Goal: Task Accomplishment & Management: Manage account settings

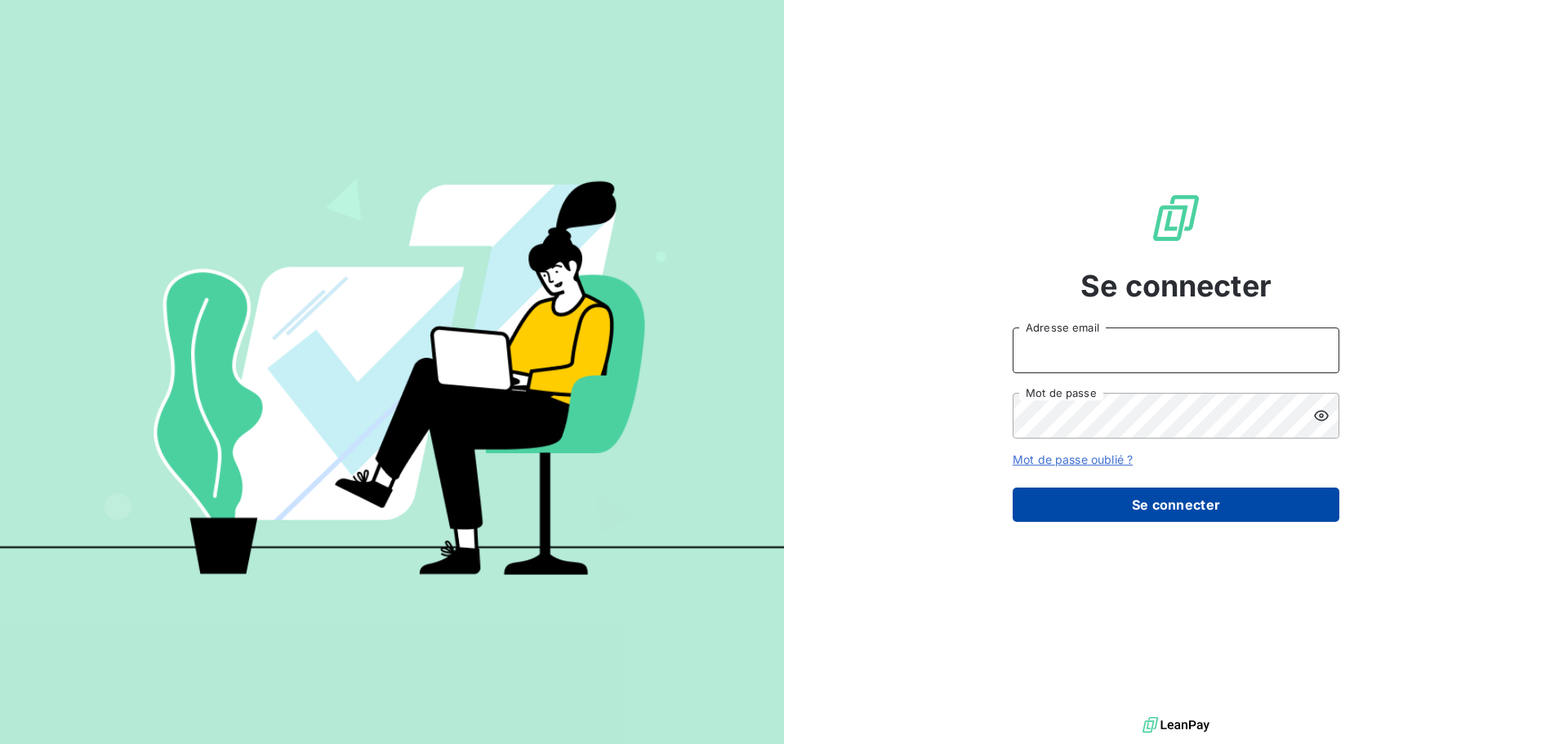
type input "[EMAIL_ADDRESS][PERSON_NAME][DOMAIN_NAME]"
click at [1245, 513] on button "Se connecter" at bounding box center [1176, 504] width 326 height 34
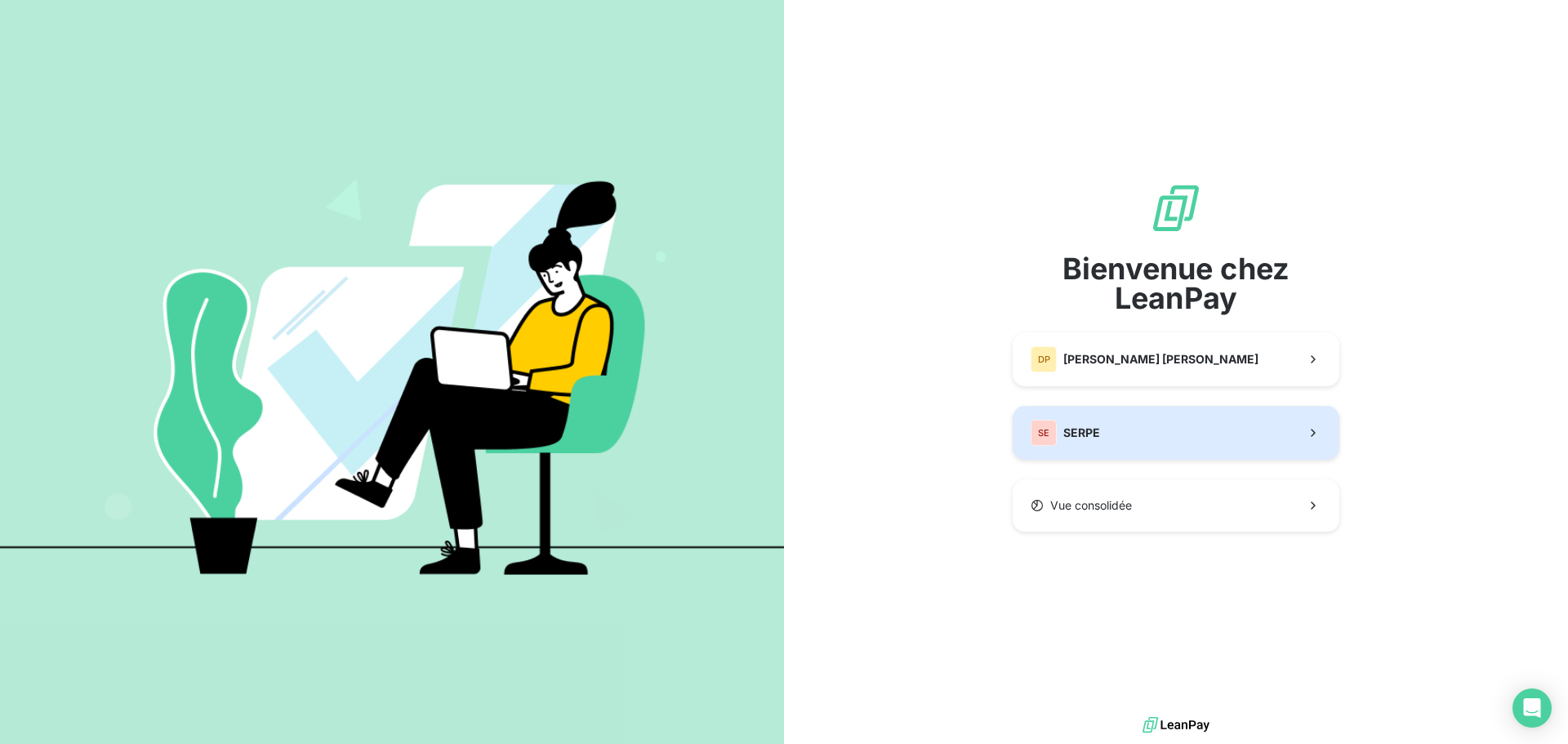
click at [1173, 421] on button "SE SERPE" at bounding box center [1176, 433] width 326 height 54
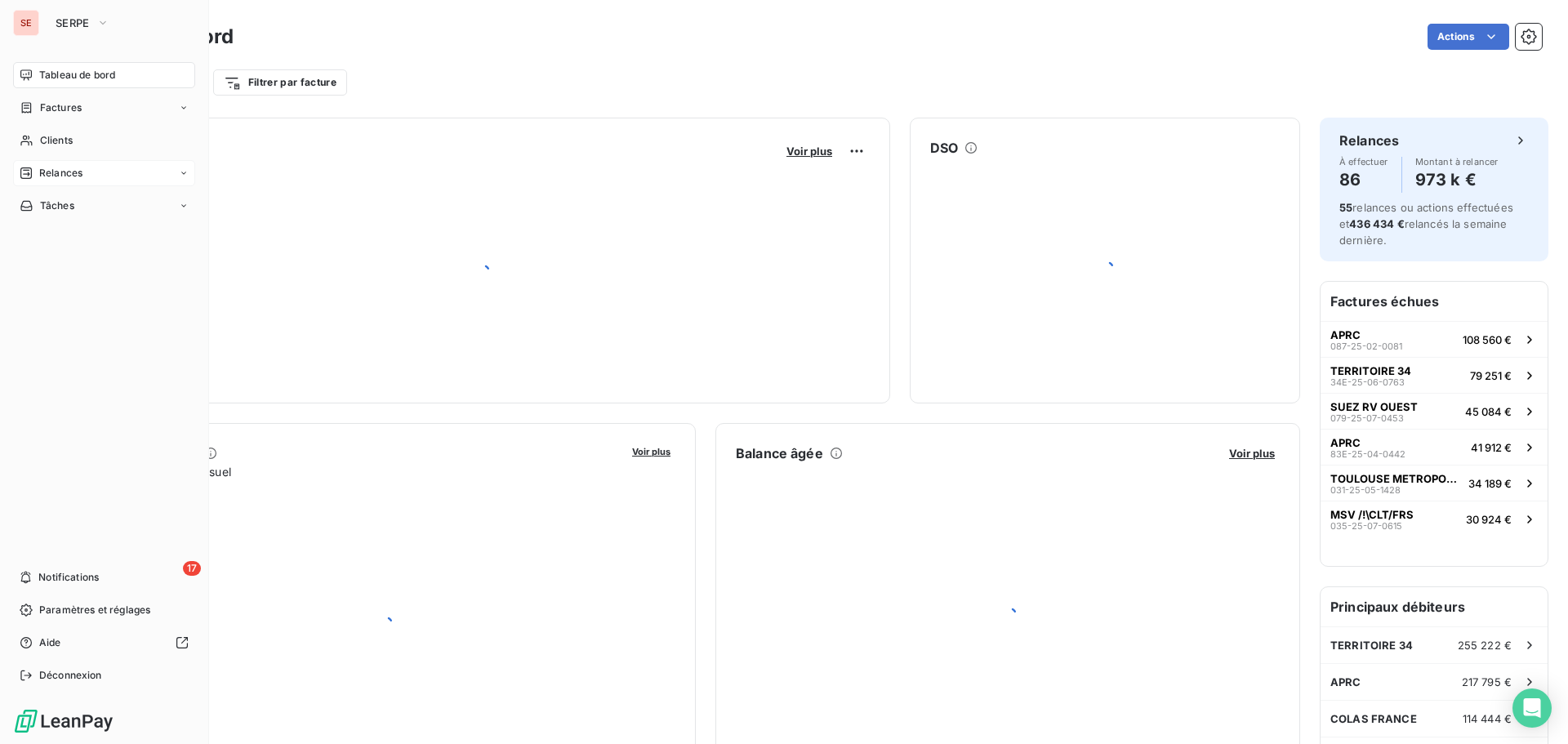
click at [94, 177] on div "Relances" at bounding box center [104, 173] width 182 height 26
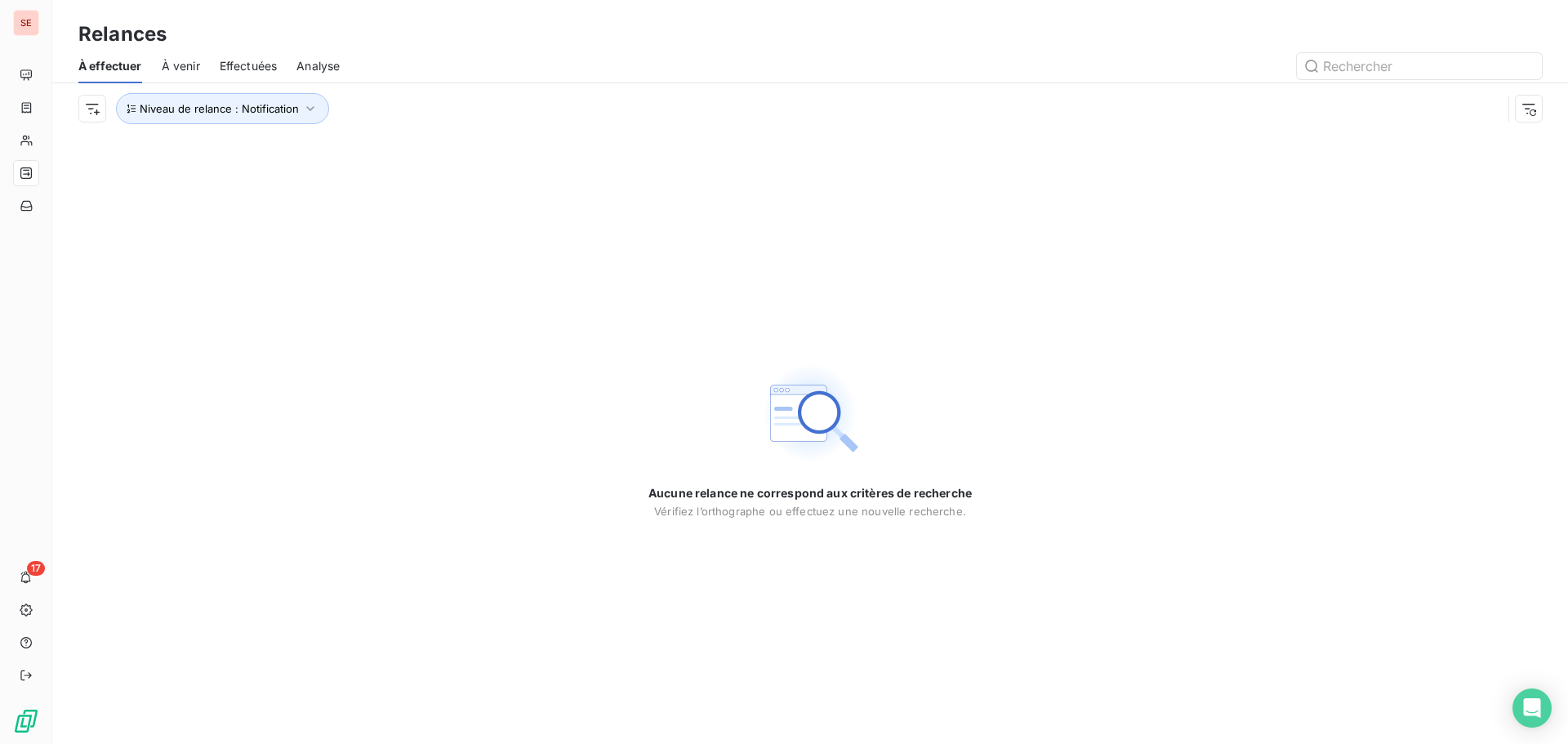
click at [326, 98] on span "Niveau de relance : Notification" at bounding box center [222, 108] width 213 height 31
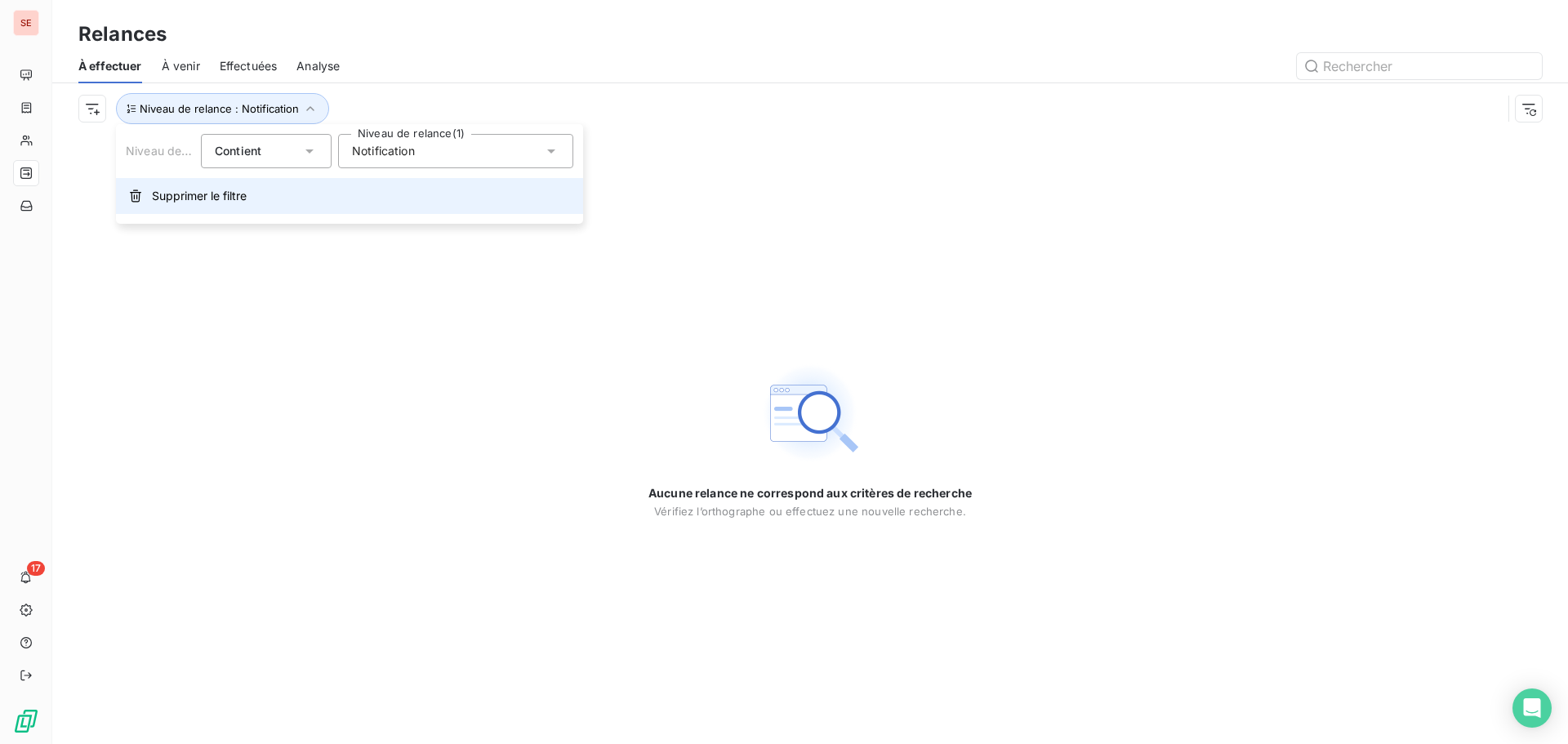
click at [245, 200] on span "Supprimer le filtre" at bounding box center [199, 196] width 94 height 17
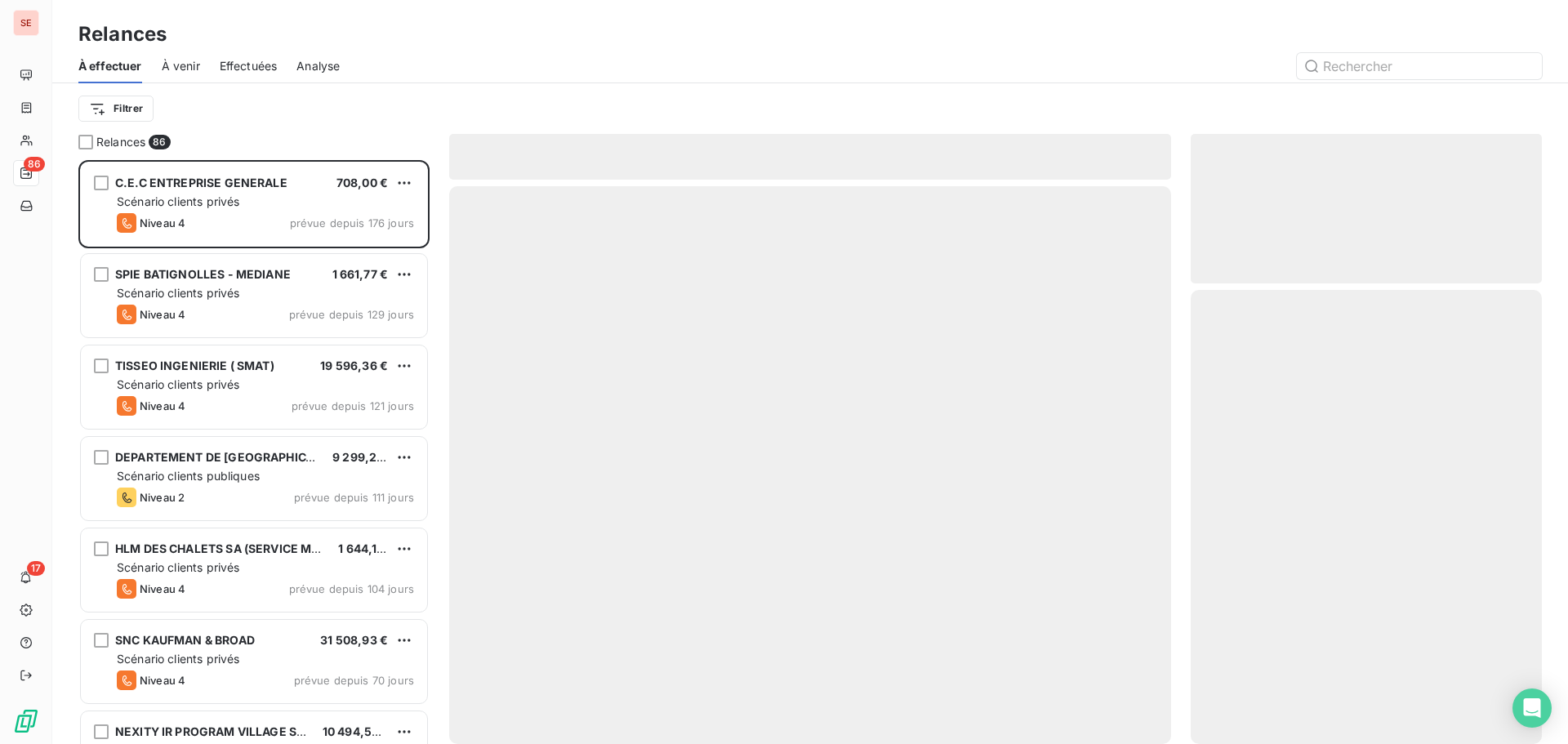
click at [469, 56] on div at bounding box center [950, 66] width 1182 height 26
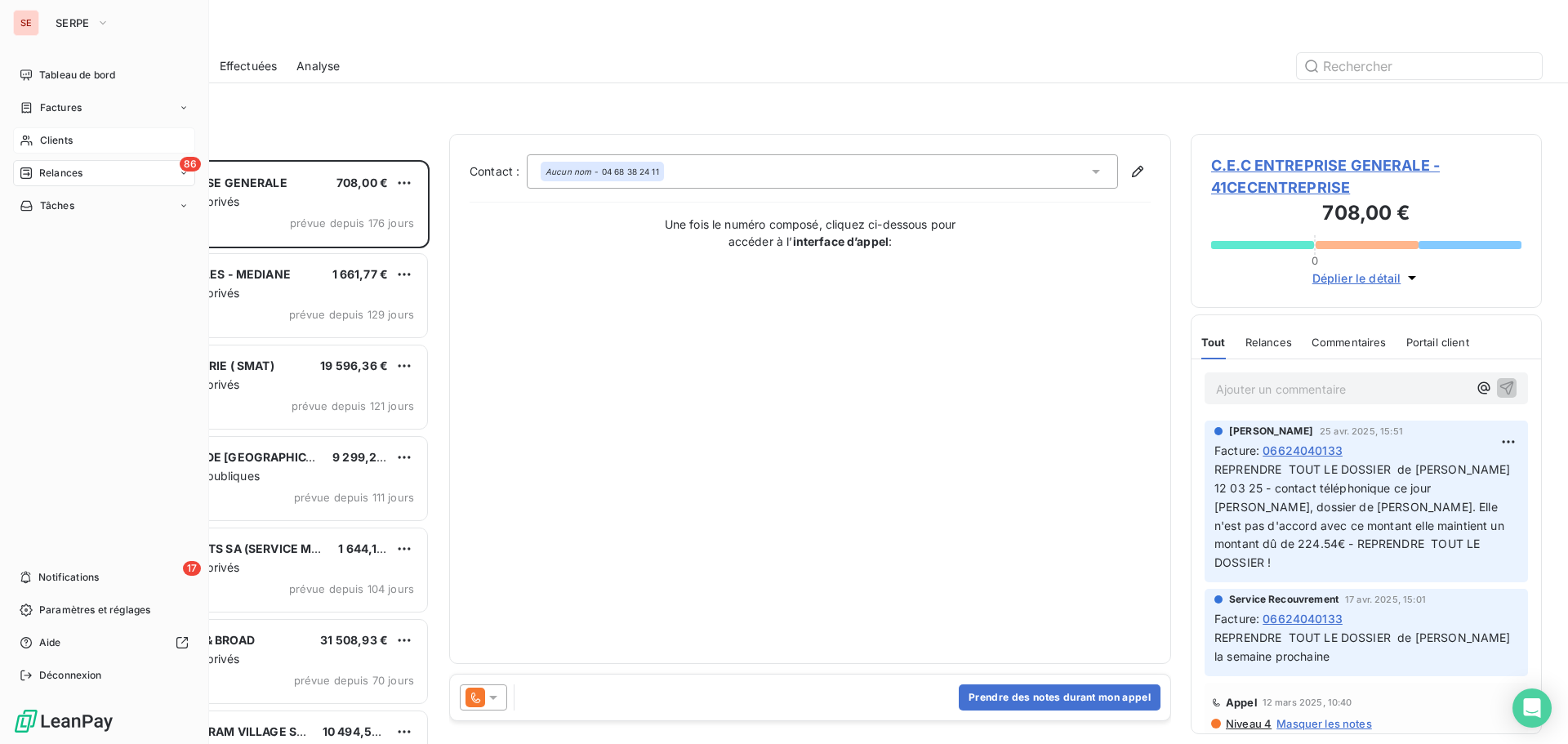
click at [40, 140] on span "Clients" at bounding box center [56, 140] width 33 height 15
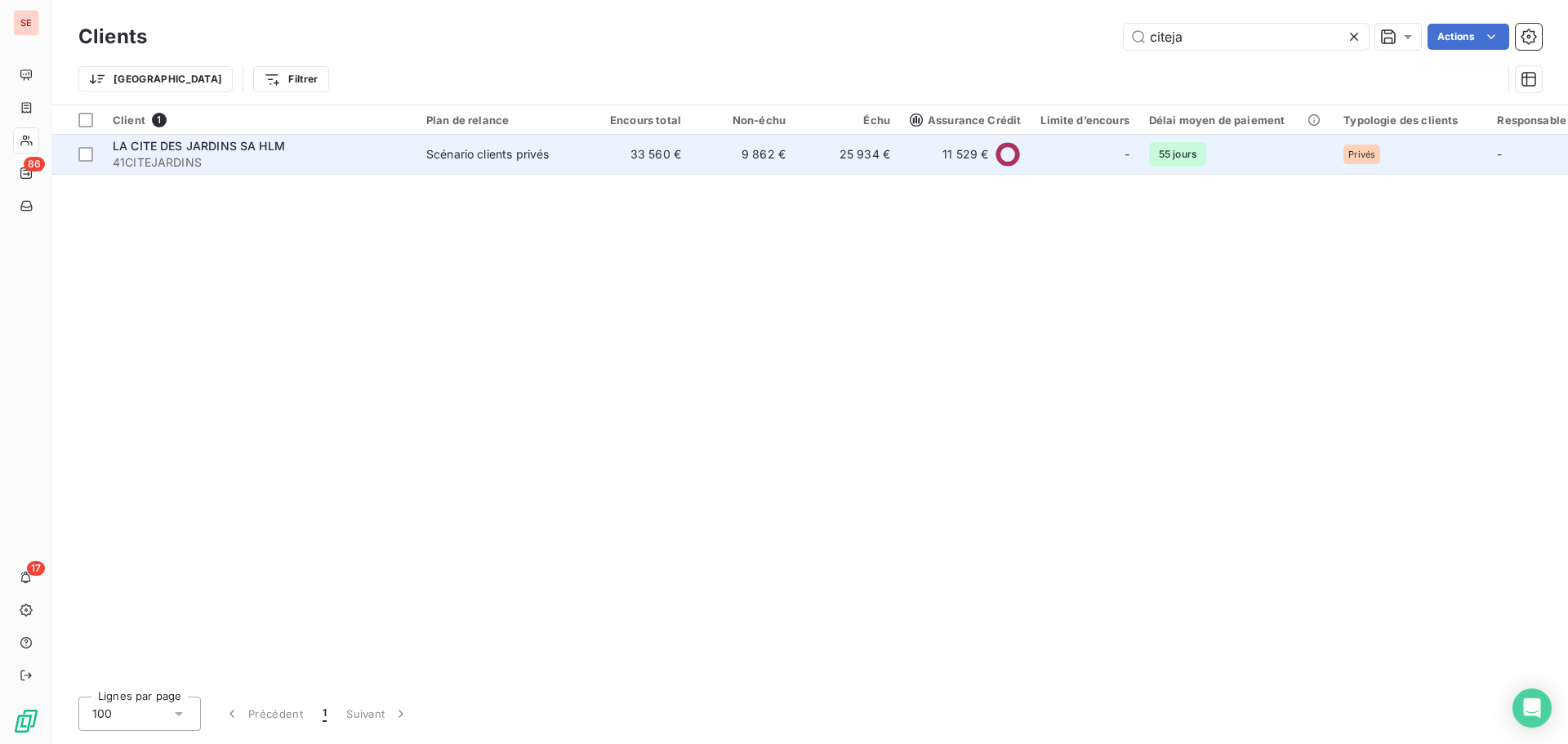
type input "citeja"
click at [561, 154] on span "Scénario clients privés" at bounding box center [502, 154] width 150 height 17
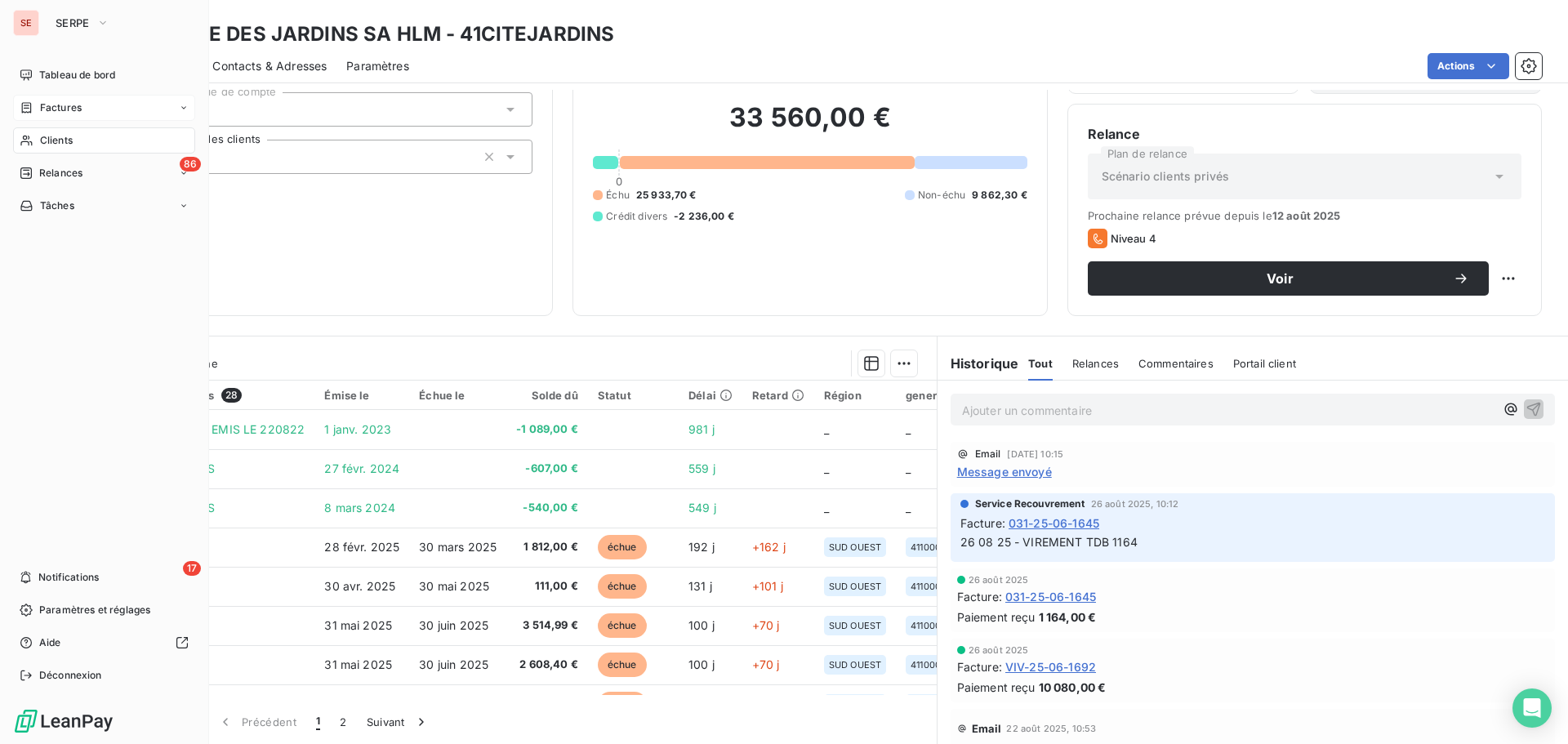
click at [36, 105] on div "Factures" at bounding box center [50, 108] width 62 height 15
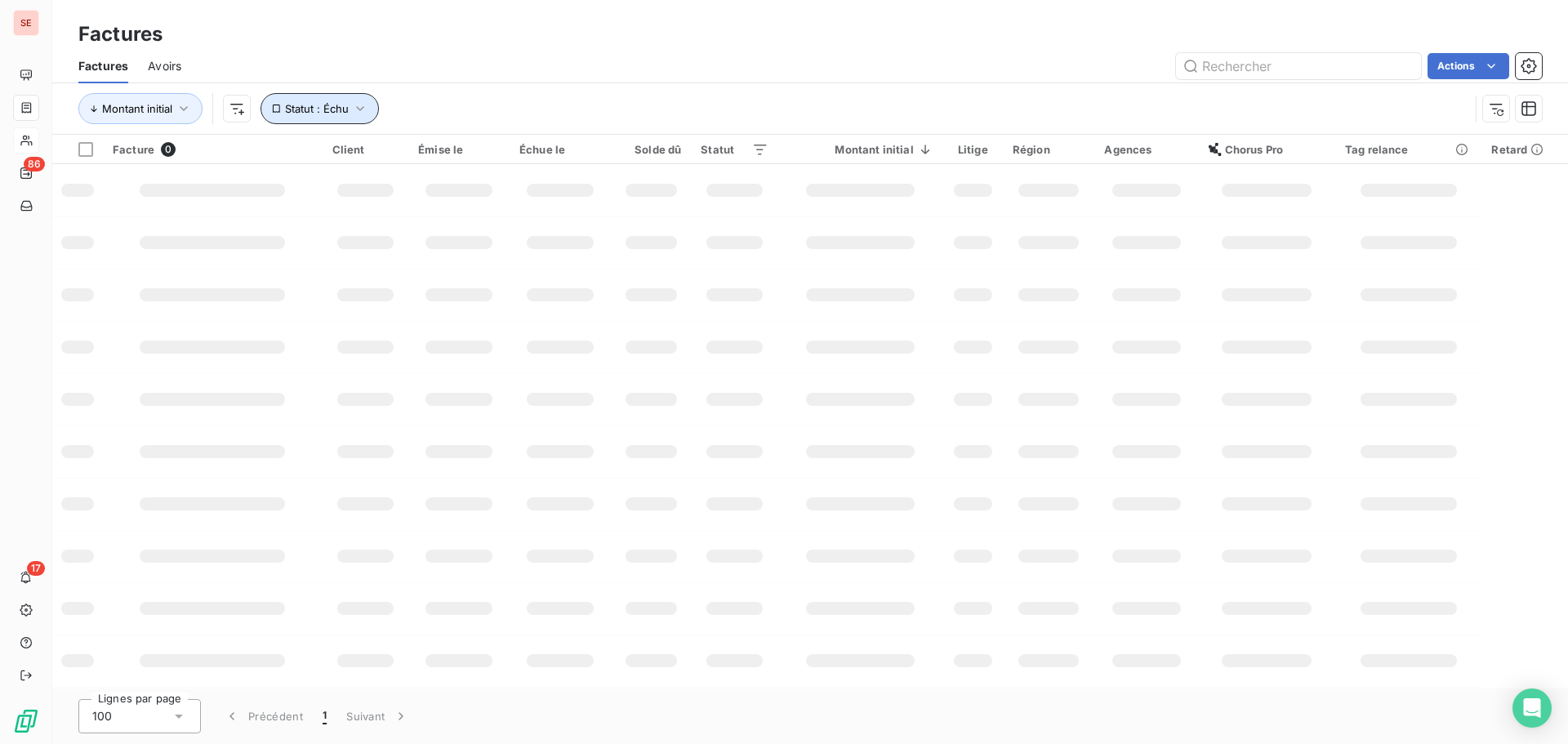
click at [347, 114] on span "Statut : Échu" at bounding box center [316, 109] width 63 height 13
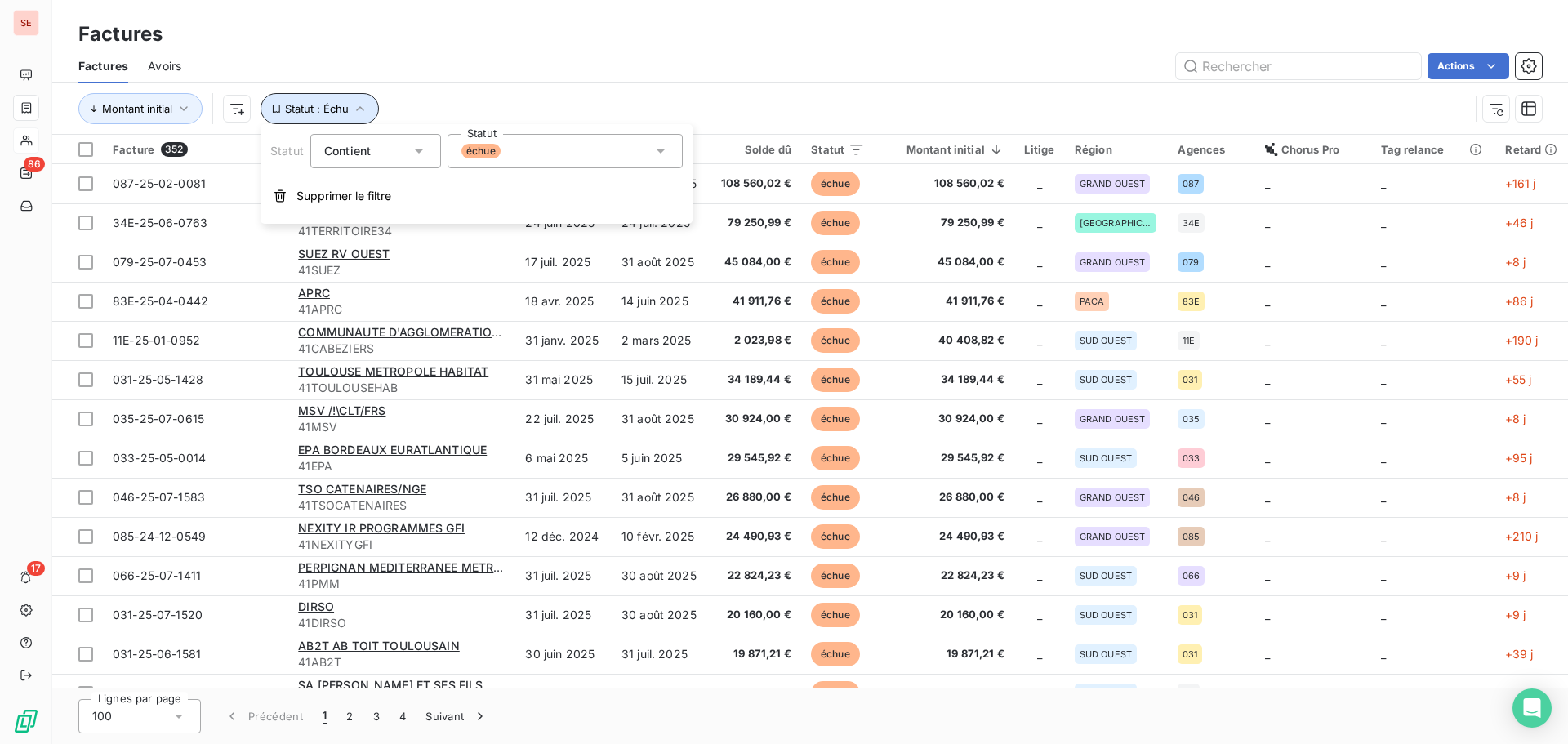
click at [323, 101] on button "Statut : Échu" at bounding box center [320, 108] width 119 height 31
click at [359, 112] on icon "button" at bounding box center [361, 109] width 17 height 17
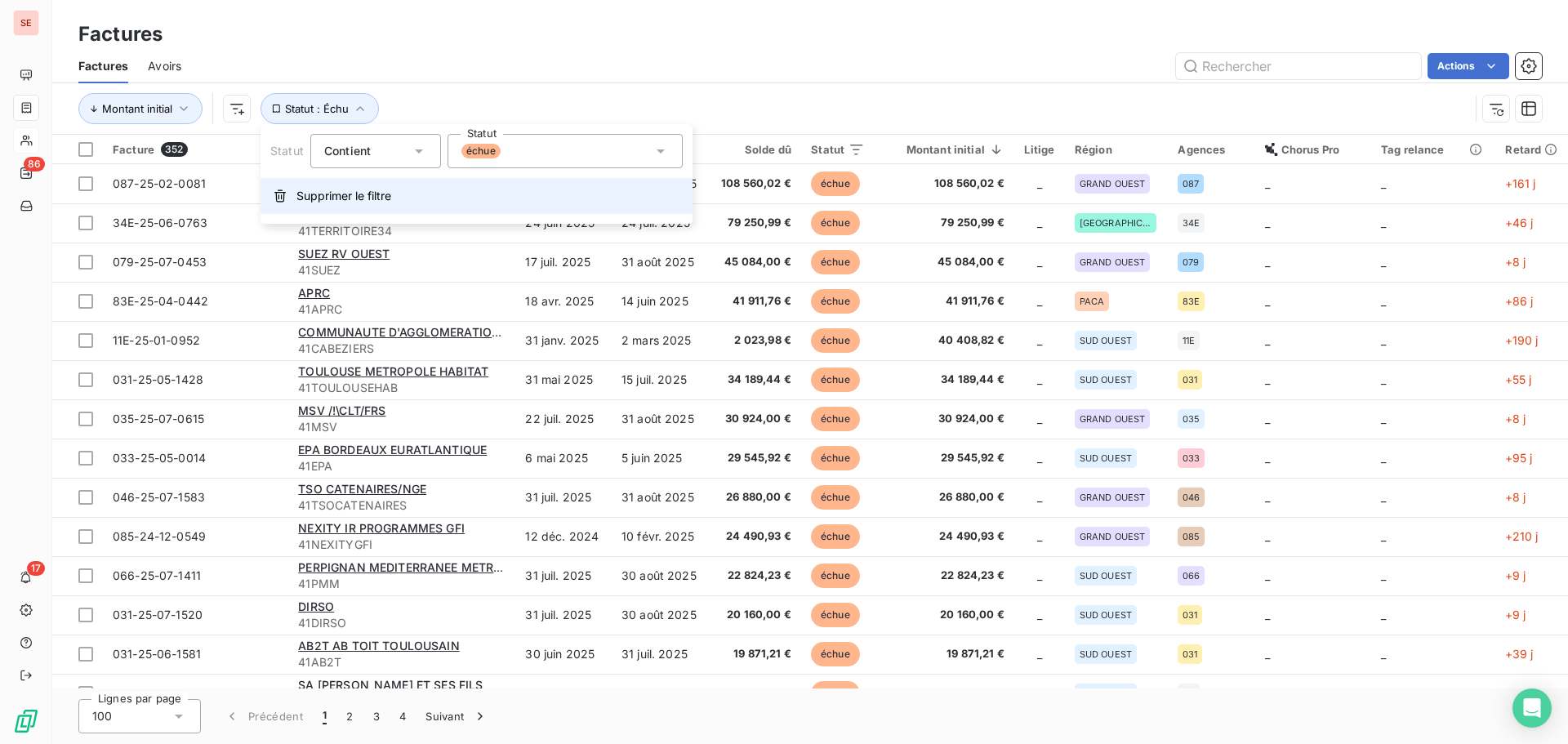
click at [356, 194] on span "Supprimer le filtre" at bounding box center [343, 196] width 94 height 17
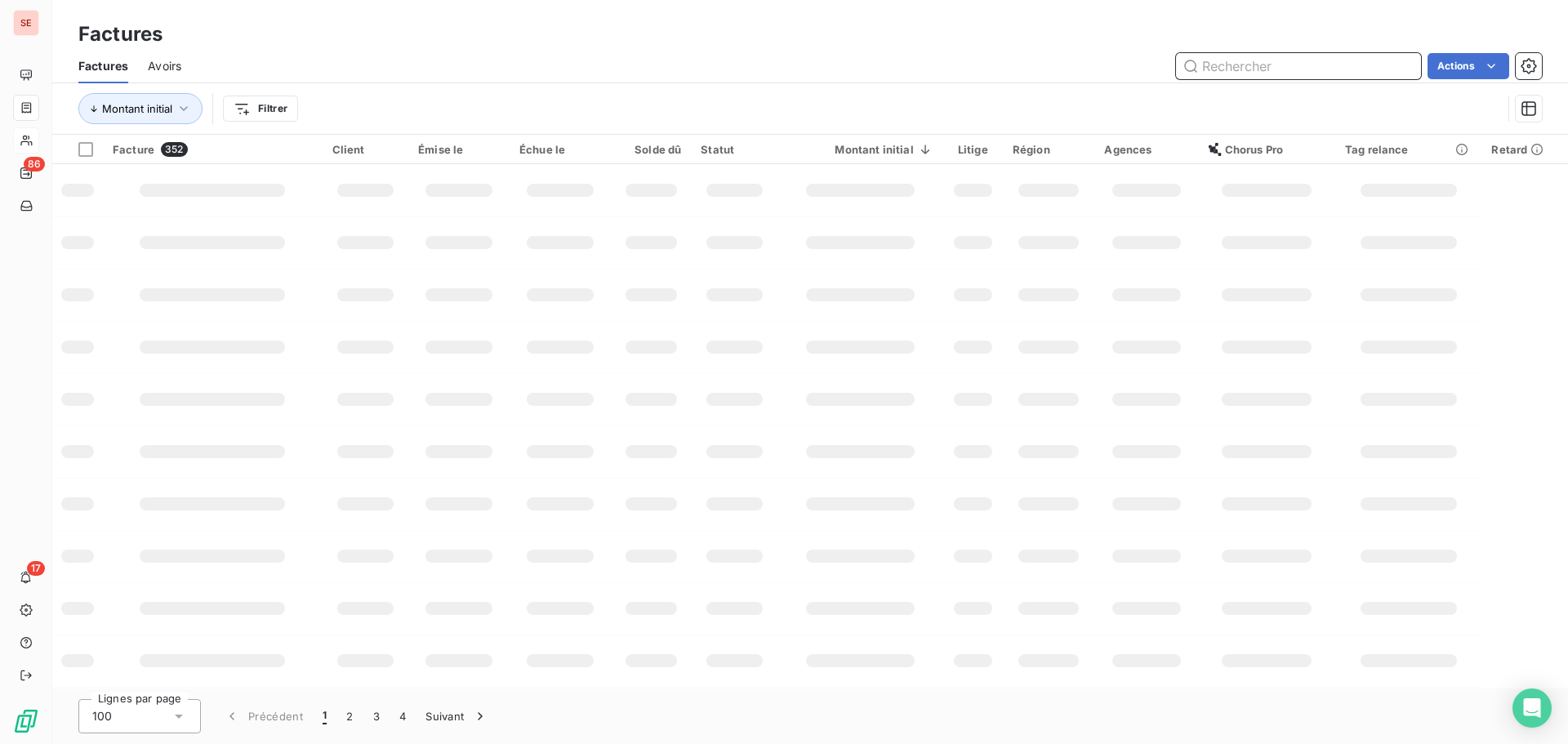
click at [1260, 61] on input "text" at bounding box center [1297, 66] width 245 height 26
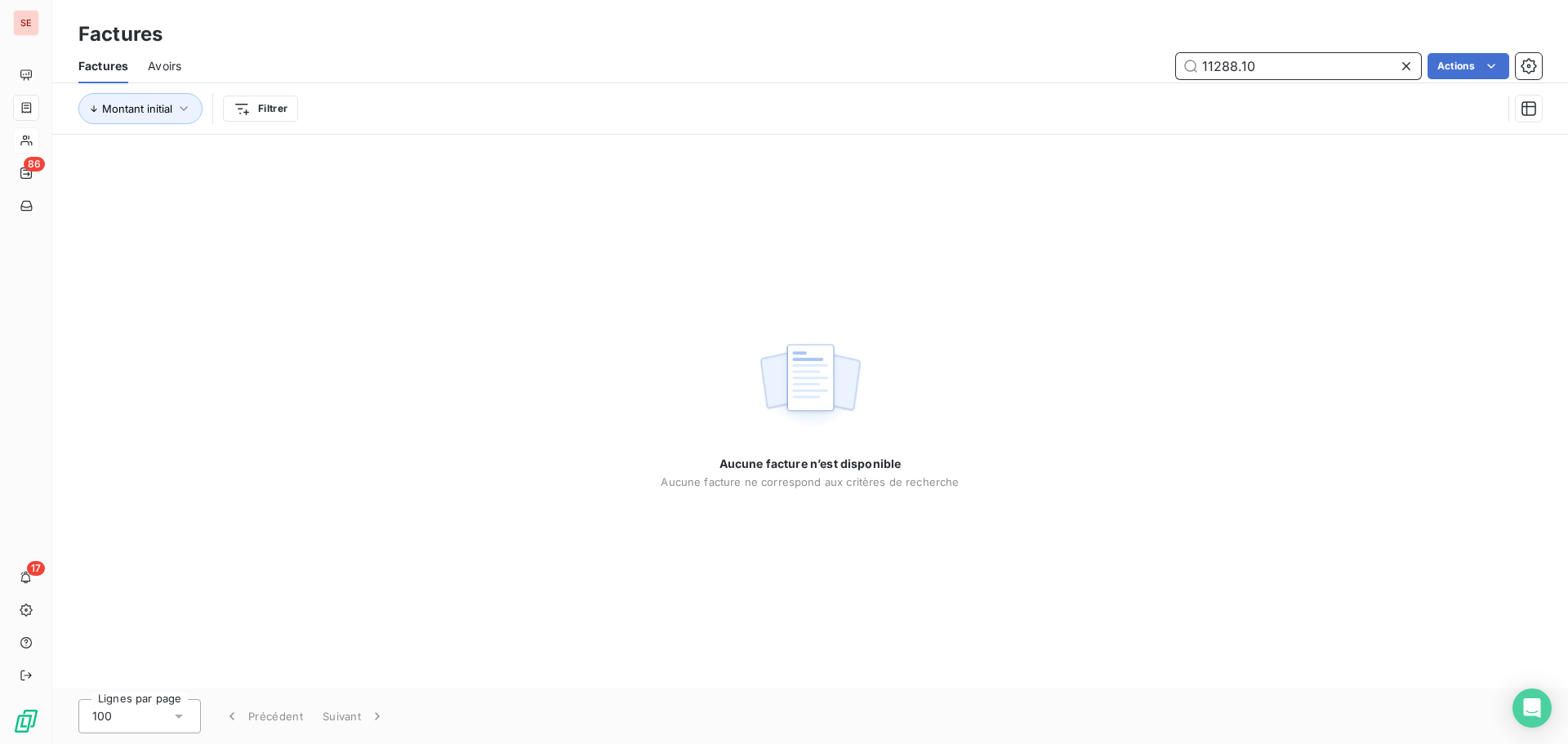
type input "11288.10"
click at [1403, 66] on icon at bounding box center [1406, 66] width 17 height 17
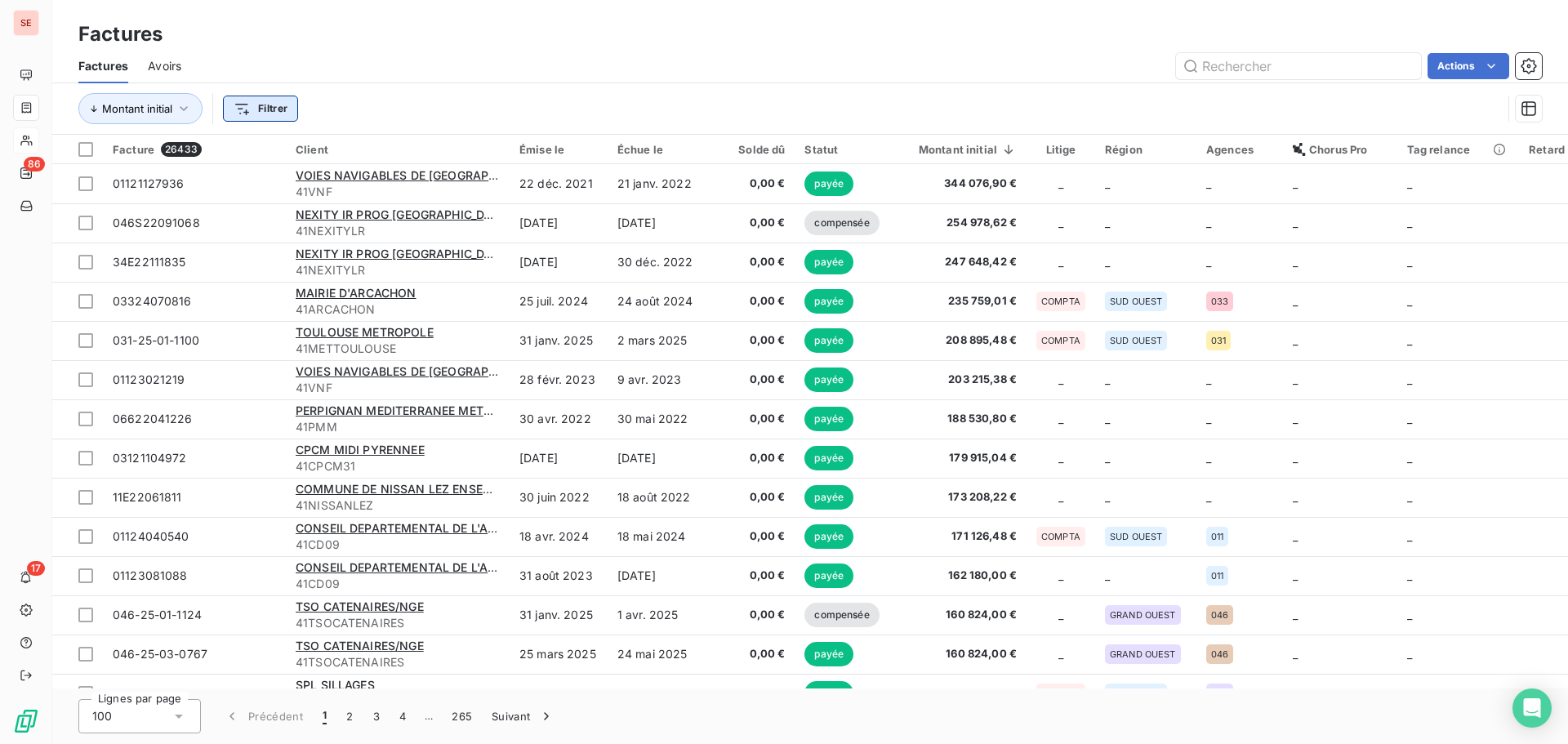
click at [255, 107] on html "SE 86 17 Factures Factures Avoirs Actions Montant initial Filtrer Facture 26433…" at bounding box center [784, 372] width 1568 height 744
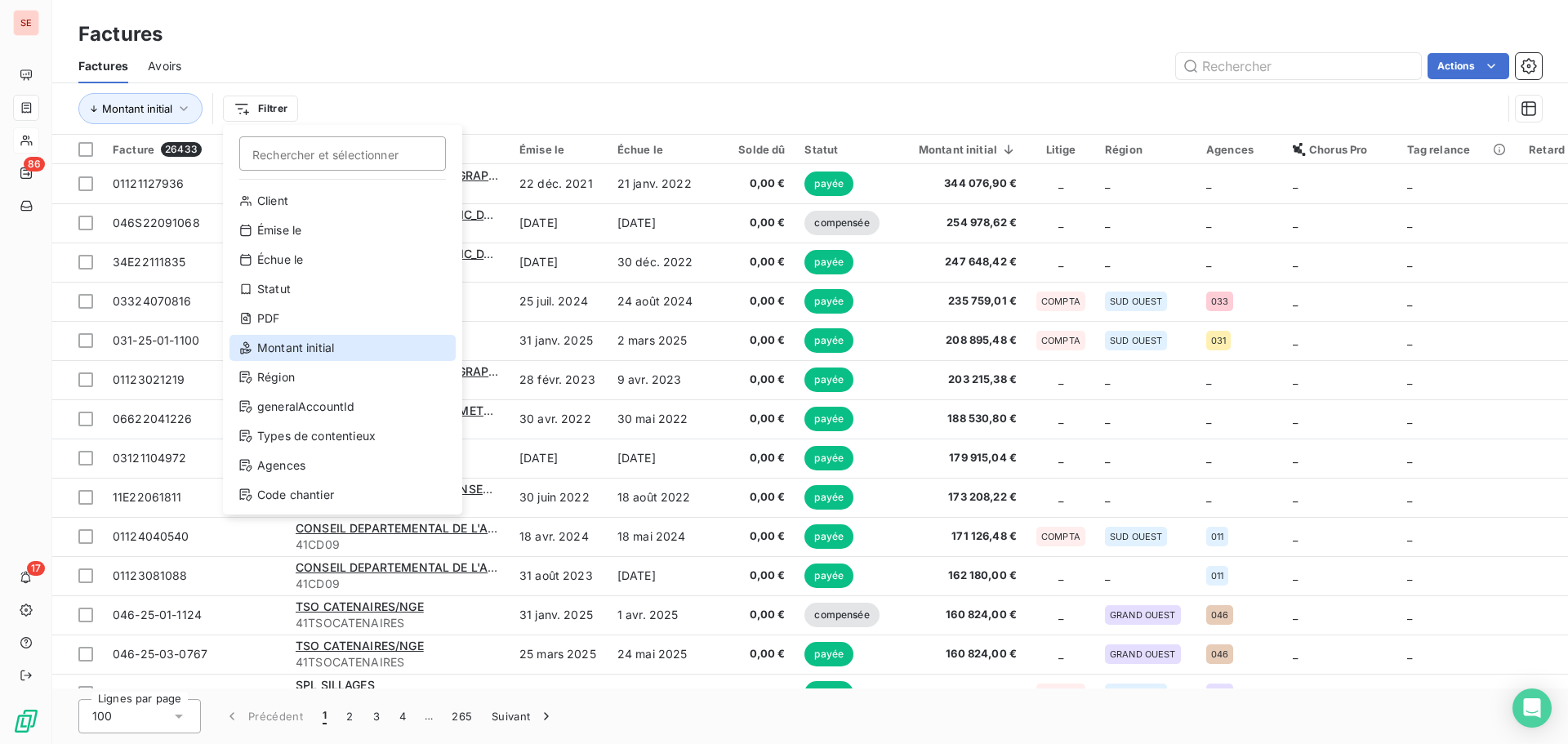
click at [301, 339] on div "Montant initial" at bounding box center [342, 347] width 226 height 26
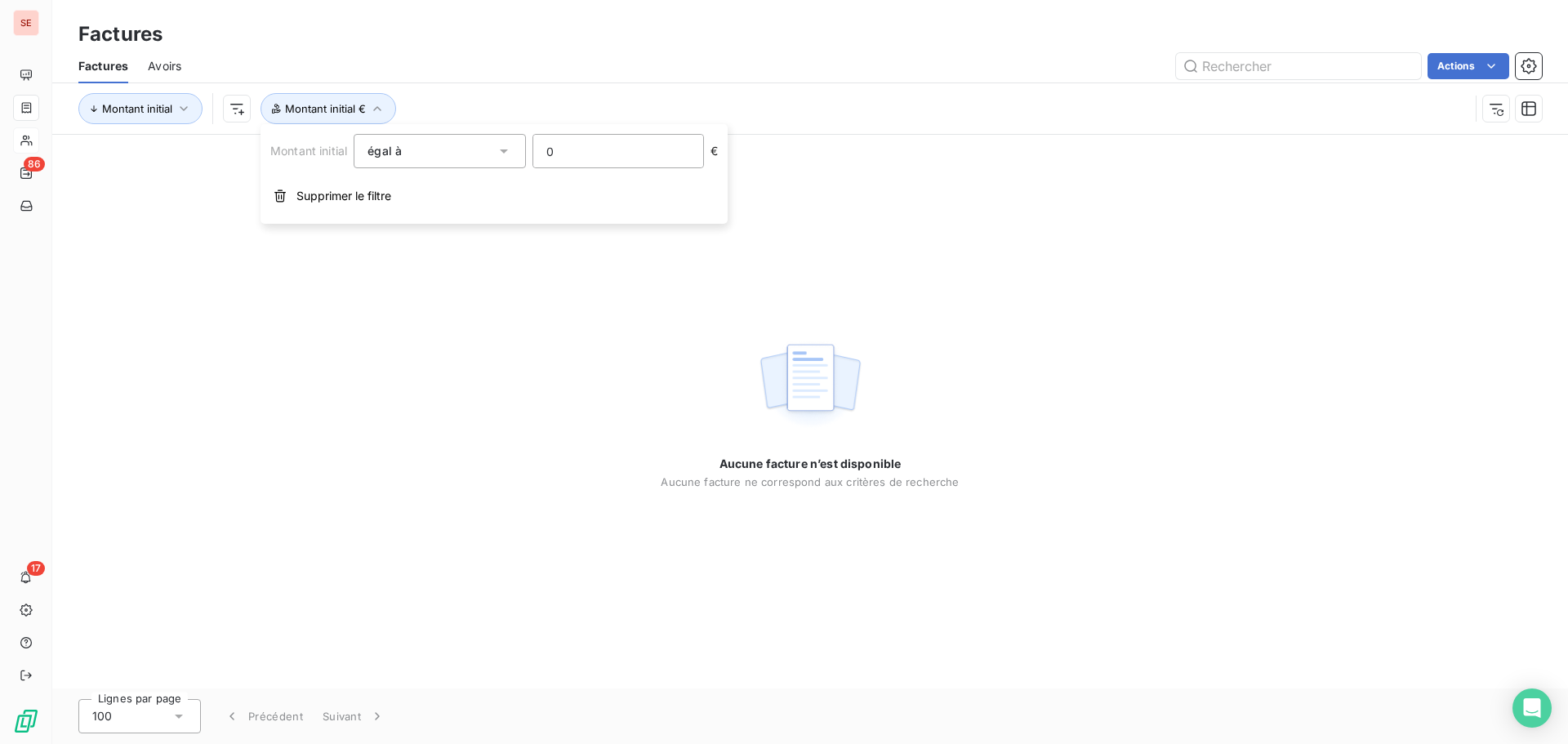
click at [604, 159] on input "0" at bounding box center [618, 150] width 169 height 33
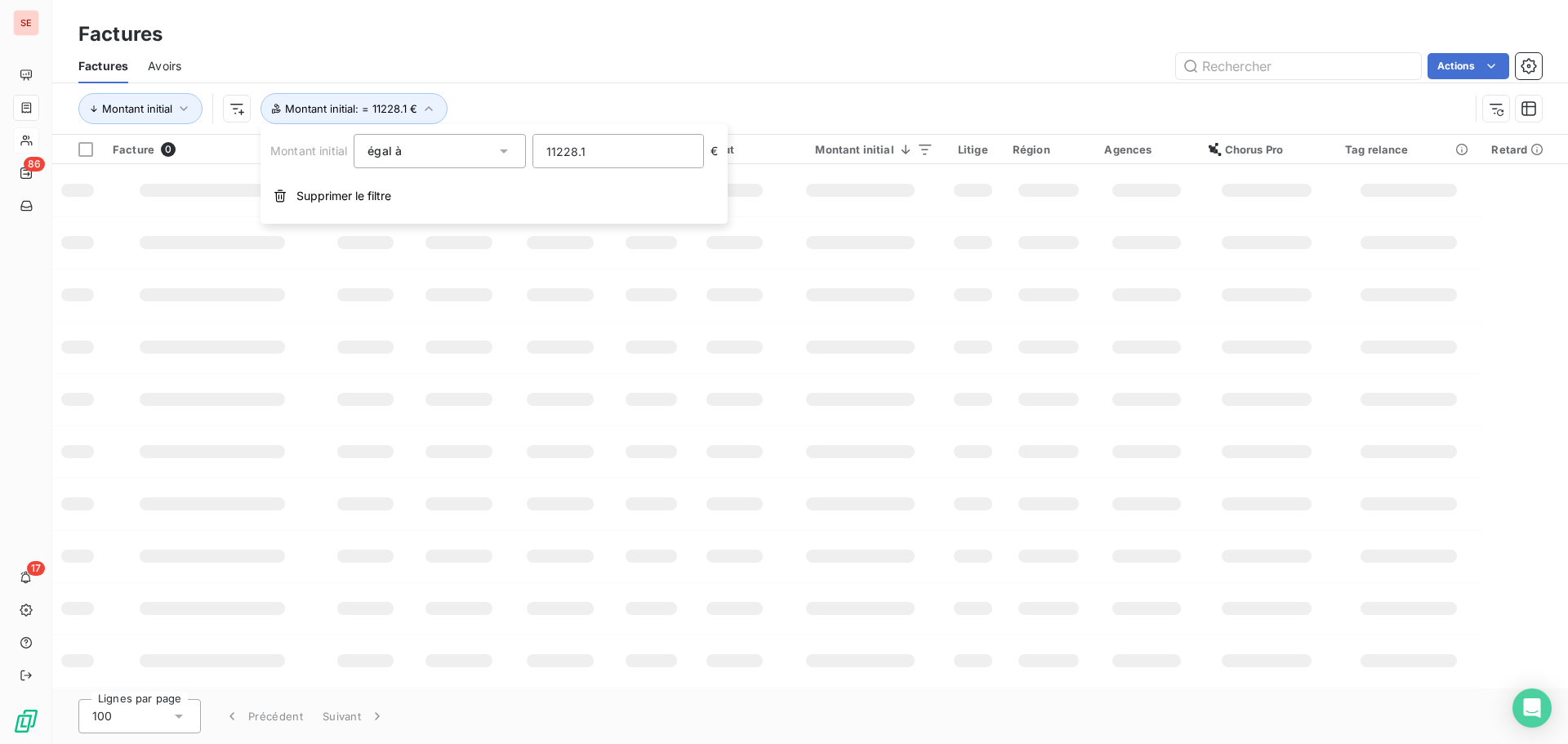
type input "11228.10"
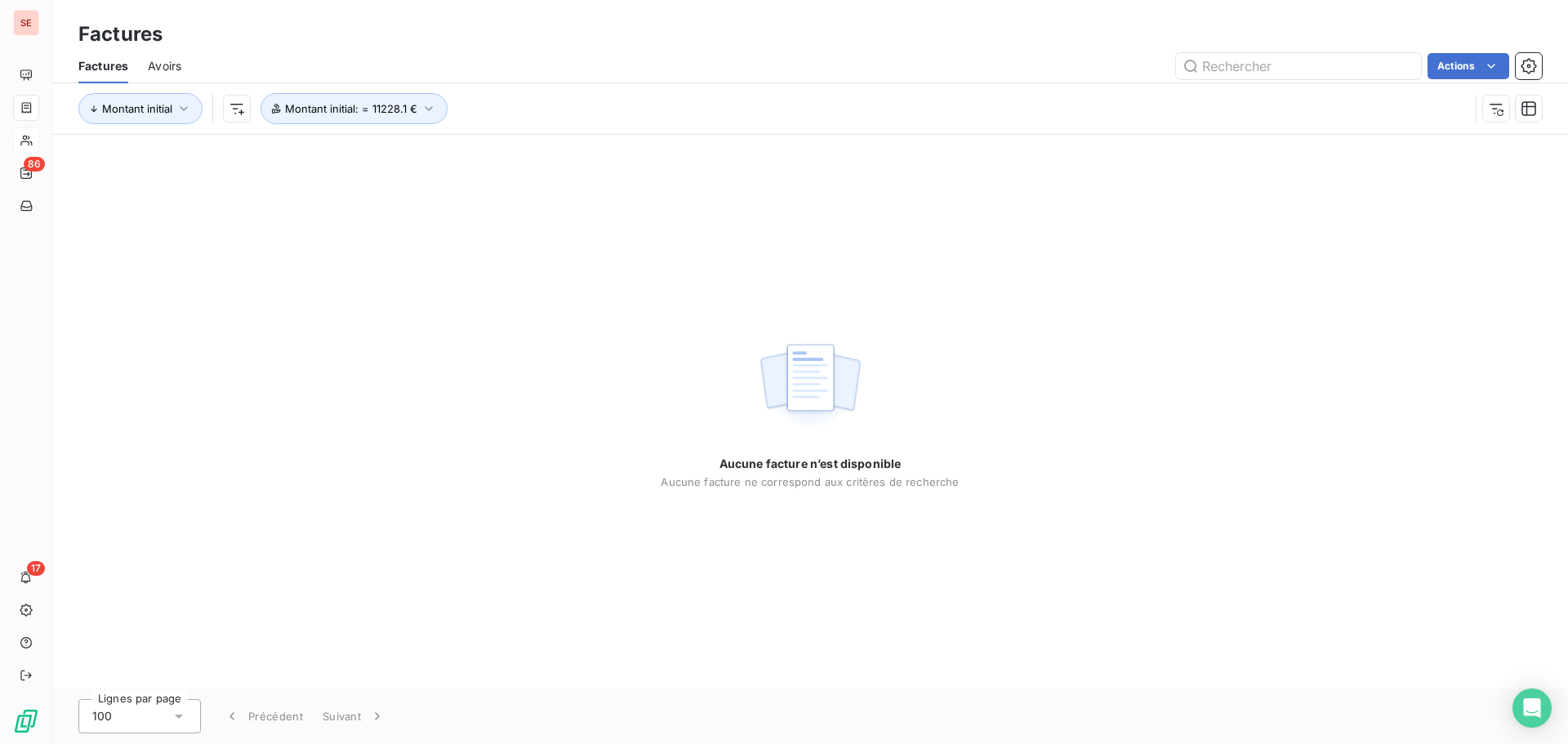
click at [680, 85] on div "Montant initial Montant initial : = 11228.1 €" at bounding box center [810, 109] width 1464 height 51
click at [350, 104] on span "Montant initial : = 11228.1 €" at bounding box center [351, 109] width 132 height 13
click at [554, 154] on input "11228.1" at bounding box center [618, 150] width 169 height 33
type input "11228.1"
click at [575, 54] on div "Actions" at bounding box center [872, 66] width 1341 height 26
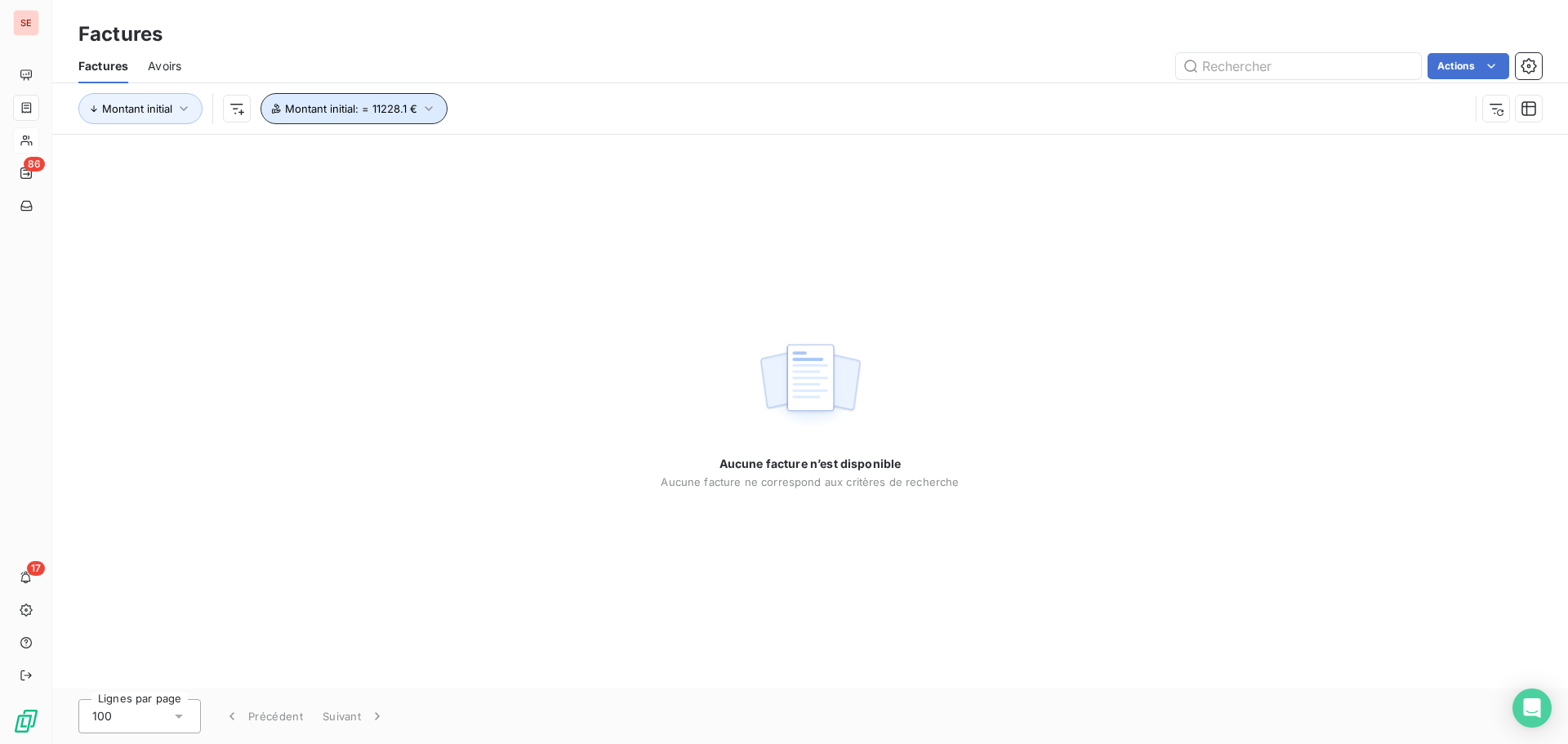
click at [435, 112] on icon "button" at bounding box center [429, 109] width 17 height 17
click at [599, 162] on input "11228.1" at bounding box center [618, 150] width 169 height 33
type input "11228.10"
click at [674, 77] on div "Actions" at bounding box center [872, 66] width 1341 height 26
click at [398, 108] on span "Montant initial : = 11228.1 €" at bounding box center [351, 109] width 132 height 13
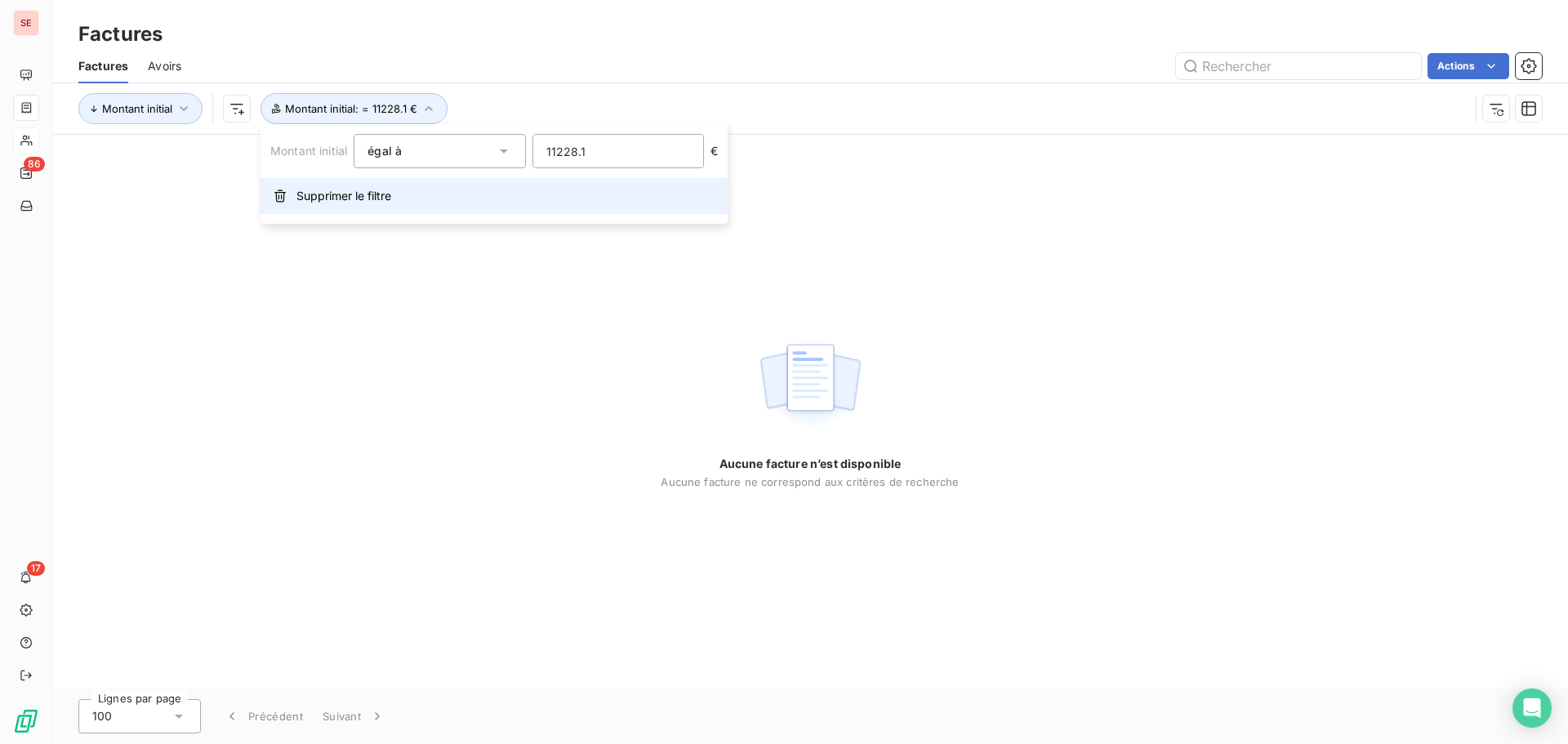
click at [406, 194] on button "Supprimer le filtre" at bounding box center [493, 195] width 467 height 36
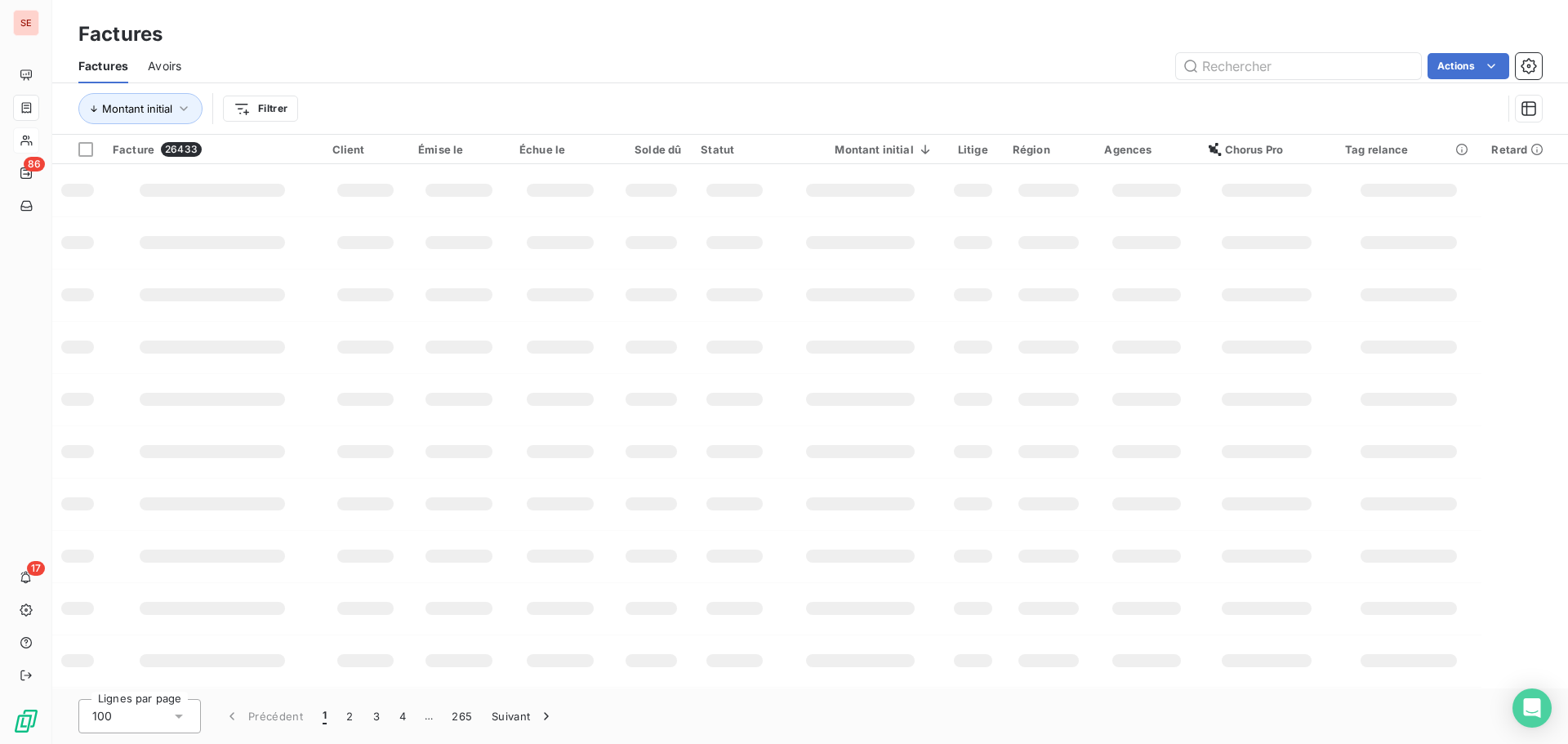
click at [33, 104] on div at bounding box center [26, 108] width 14 height 13
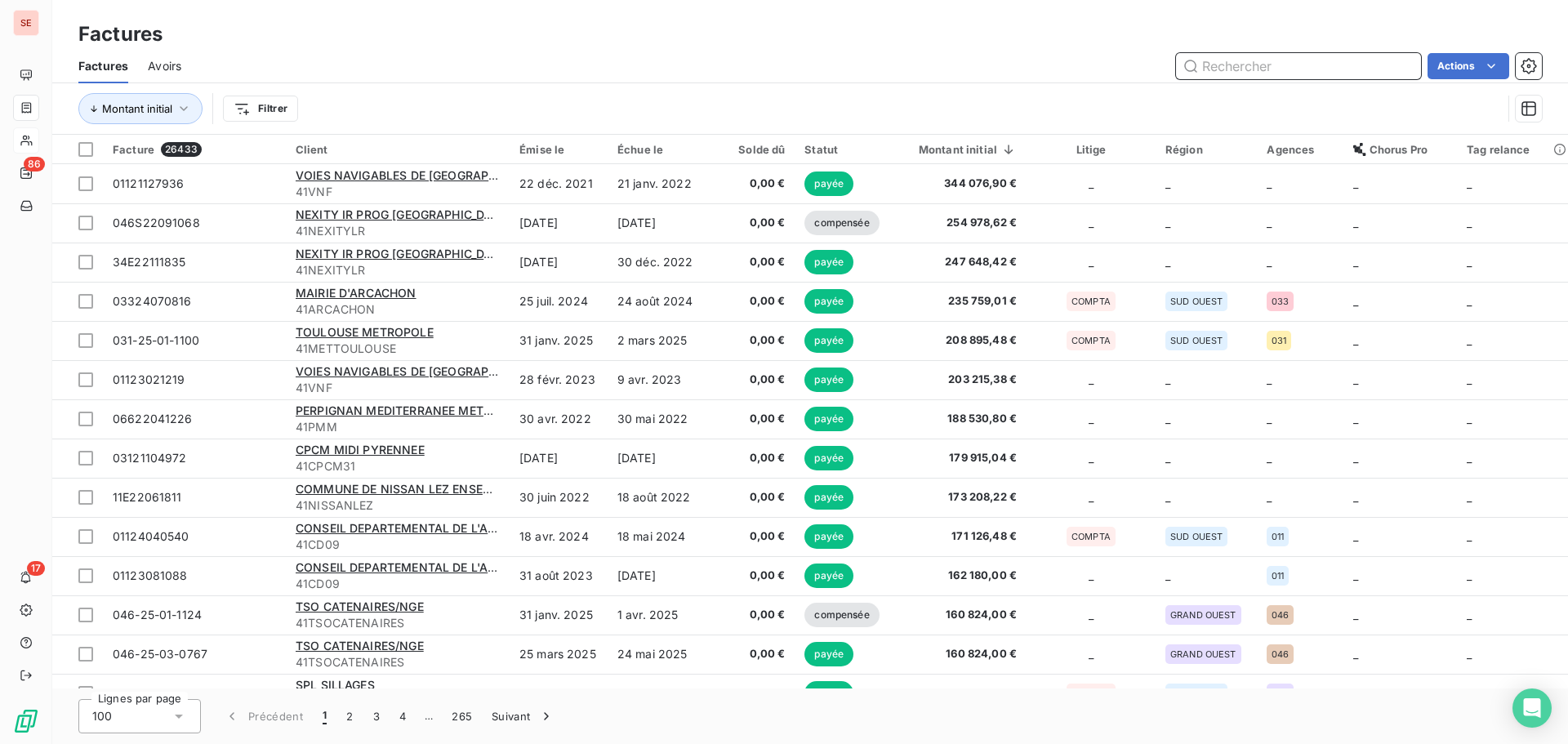
click at [1262, 68] on input "text" at bounding box center [1297, 66] width 245 height 26
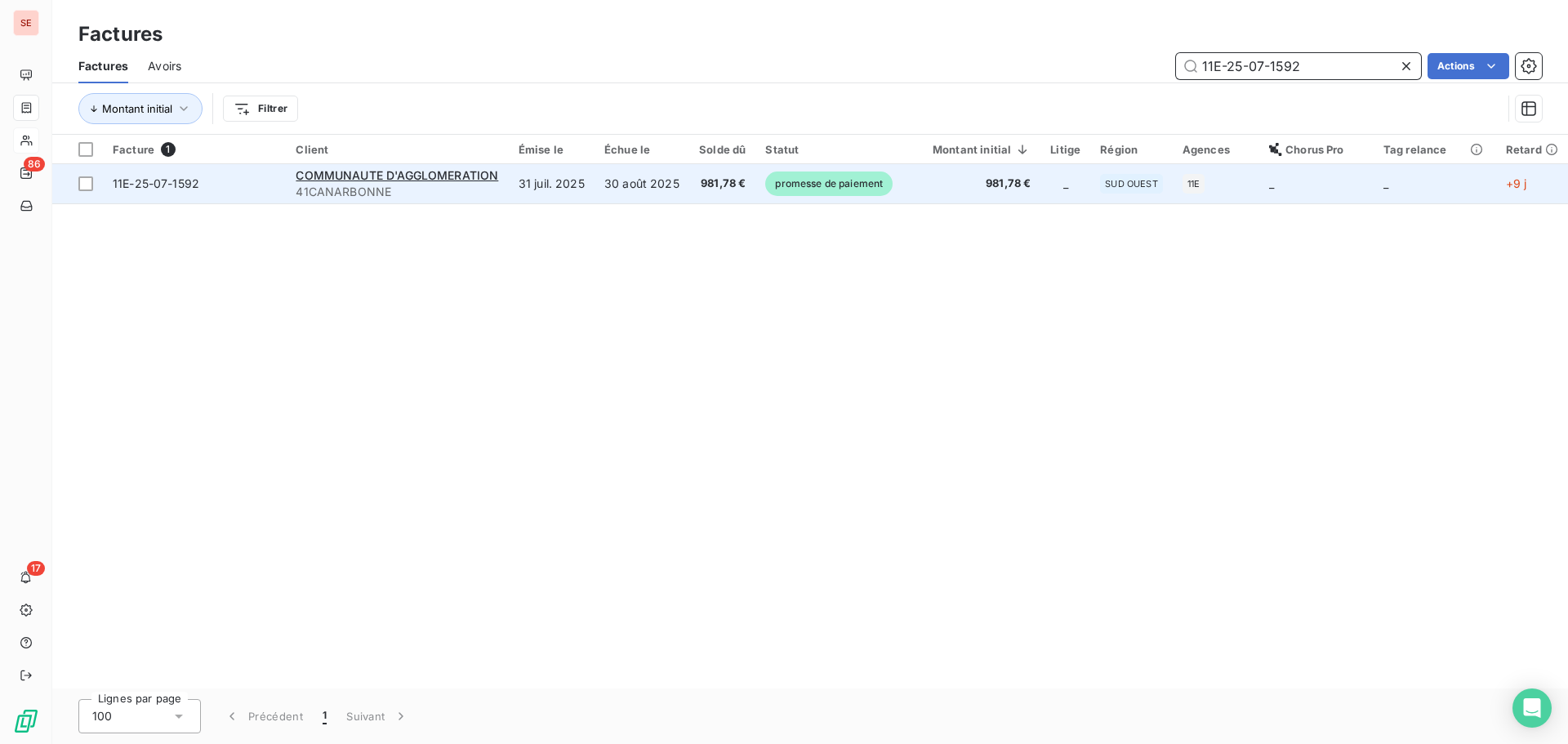
type input "11E-25-07-1592"
click at [680, 186] on td "30 août 2025" at bounding box center [641, 184] width 94 height 39
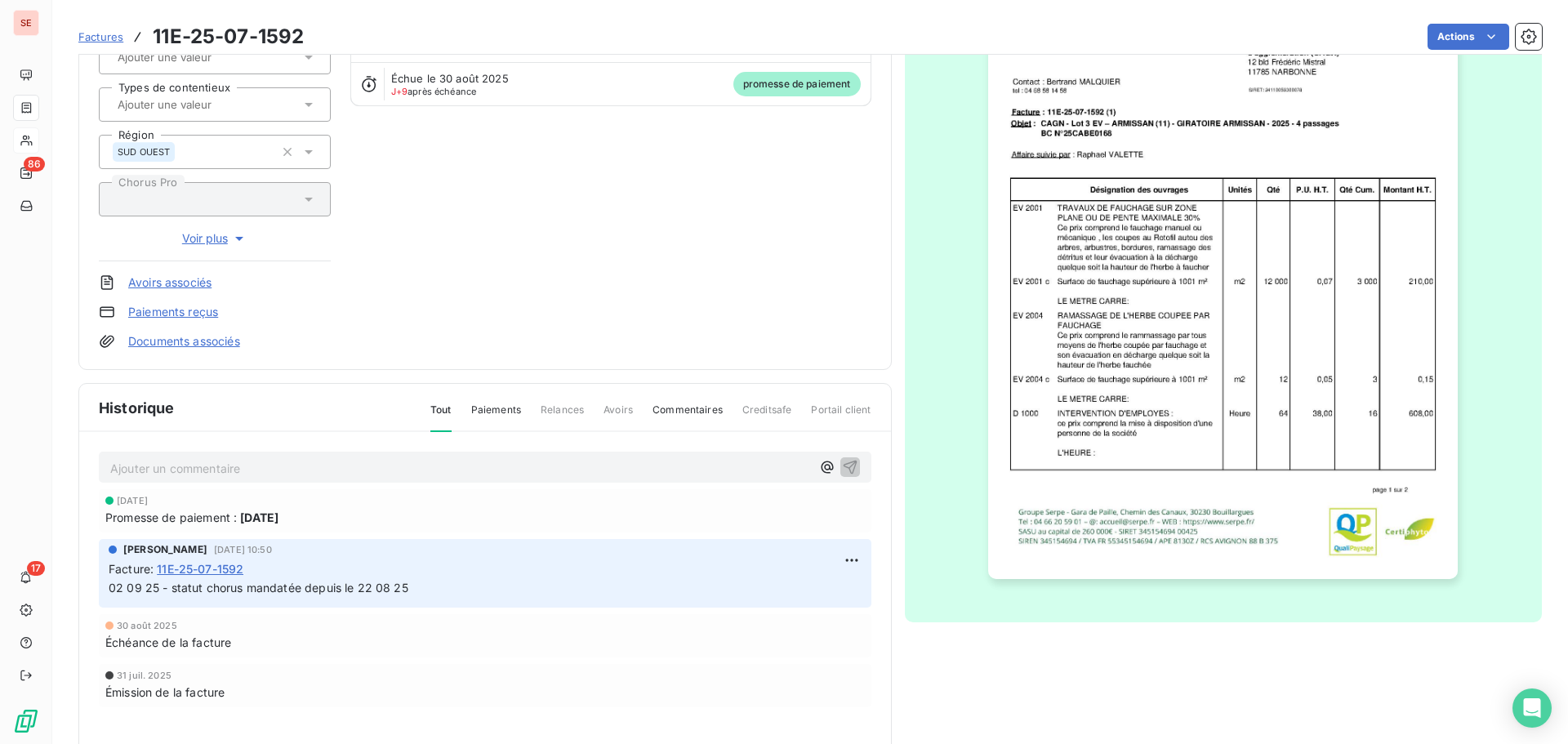
scroll to position [224, 0]
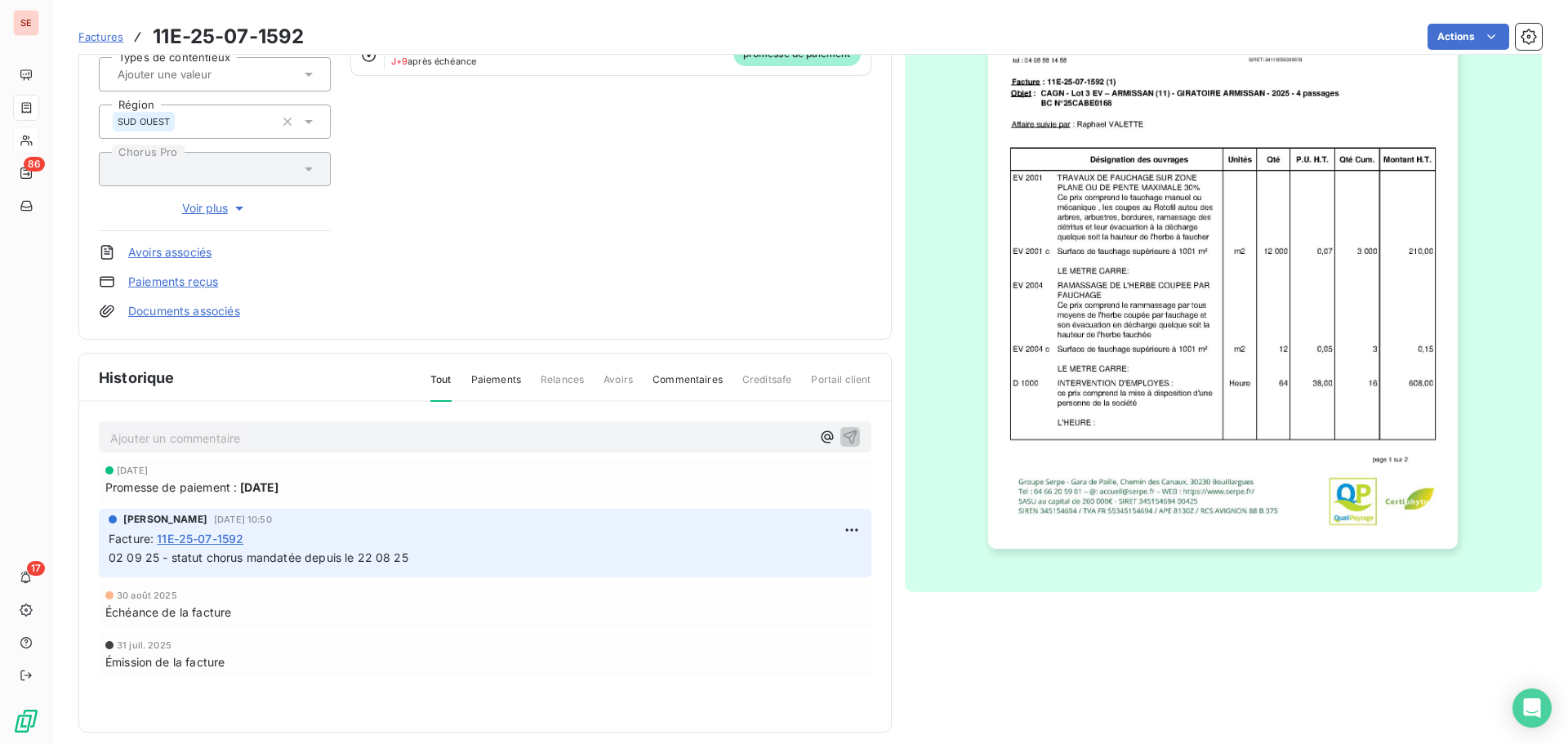
click at [404, 438] on p "Ajouter un commentaire ﻿" at bounding box center [460, 438] width 701 height 20
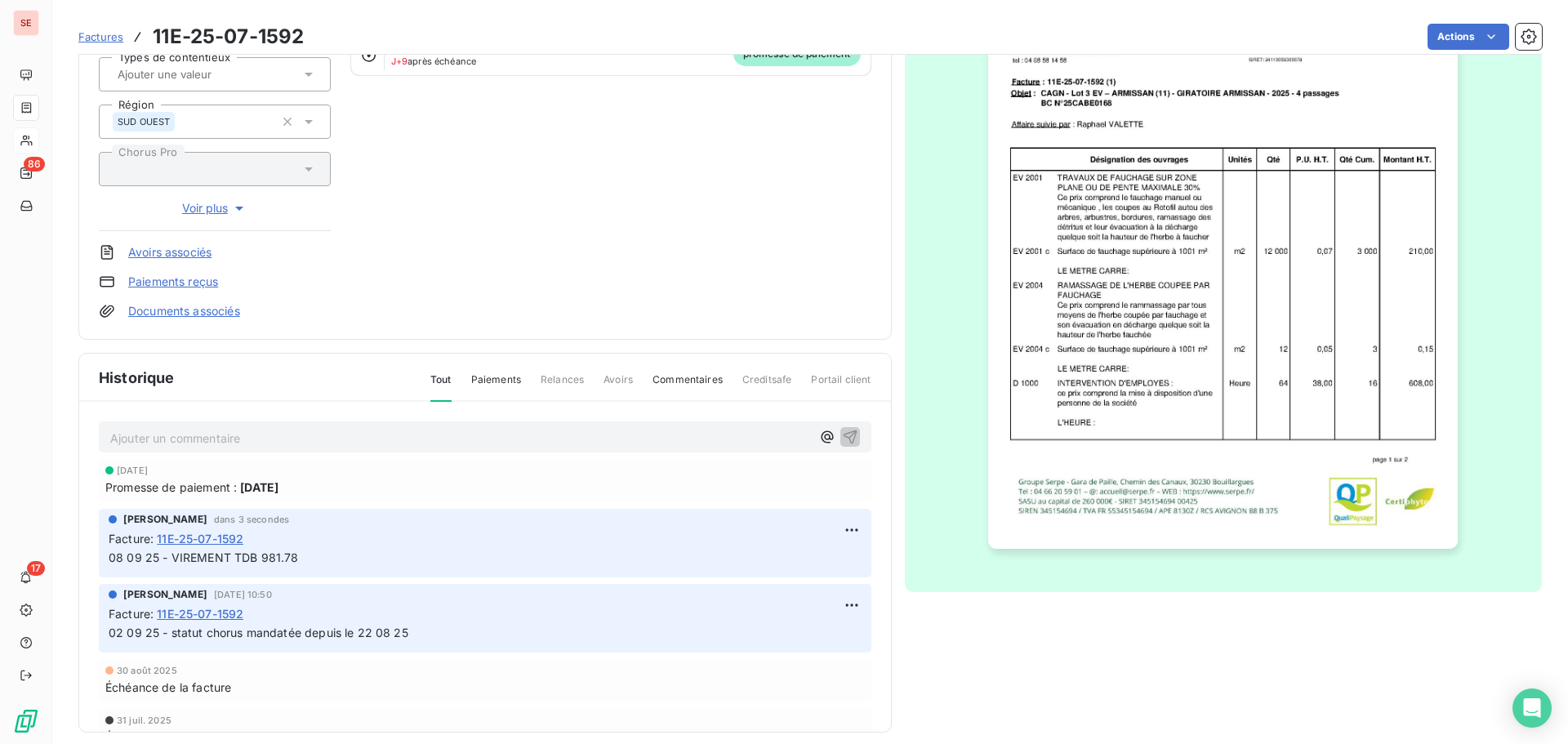
scroll to position [0, 0]
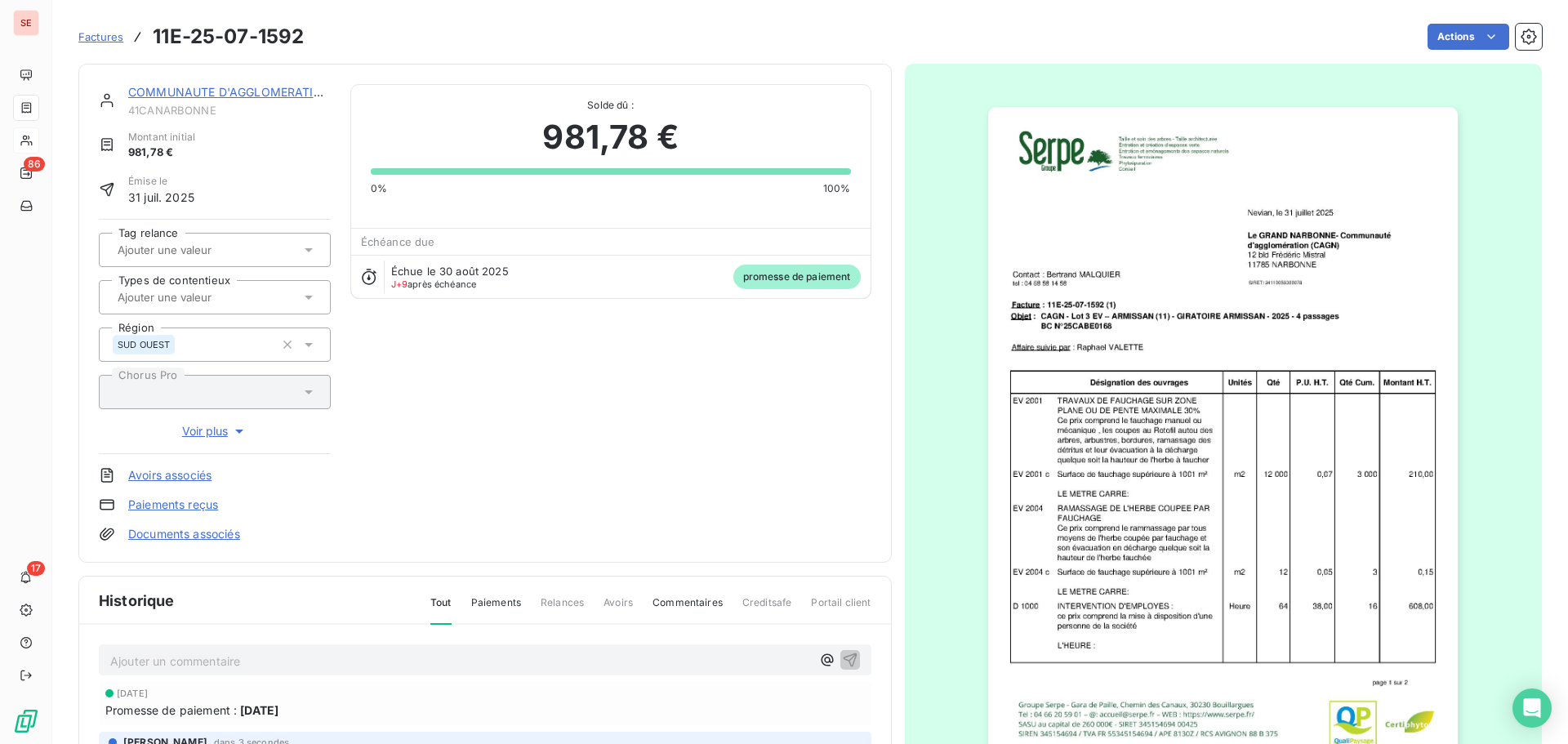
click at [195, 502] on link "Paiements reçus" at bounding box center [174, 505] width 90 height 17
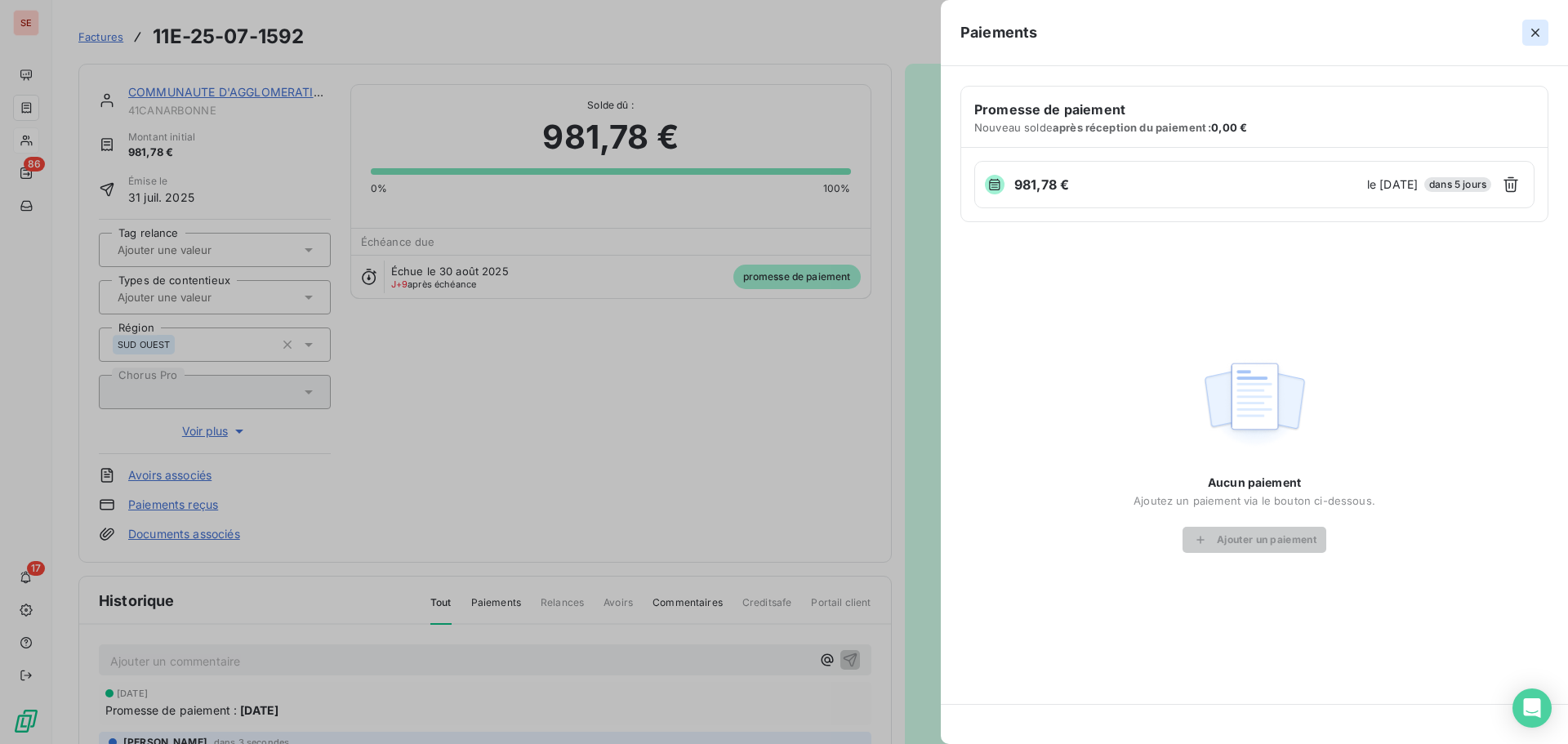
click at [1539, 27] on icon "button" at bounding box center [1535, 33] width 17 height 17
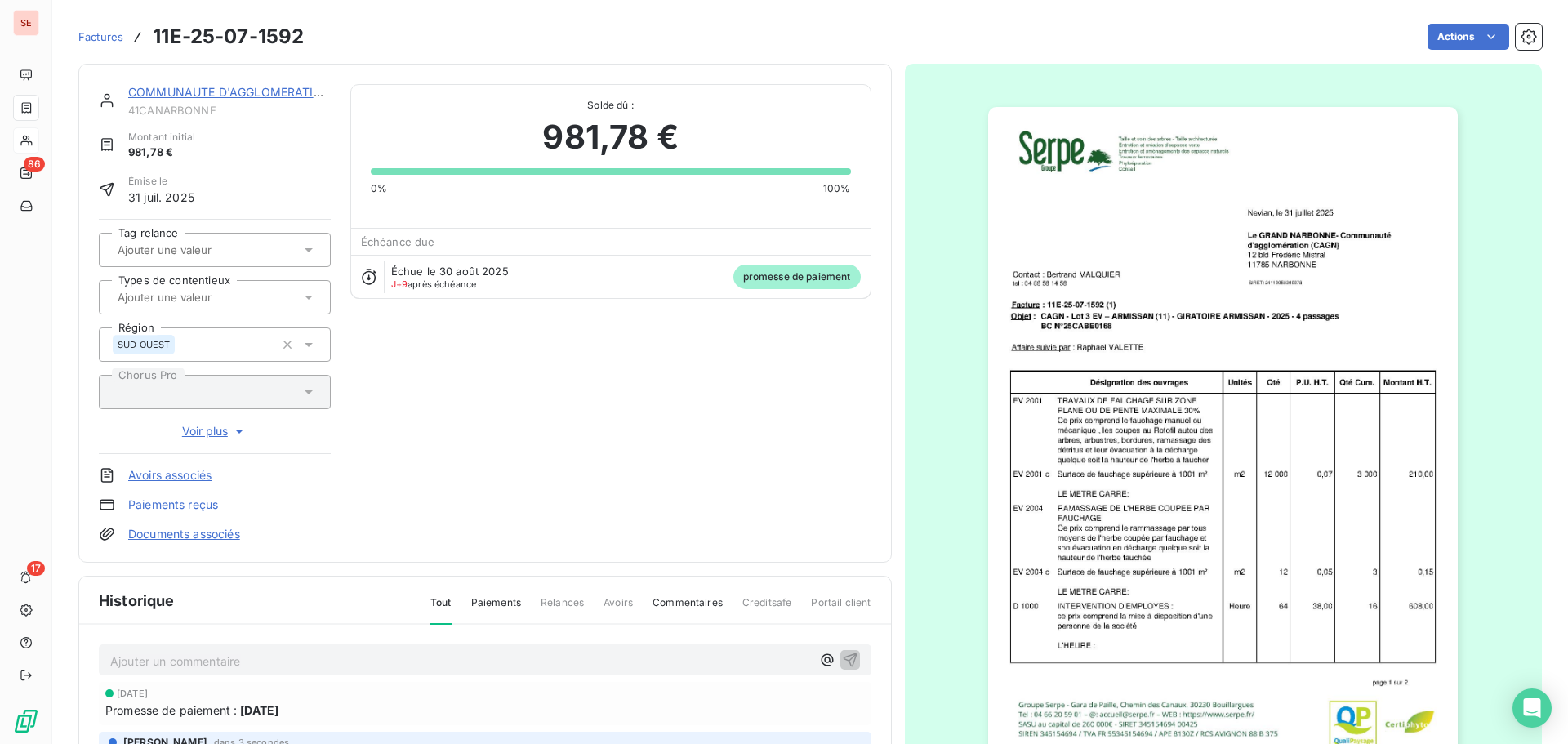
click at [271, 98] on link "COMMUNAUTE D'AGGLOMERATION" at bounding box center [230, 92] width 204 height 14
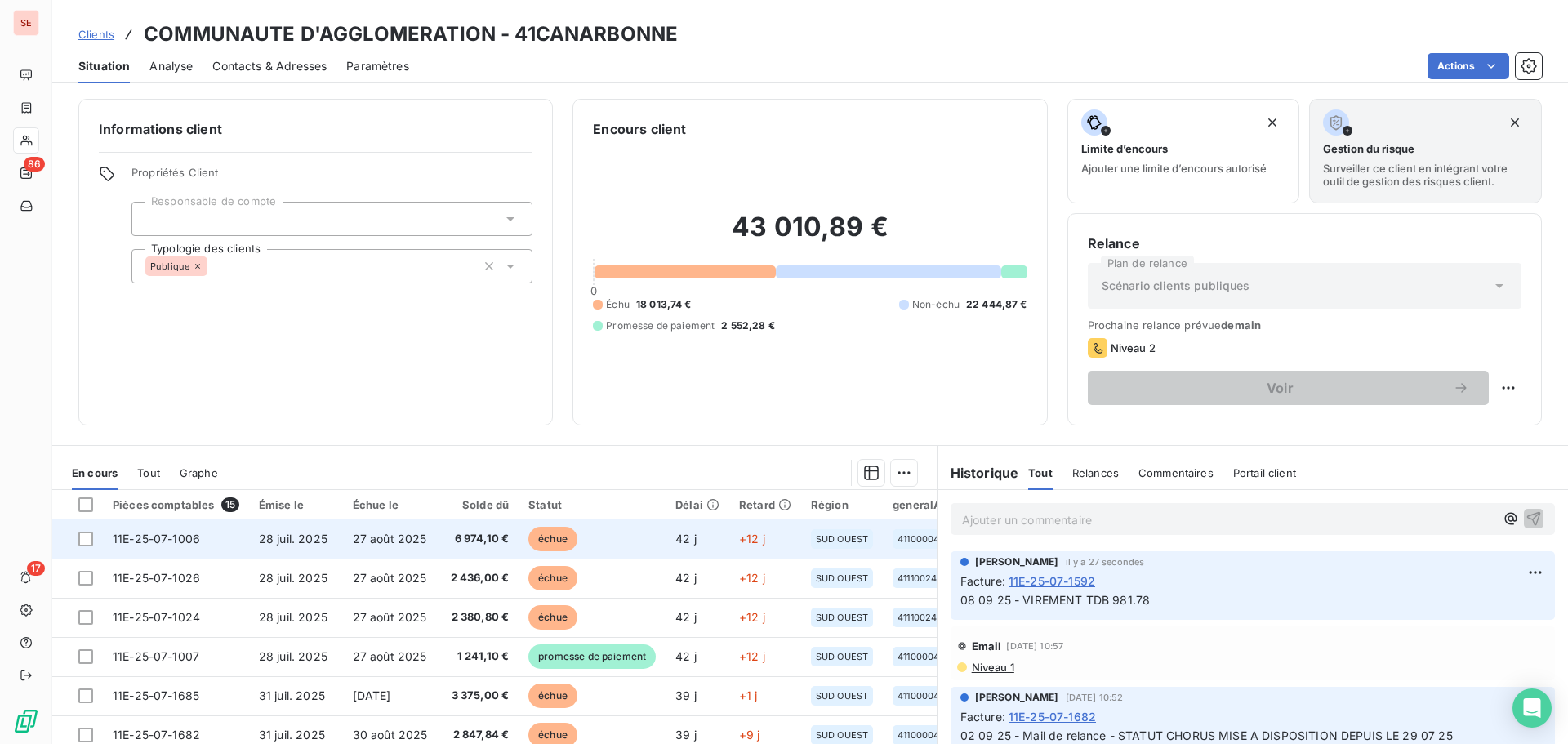
scroll to position [218, 0]
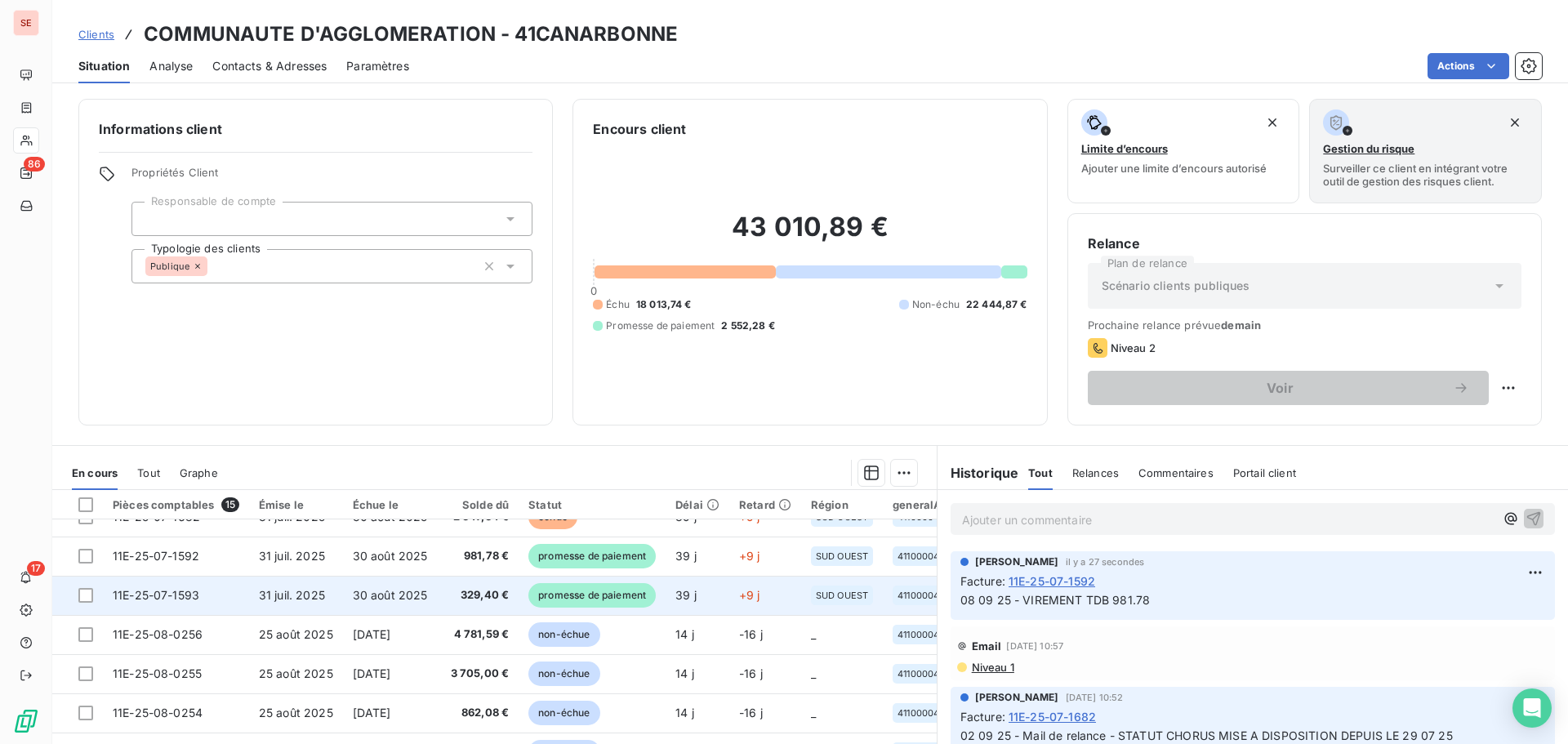
click at [378, 582] on td "30 août 2025" at bounding box center [390, 595] width 94 height 39
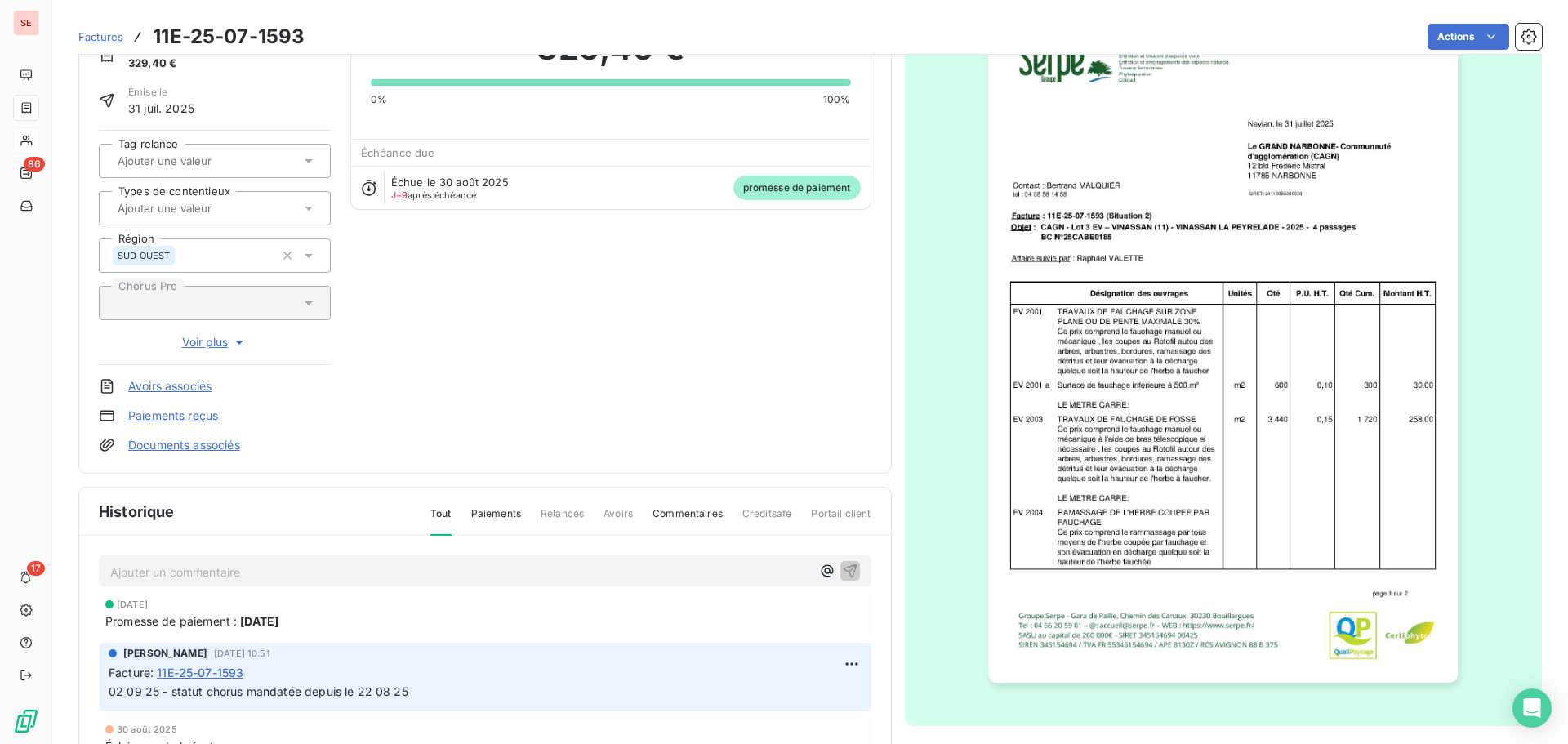
scroll to position [224, 0]
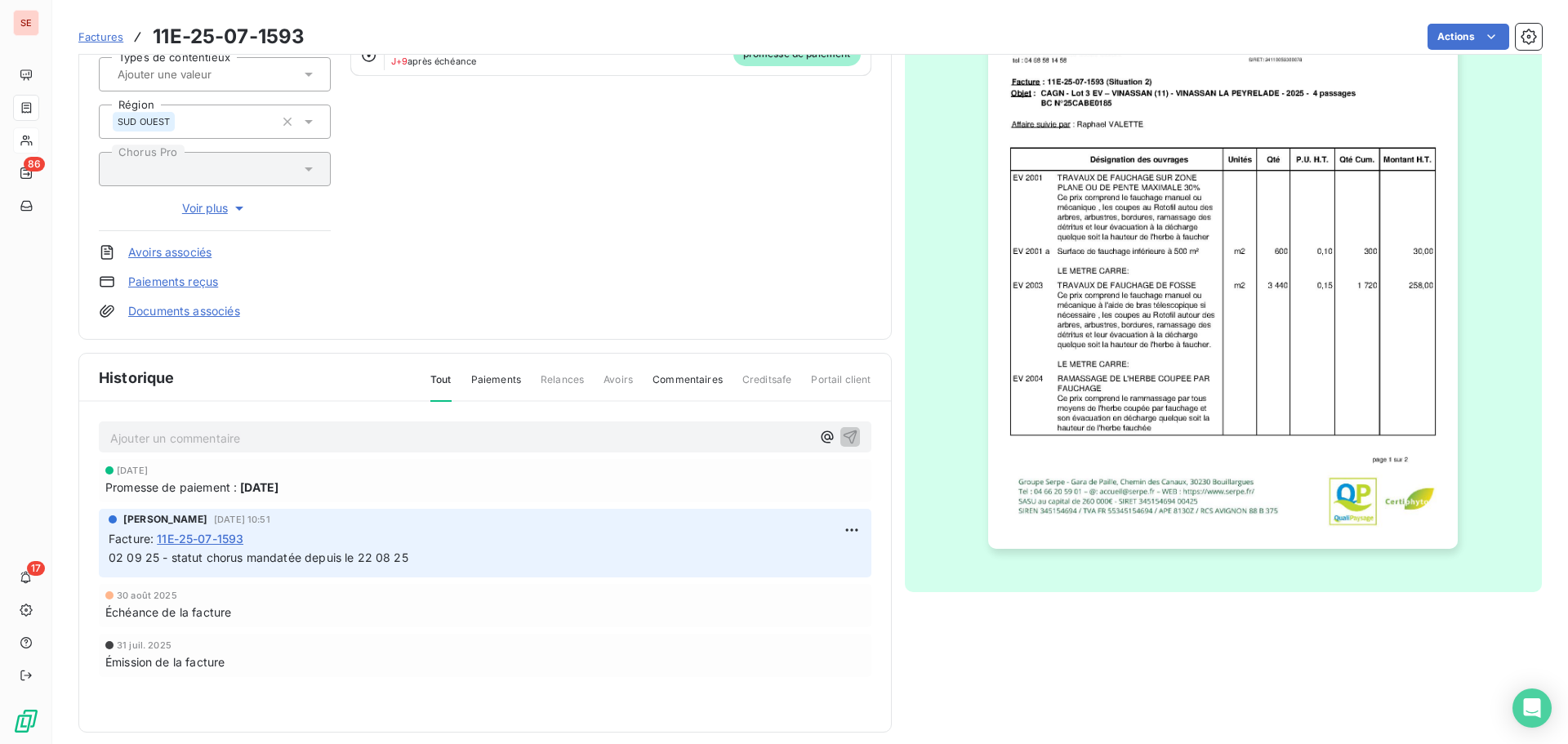
click at [338, 433] on p "Ajouter un commentaire ﻿" at bounding box center [460, 438] width 701 height 20
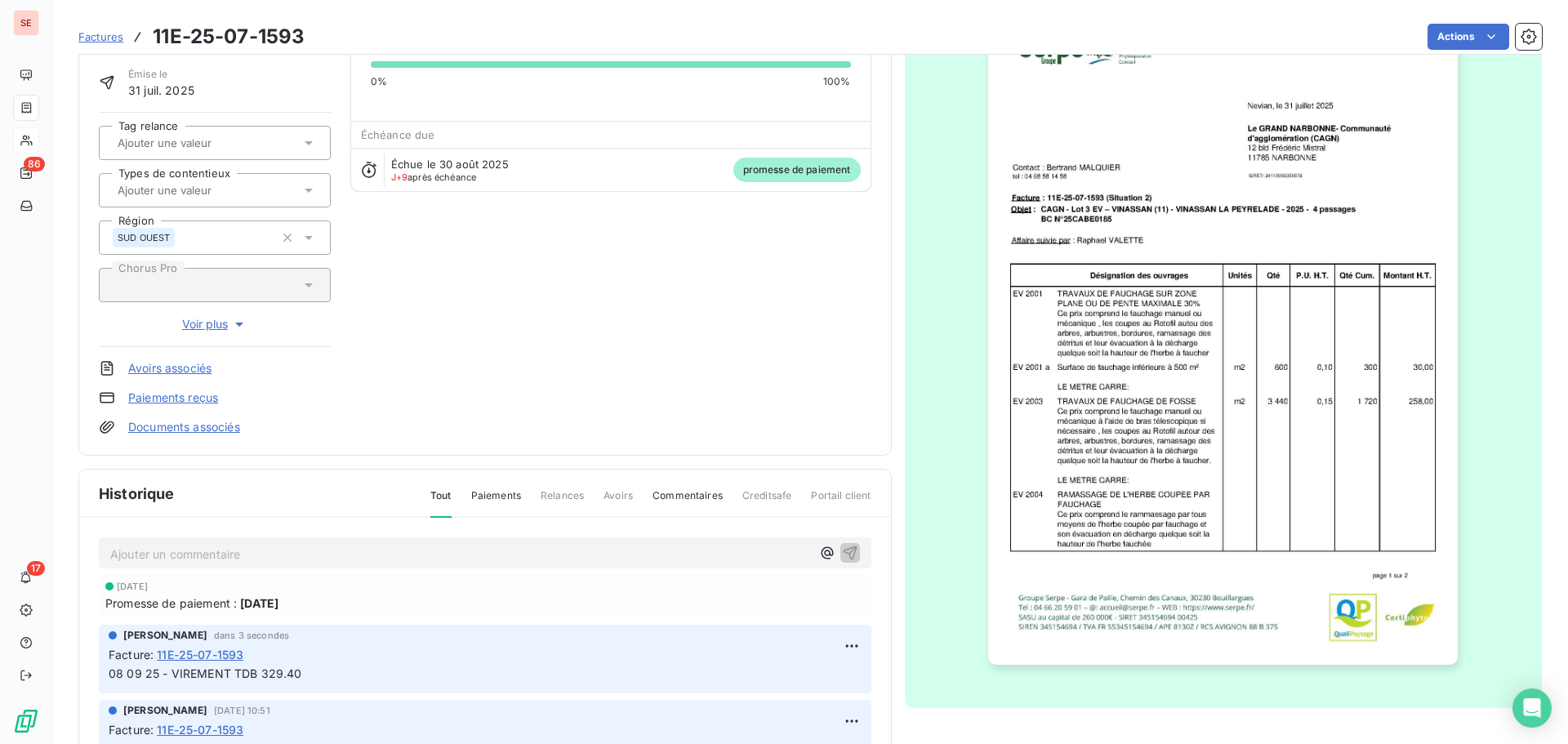
scroll to position [239, 0]
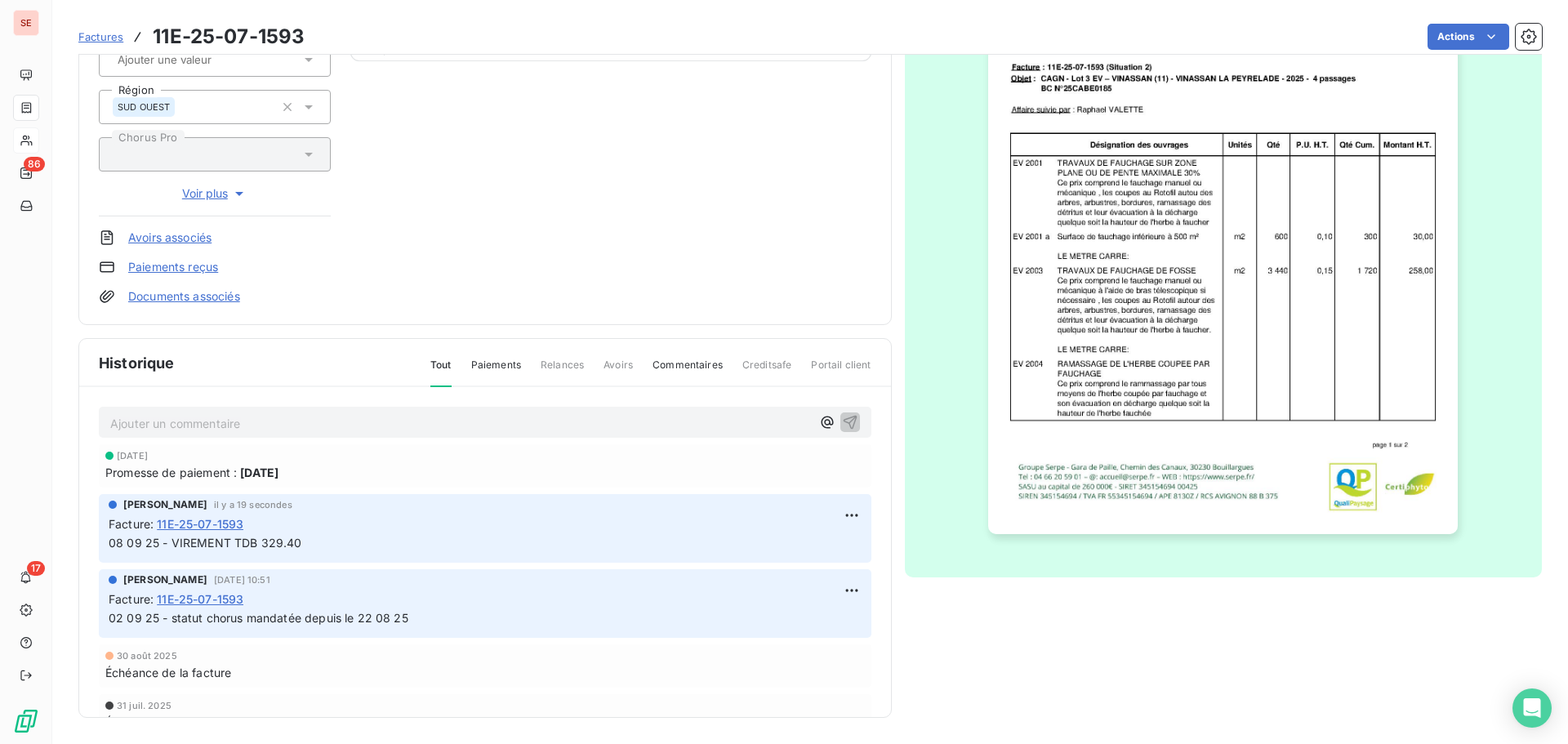
click at [275, 539] on span "08 09 25 - VIREMENT TDB 329.40" at bounding box center [205, 543] width 194 height 14
copy div "08 09 25 - VIREMENT TDB 329.40"
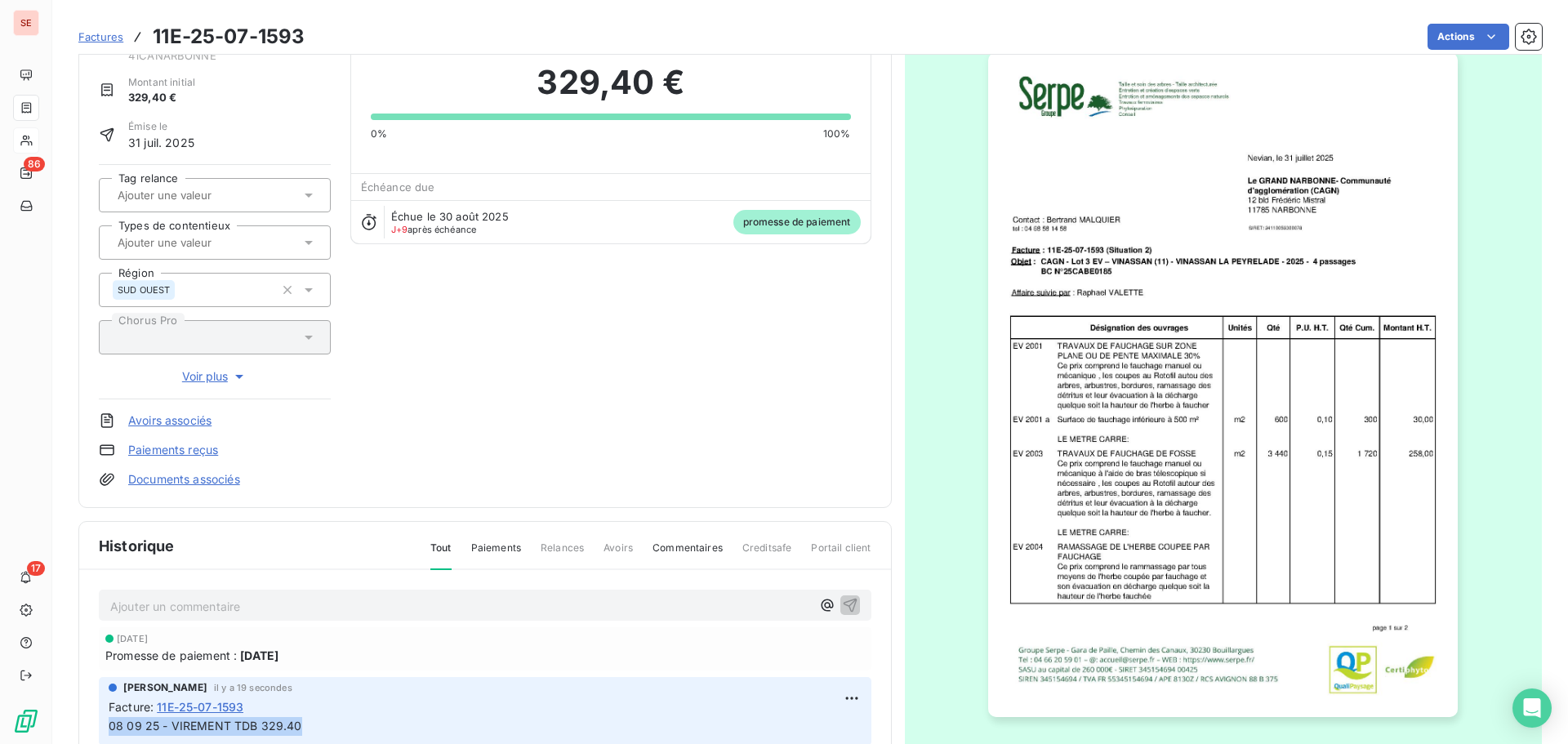
scroll to position [0, 0]
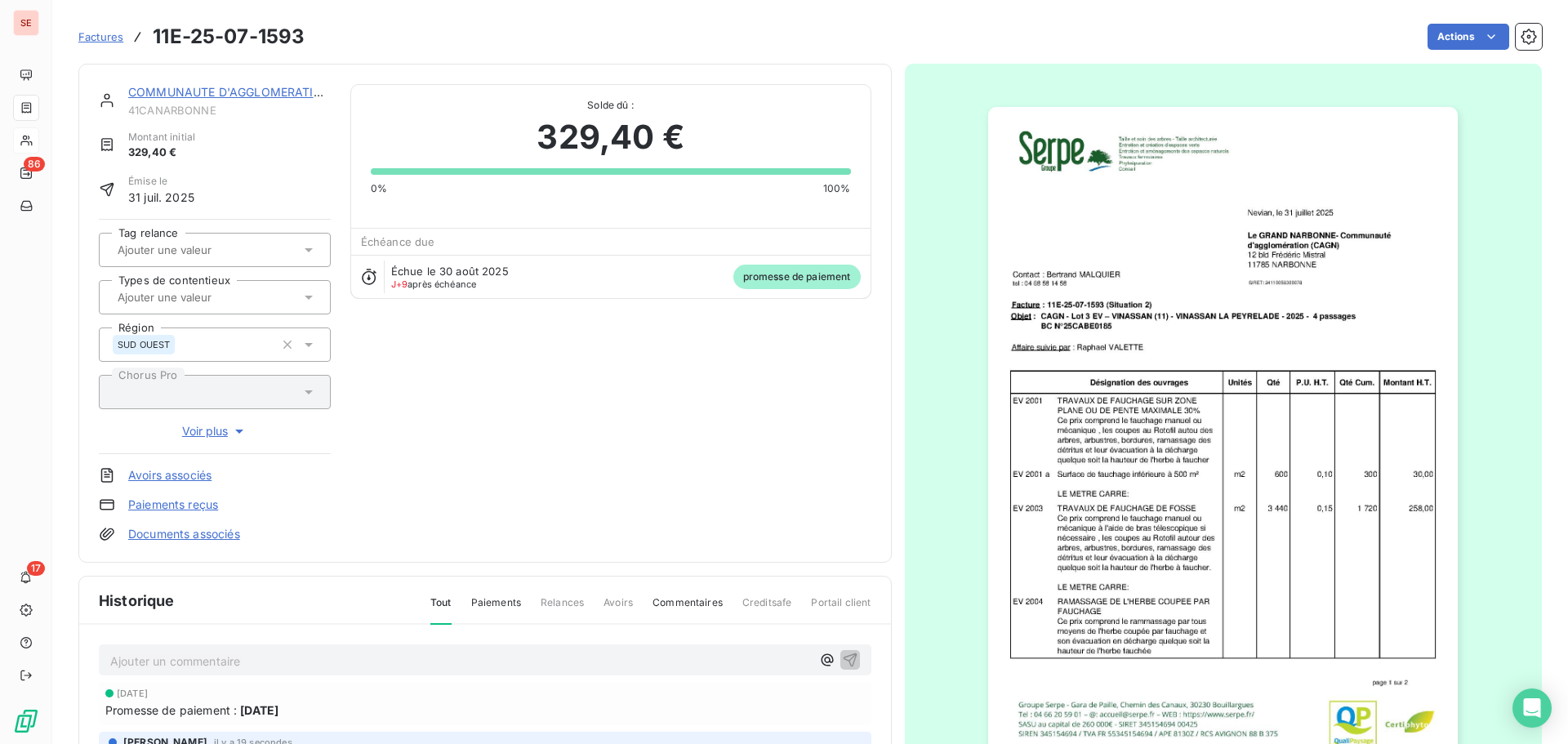
click at [231, 84] on div "COMMUNAUTE D'AGGLOMERATION" at bounding box center [230, 93] width 203 height 17
click at [241, 94] on link "COMMUNAUTE D'AGGLOMERATION" at bounding box center [230, 92] width 204 height 14
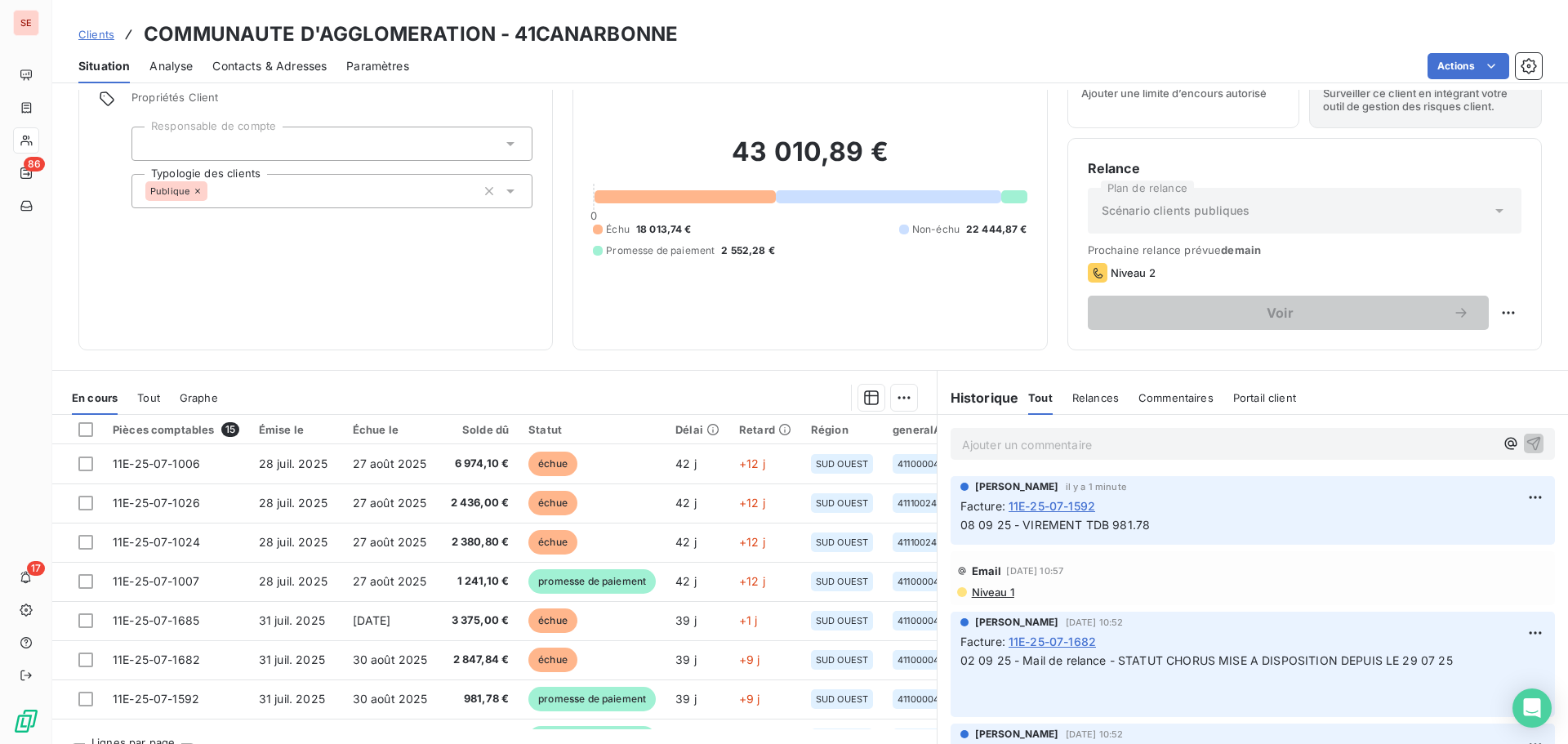
scroll to position [110, 0]
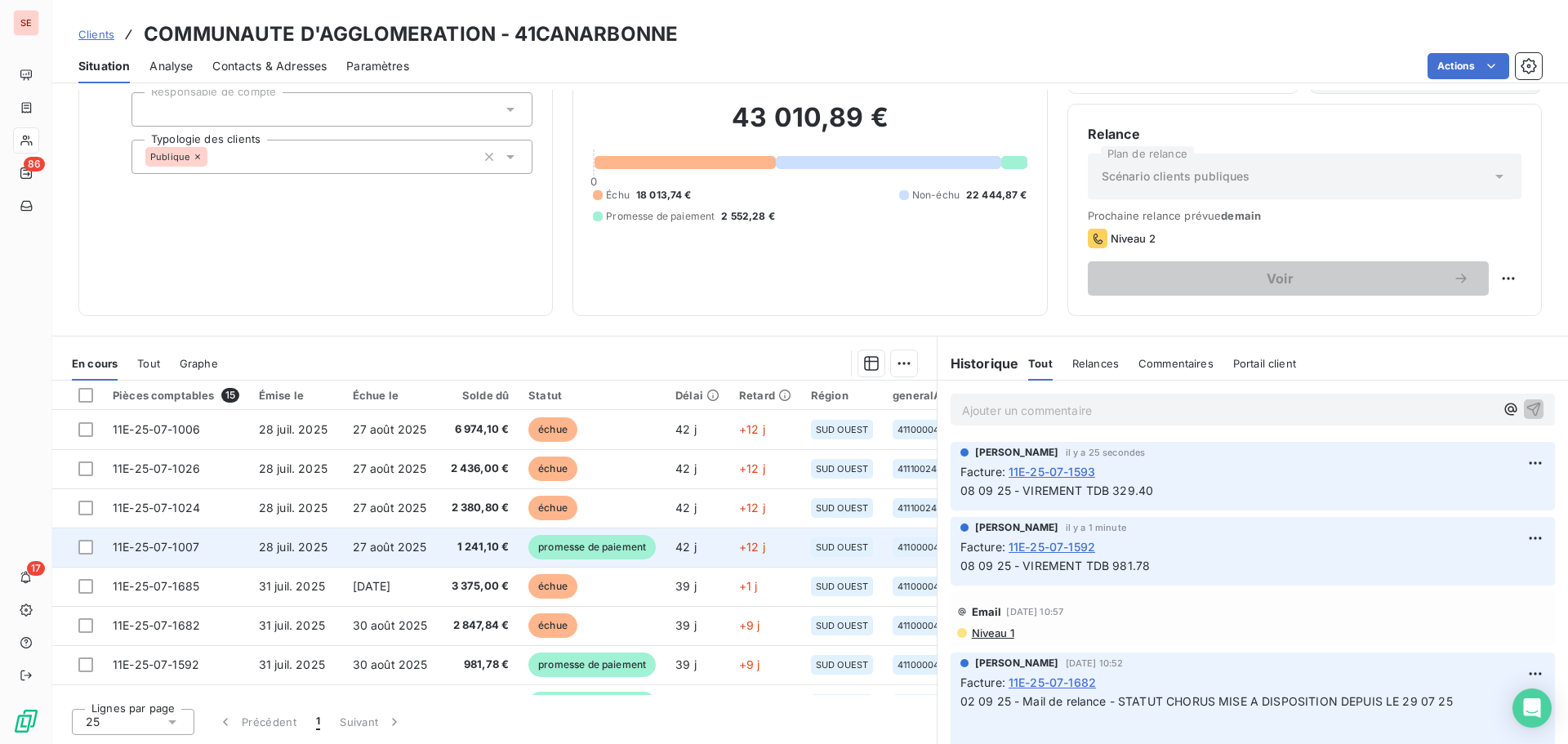
click at [407, 556] on td "27 août 2025" at bounding box center [390, 547] width 94 height 39
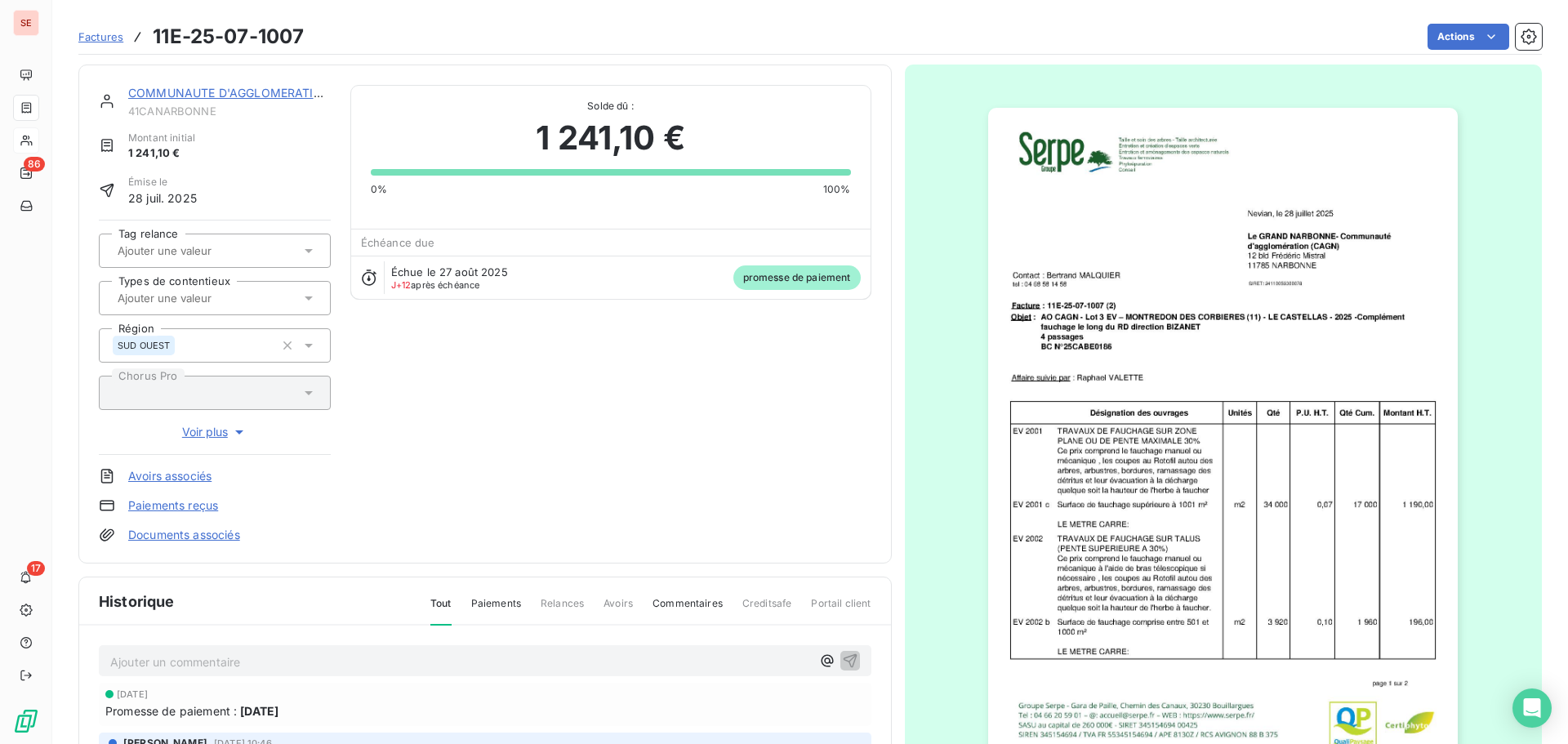
scroll to position [239, 0]
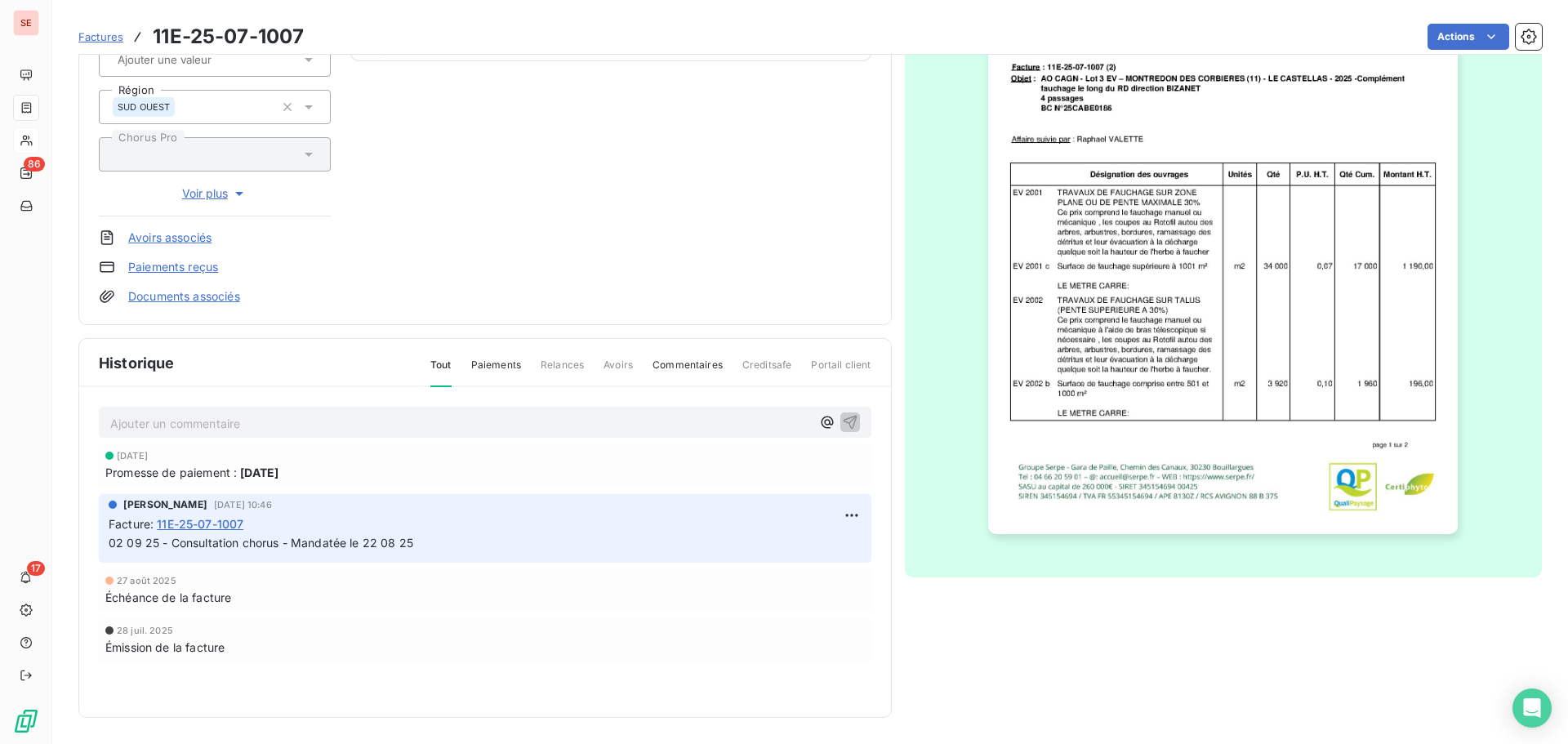
click at [352, 433] on p "Ajouter un commentaire ﻿" at bounding box center [460, 423] width 701 height 20
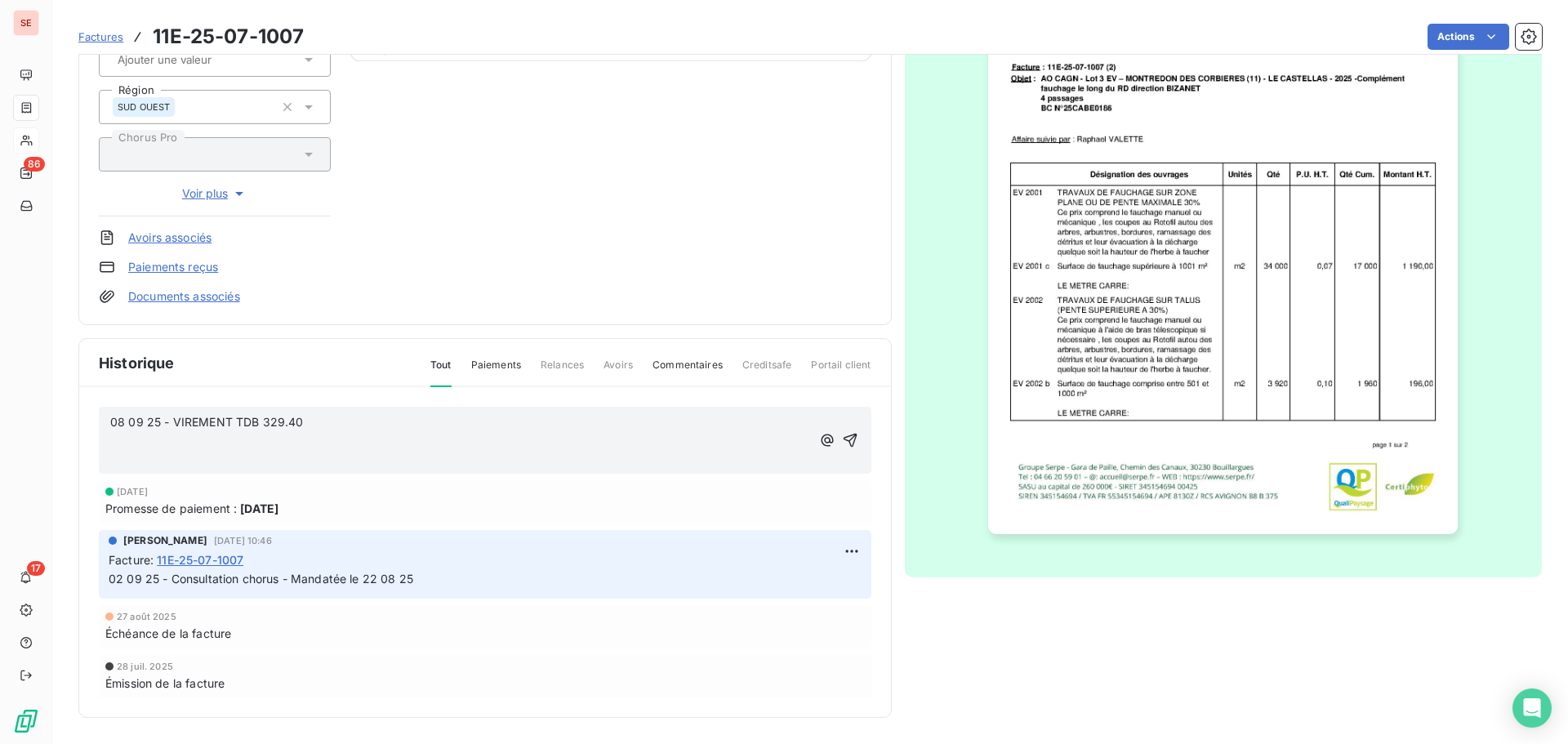
click at [437, 428] on p "08 09 25 - VIREMENT TDB 329.40" at bounding box center [460, 423] width 701 height 18
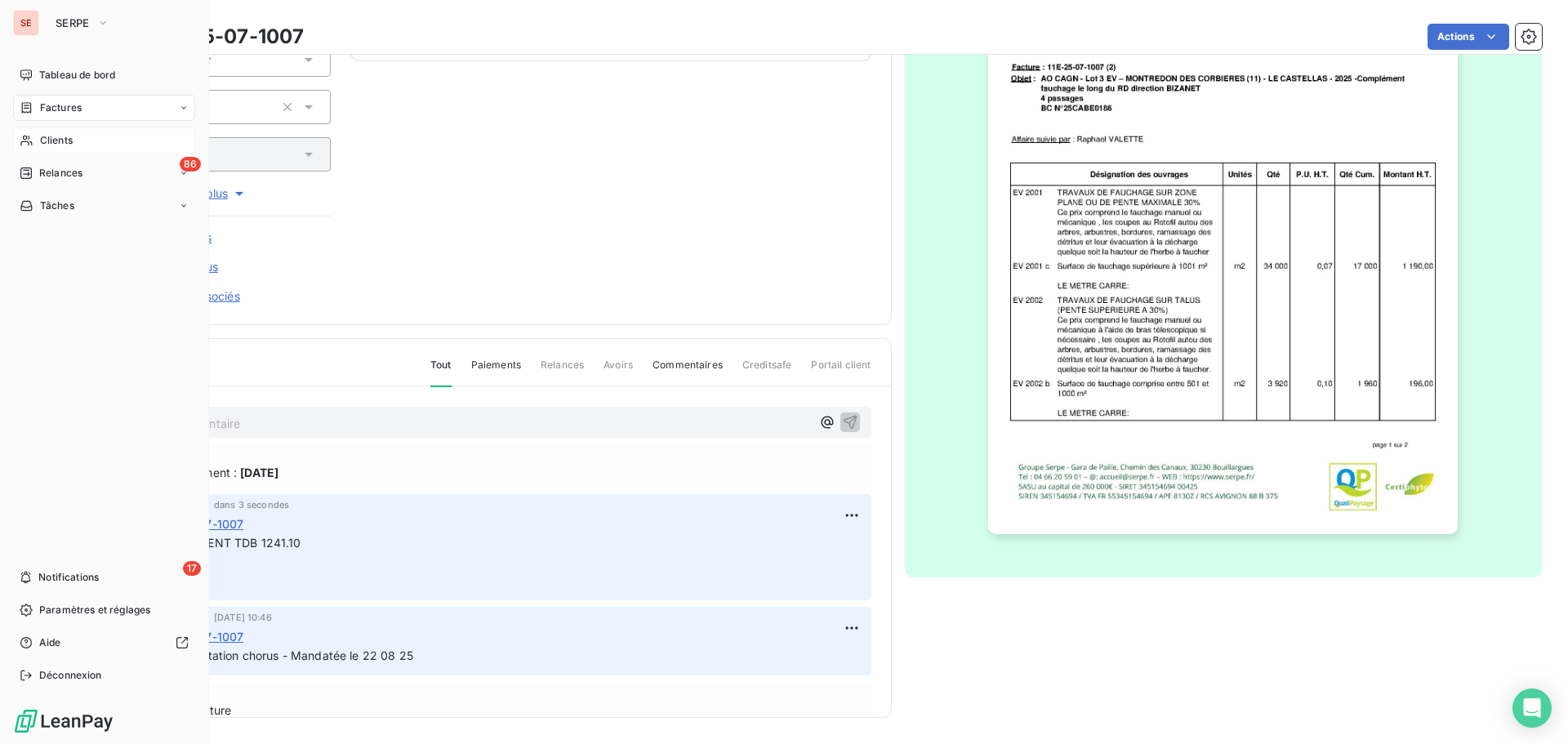
click at [62, 114] on span "Factures" at bounding box center [61, 108] width 42 height 15
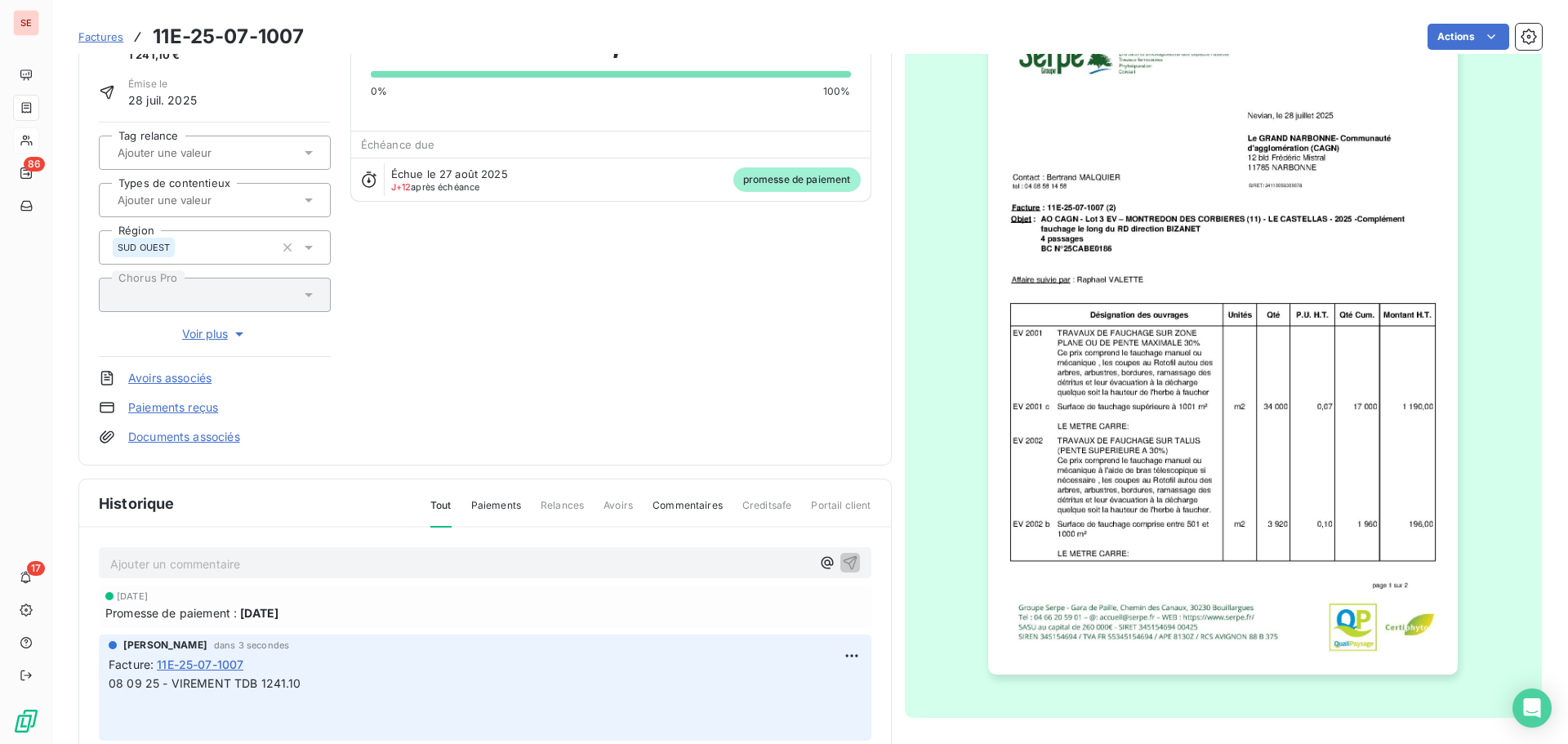
scroll to position [0, 0]
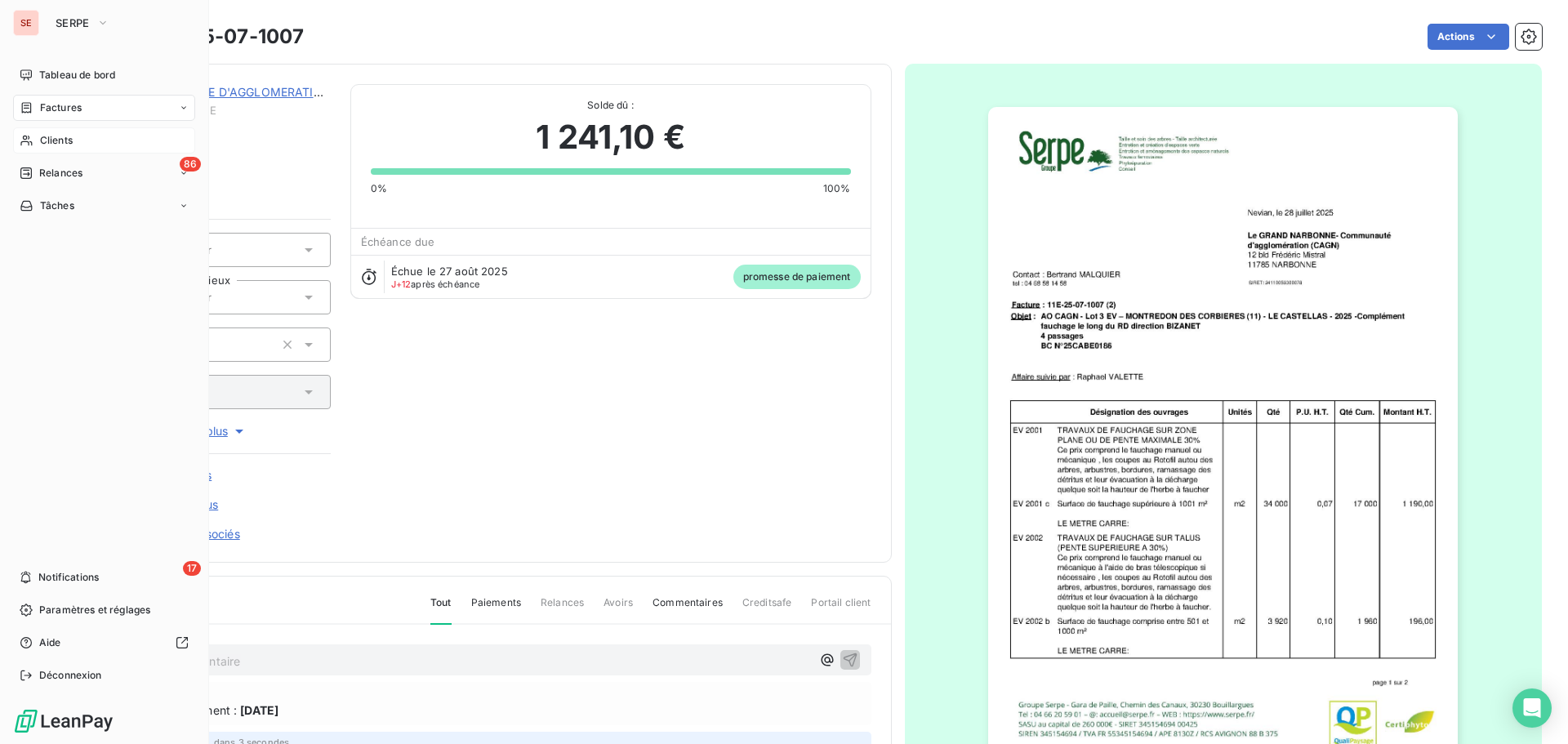
click at [42, 105] on span "Factures" at bounding box center [61, 108] width 42 height 15
click at [47, 171] on span "Relances" at bounding box center [61, 174] width 43 height 15
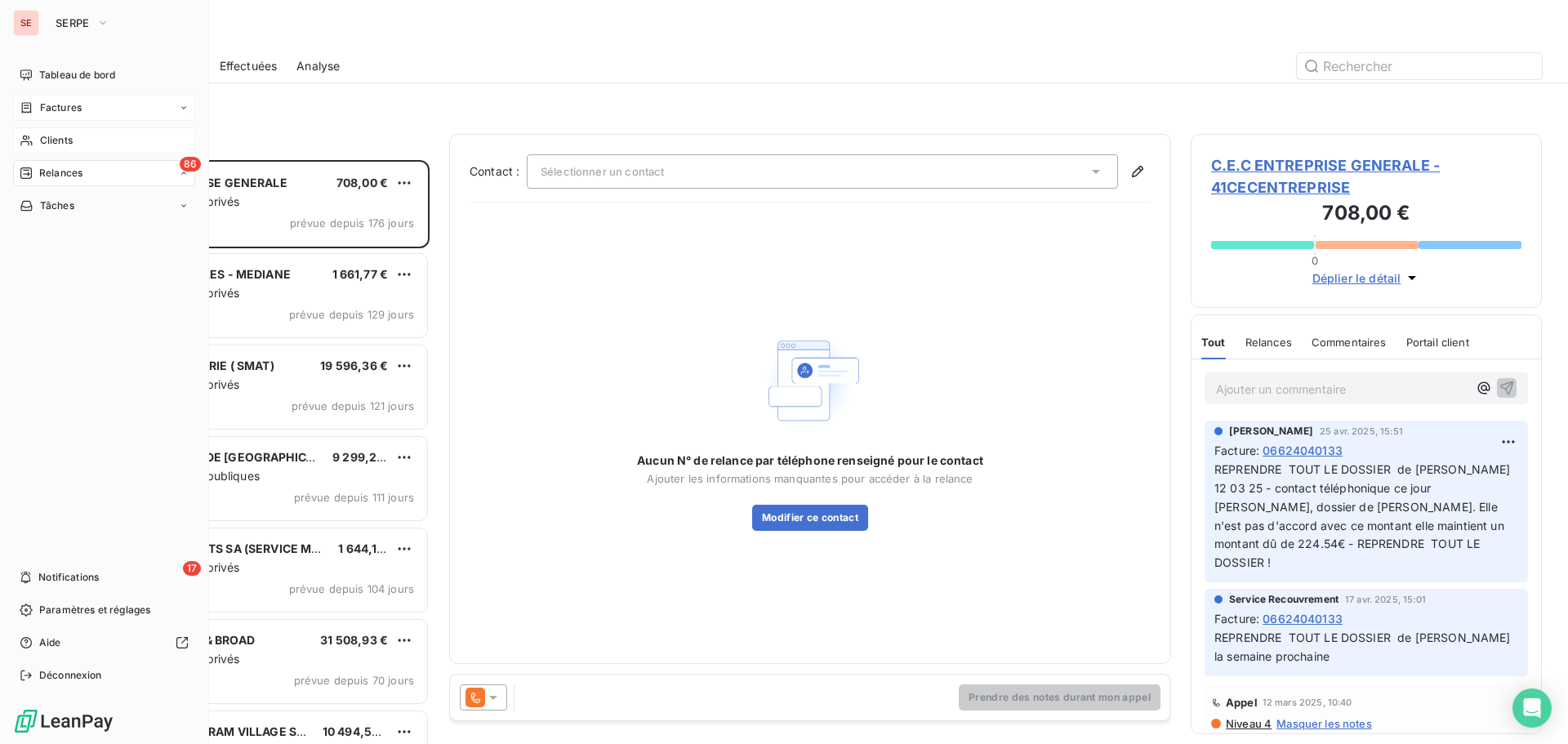
scroll to position [572, 339]
click at [68, 110] on span "Factures" at bounding box center [61, 108] width 42 height 15
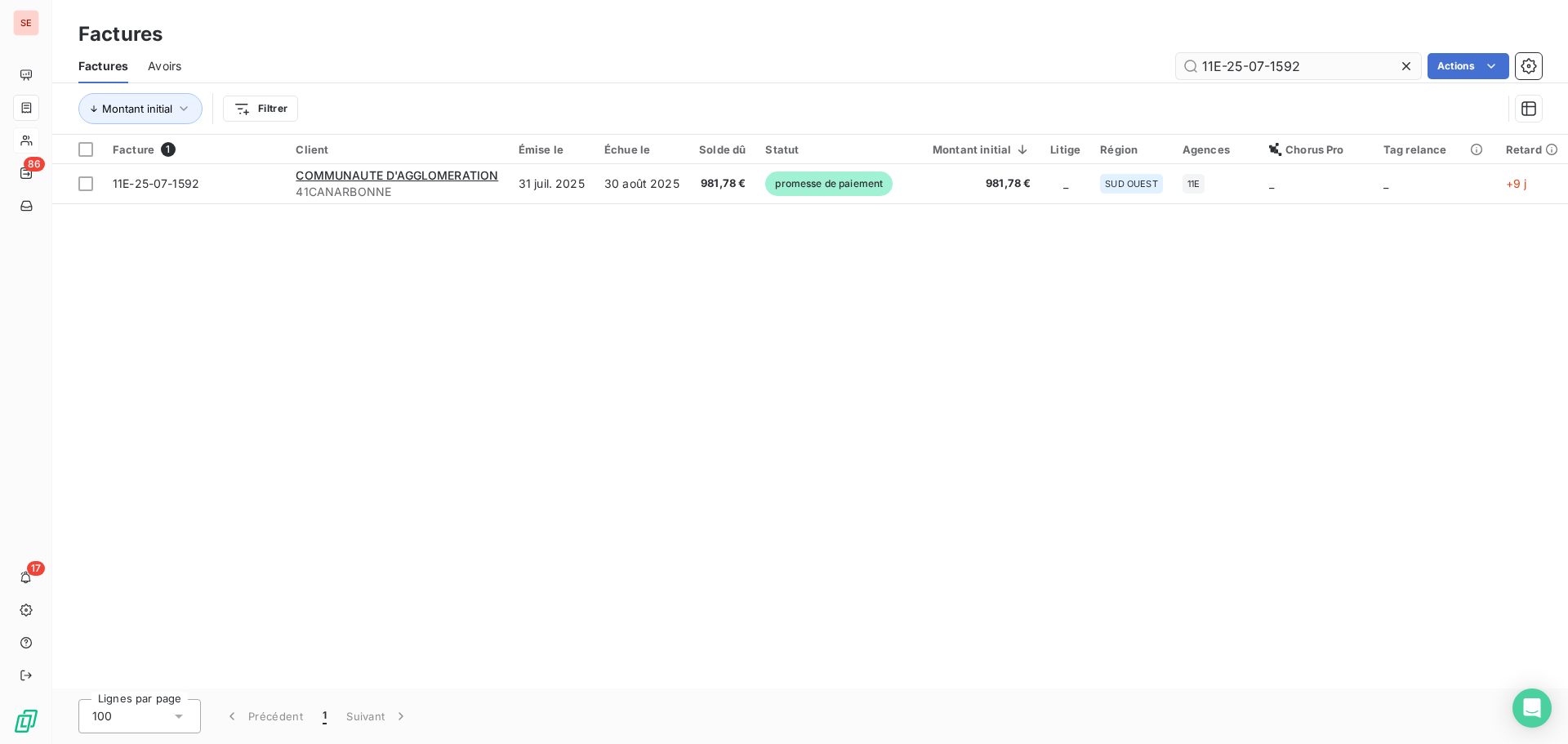
click at [1343, 68] on input "11E-25-07-1592" at bounding box center [1297, 66] width 245 height 26
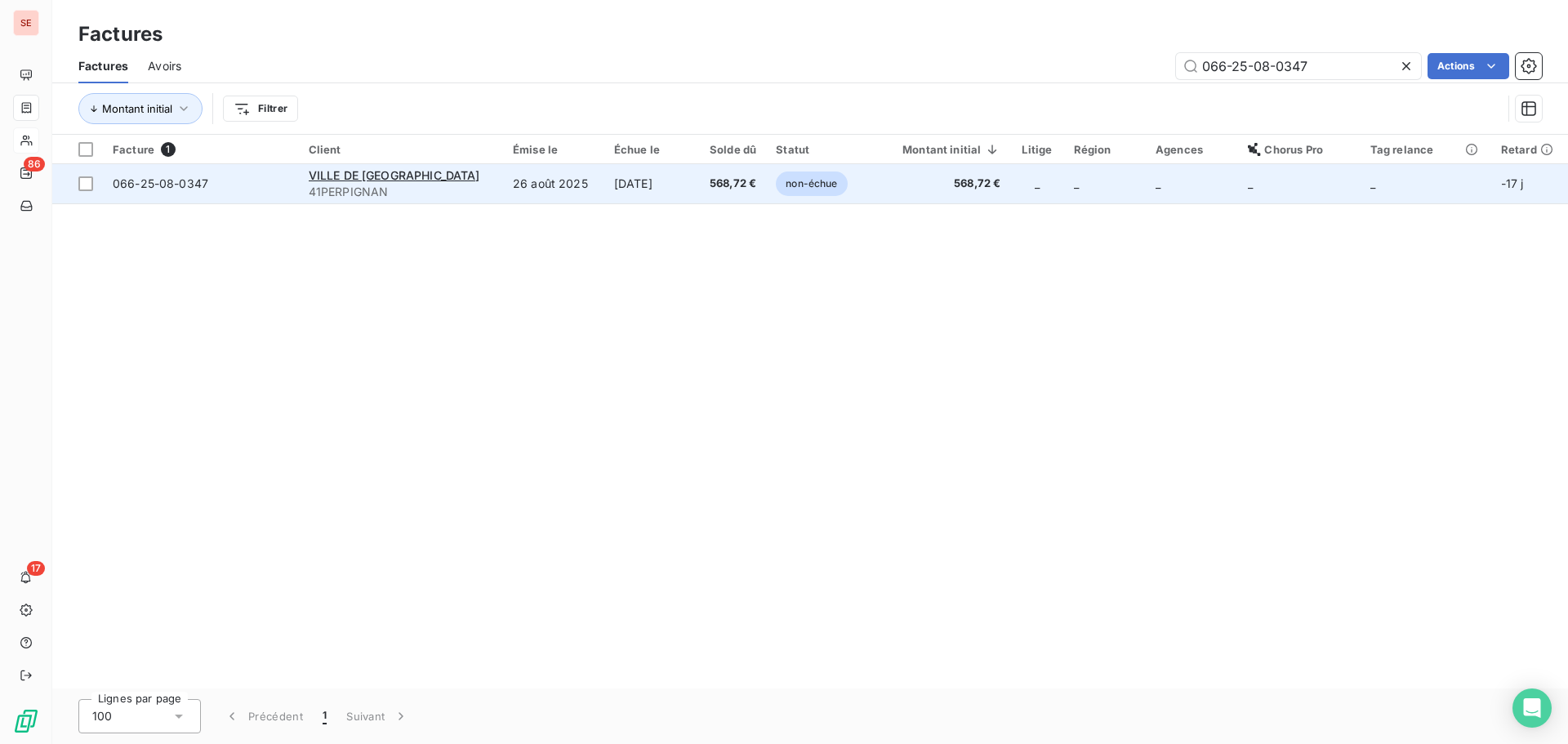
type input "066-25-08-0347"
click at [604, 195] on td "[DATE]" at bounding box center [650, 184] width 91 height 39
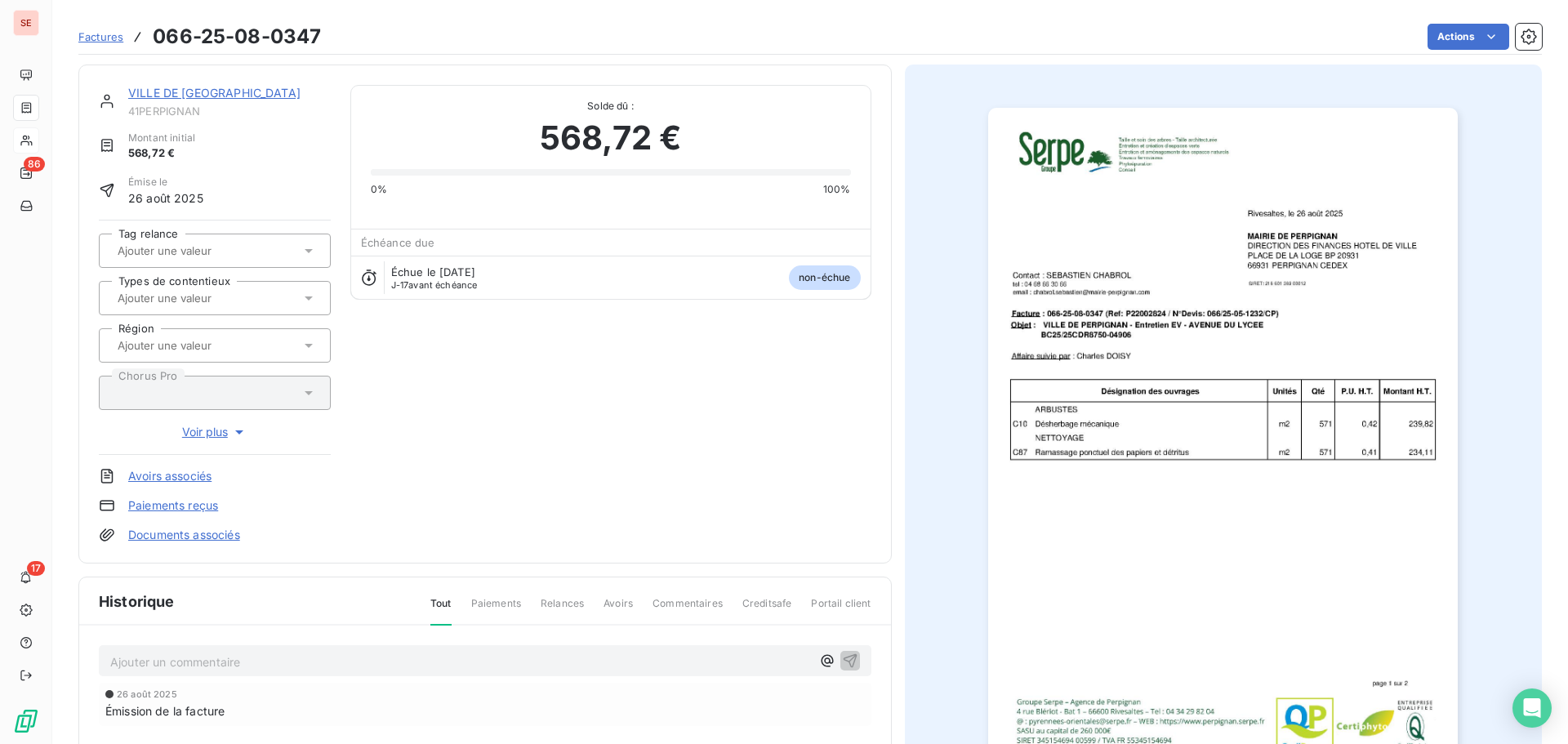
scroll to position [239, 0]
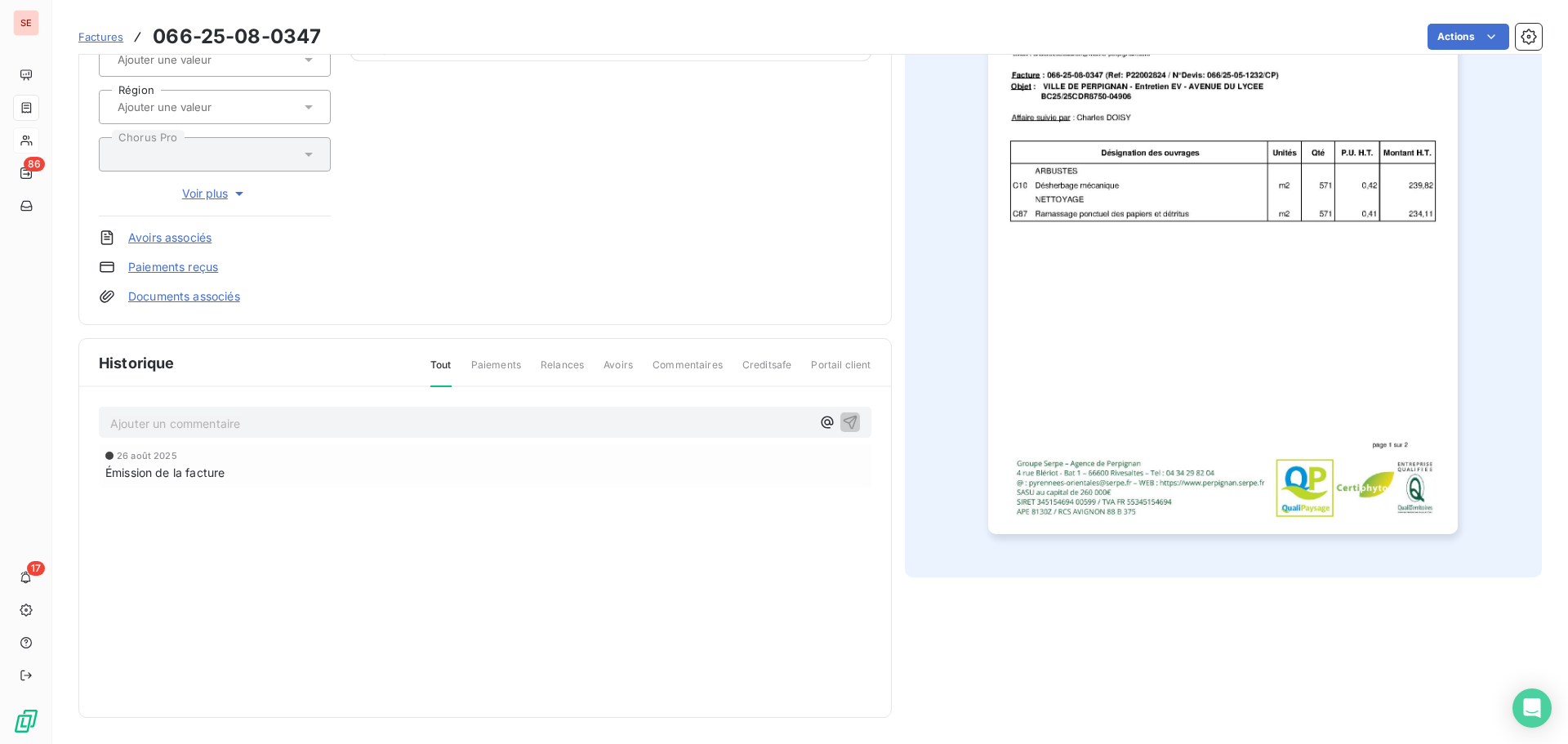
click at [326, 424] on p "Ajouter un commentaire ﻿" at bounding box center [460, 423] width 701 height 20
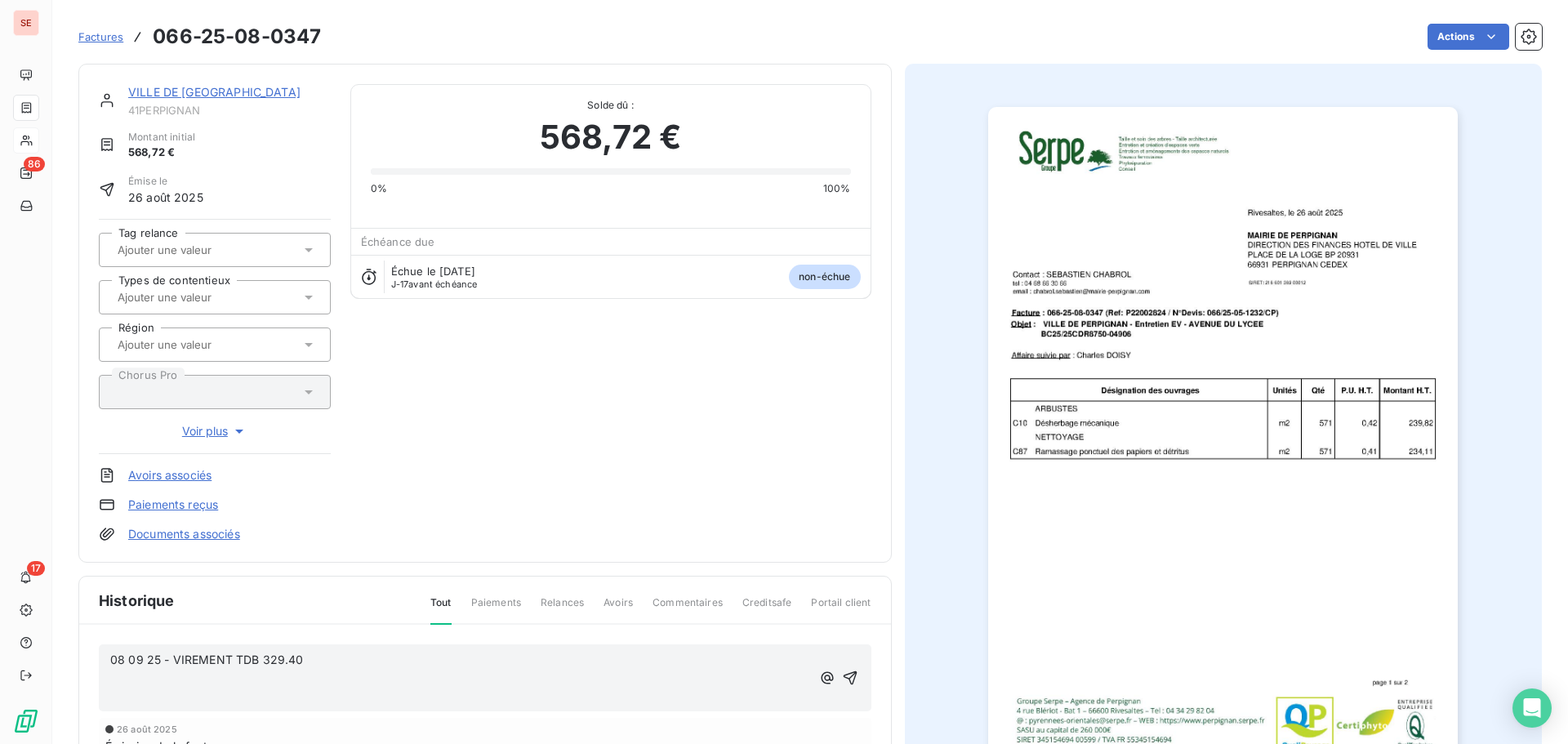
scroll to position [7, 0]
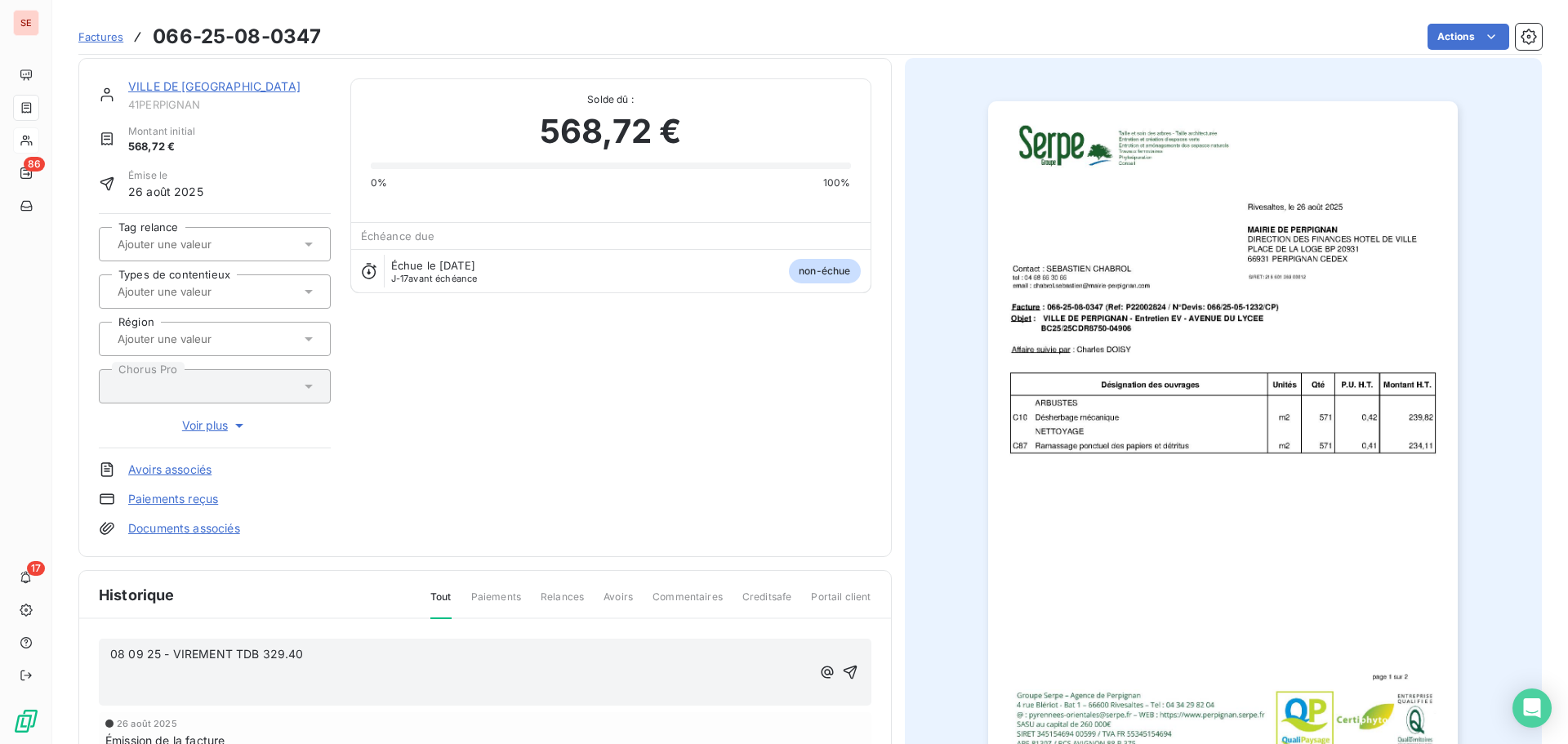
click at [326, 669] on p "﻿" at bounding box center [460, 672] width 701 height 18
click at [333, 655] on p "08 09 25 - VIREMENT TDB 329.40" at bounding box center [460, 655] width 701 height 18
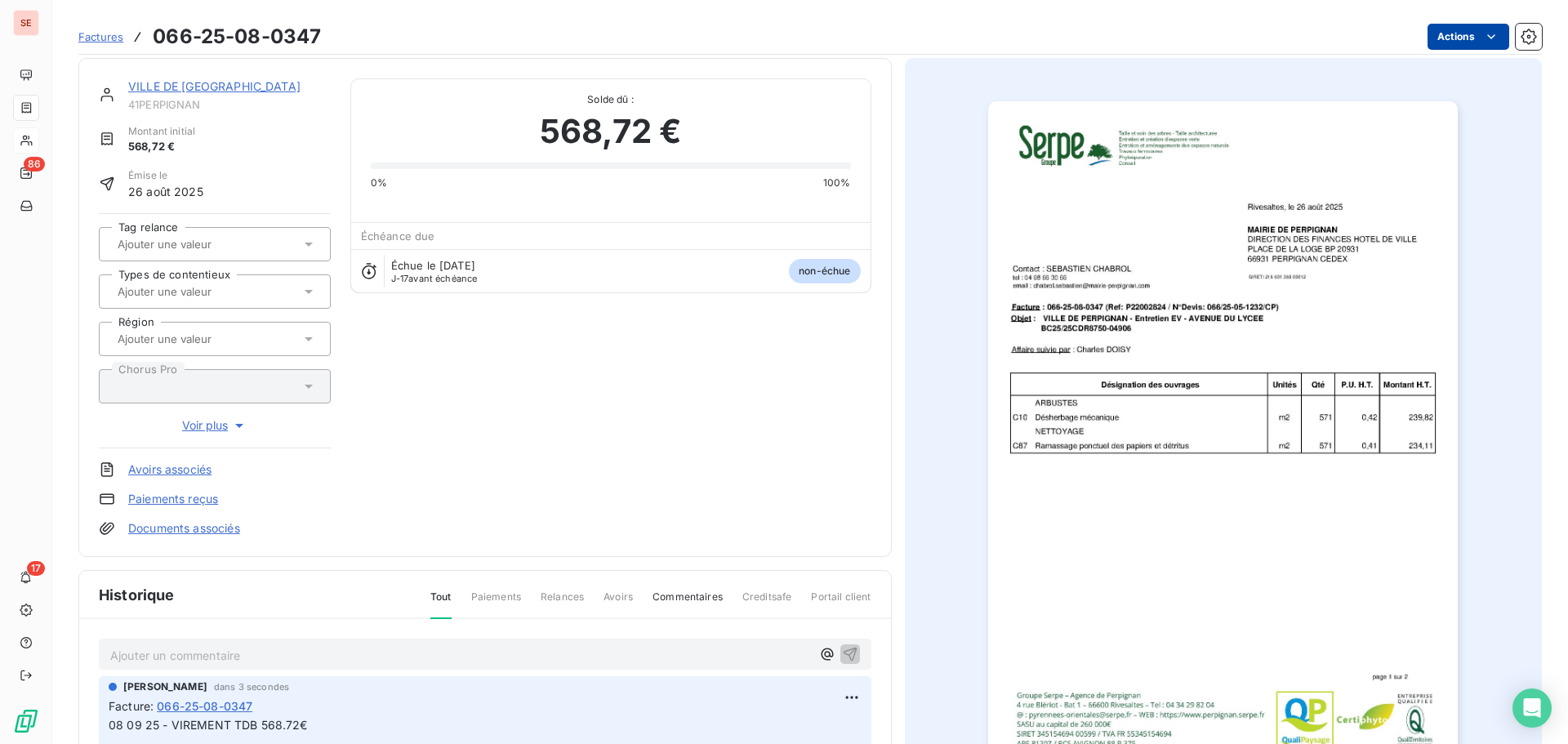
click at [1430, 43] on html "SE 86 17 Factures 066-25-08-0347 Actions VILLE DE PERPIGNAN 41PERPIGNAN Montant…" at bounding box center [784, 372] width 1568 height 744
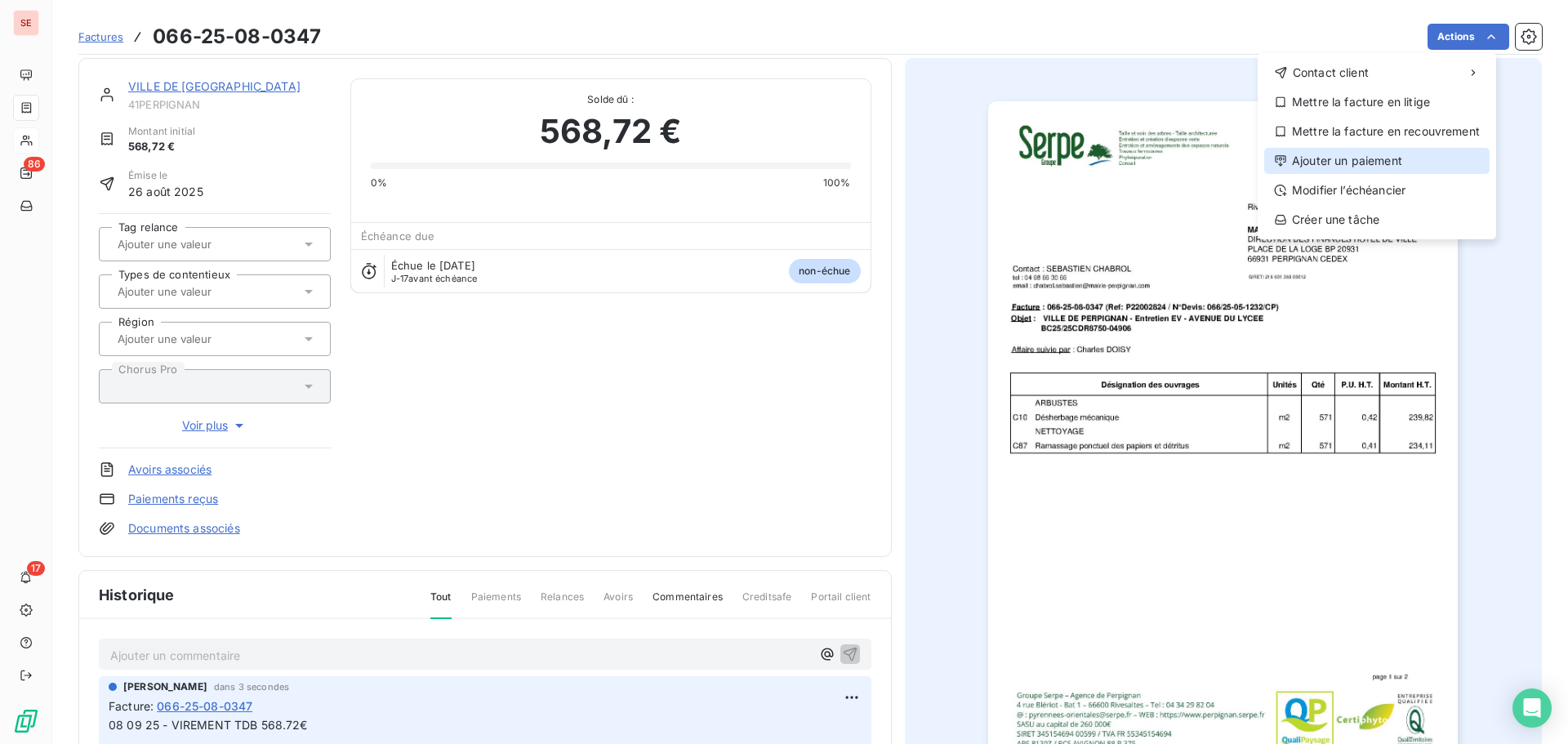
click at [1390, 161] on div "Ajouter un paiement" at bounding box center [1377, 160] width 225 height 26
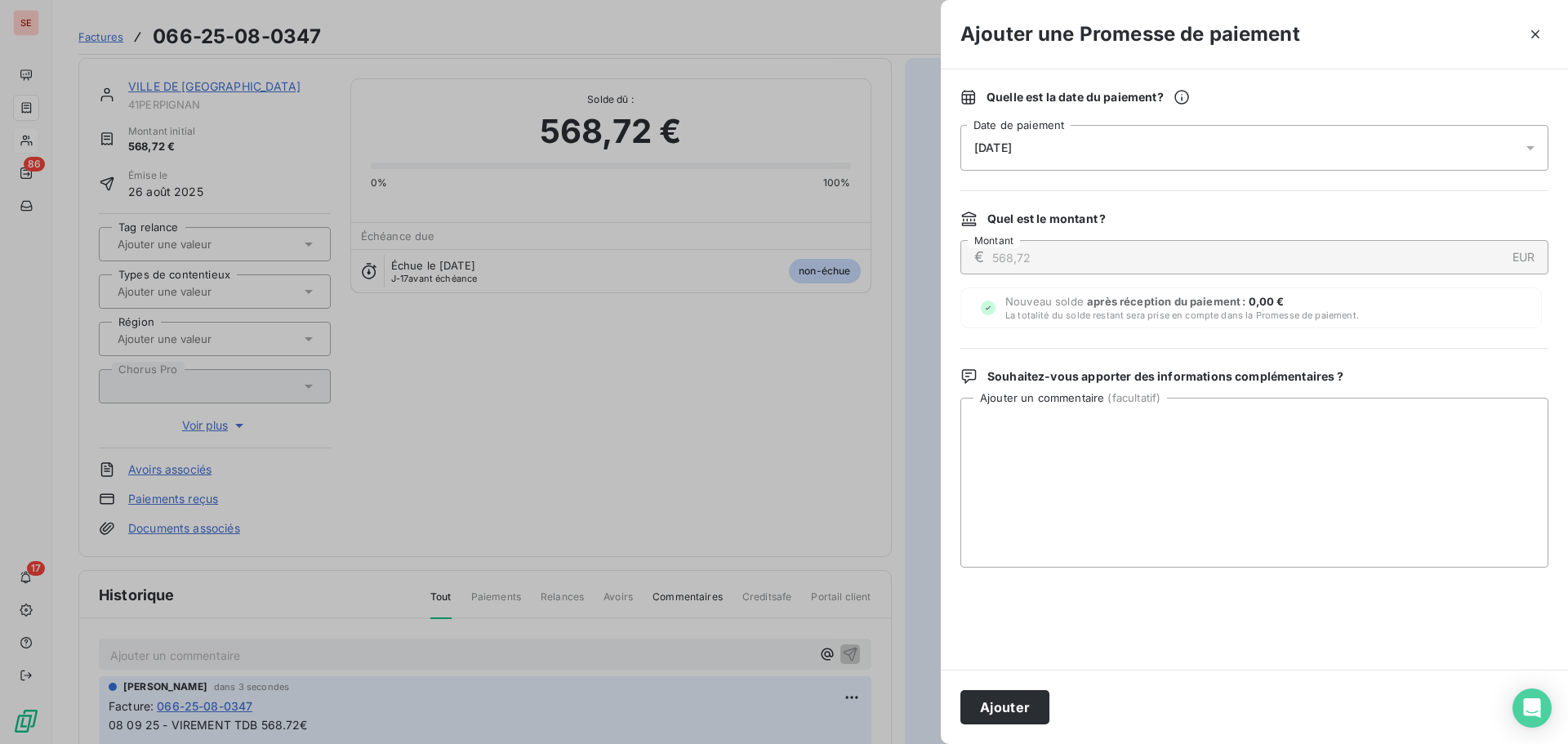
click at [1329, 152] on div "[DATE]" at bounding box center [1254, 148] width 588 height 46
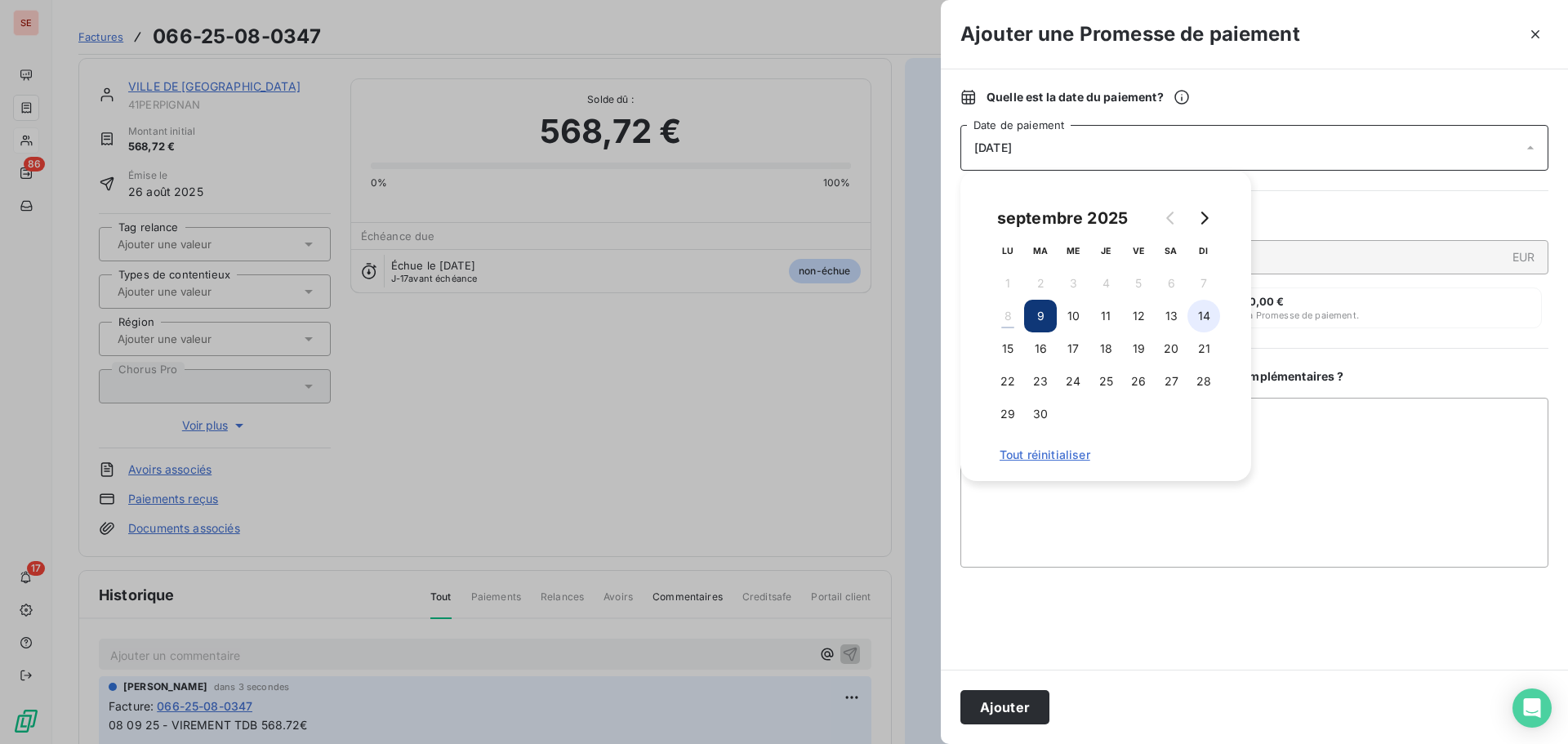
click at [1196, 321] on button "14" at bounding box center [1203, 316] width 33 height 33
click at [1014, 698] on button "Ajouter" at bounding box center [1004, 706] width 89 height 34
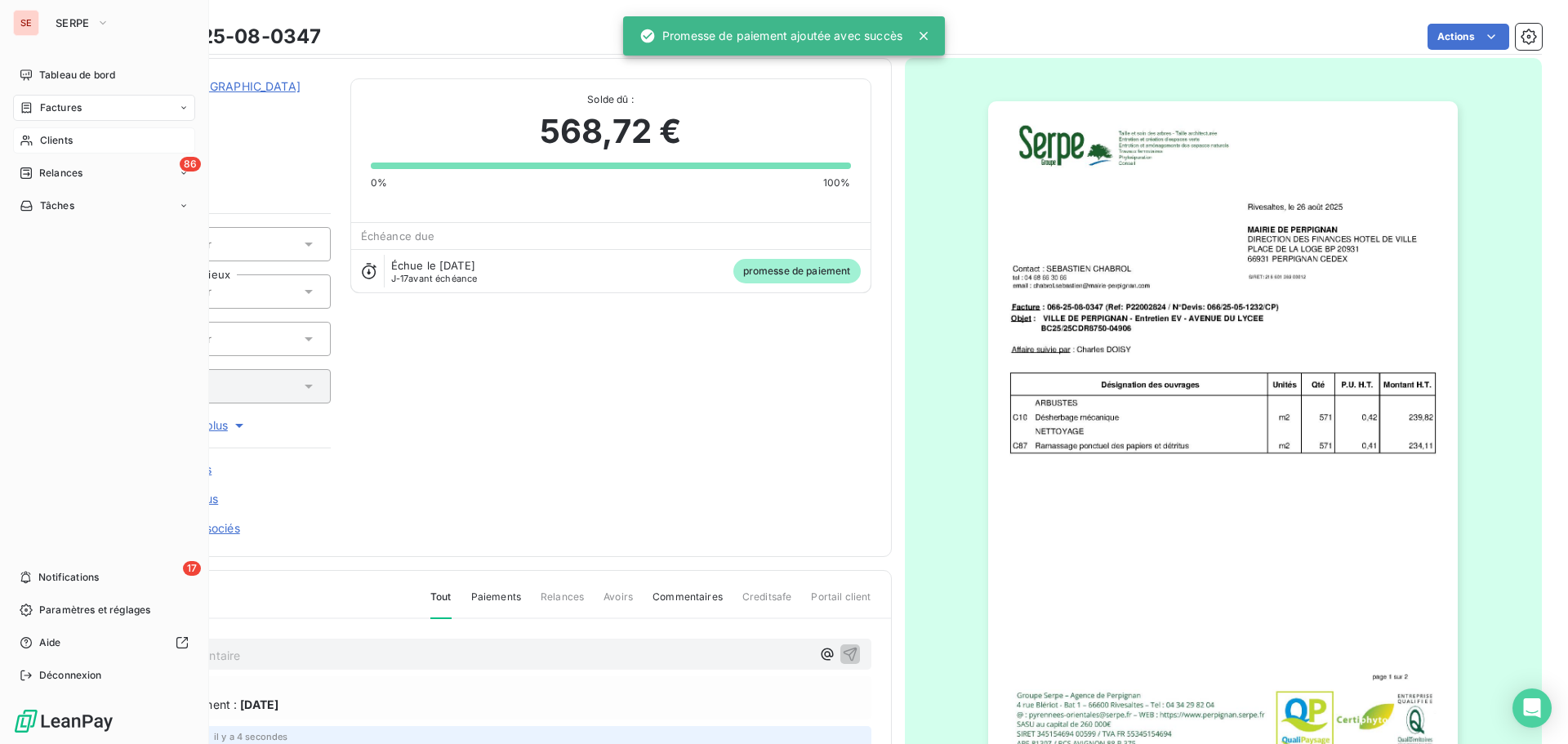
click at [40, 105] on span "Factures" at bounding box center [61, 108] width 42 height 15
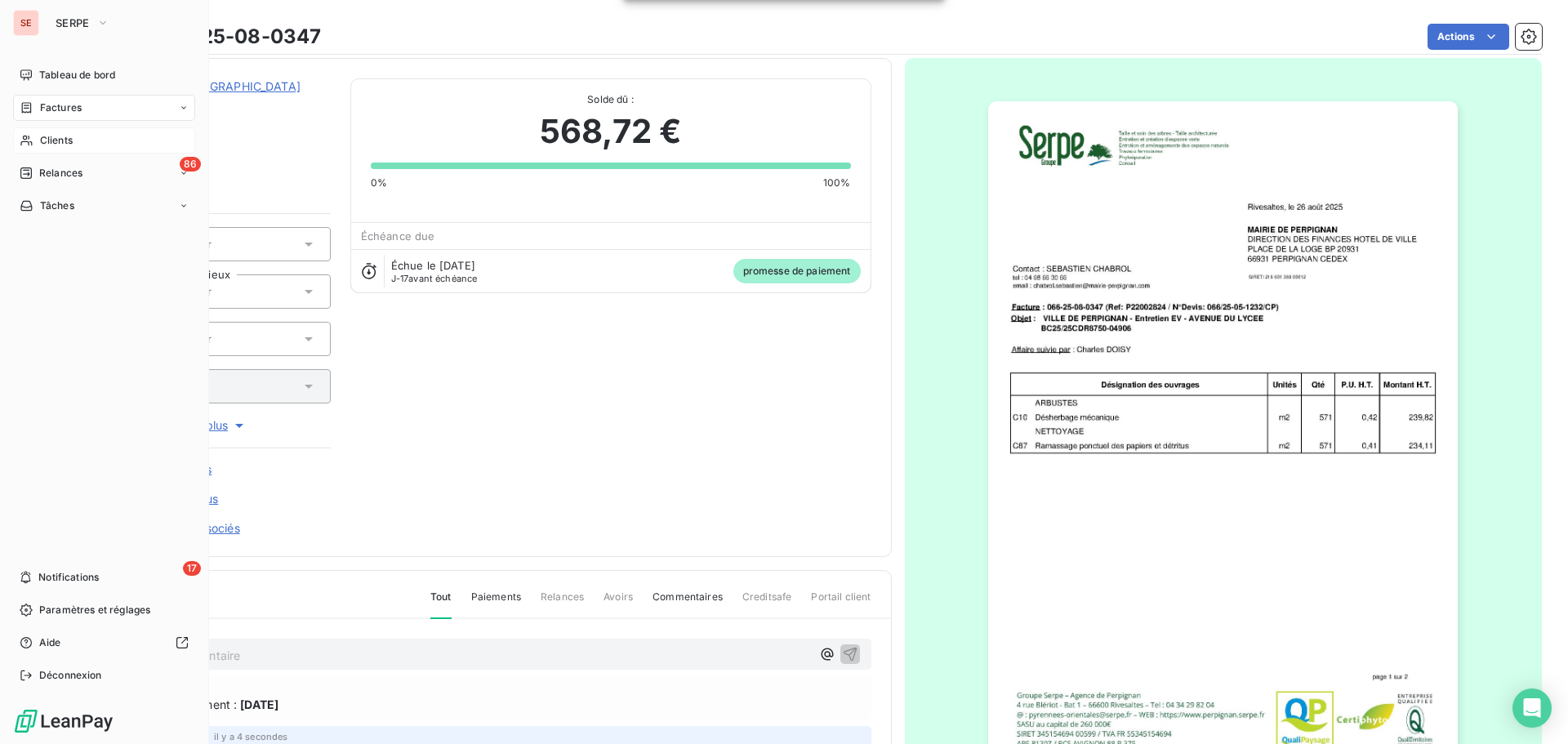
click at [49, 146] on span "Clients" at bounding box center [56, 140] width 33 height 15
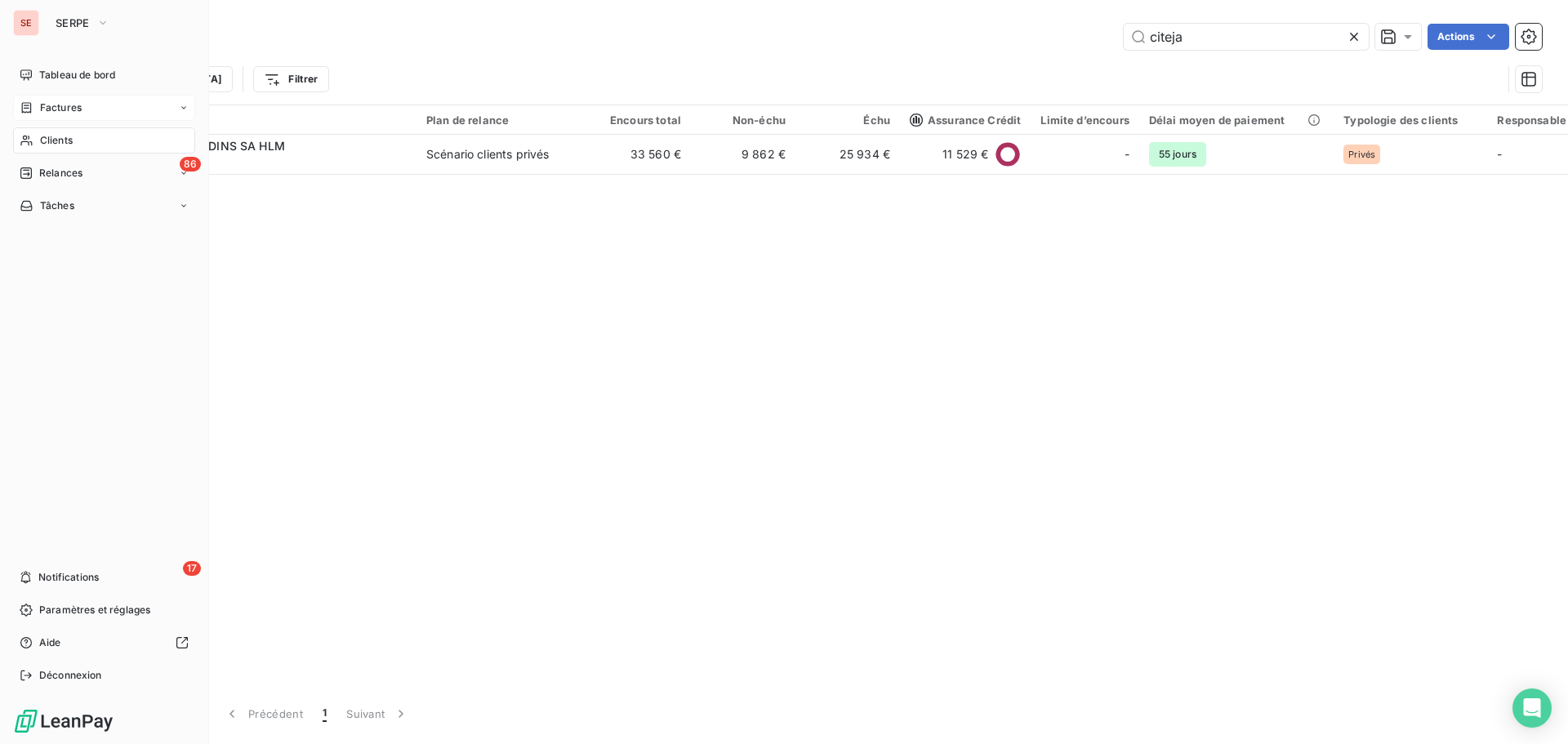
click at [54, 116] on div "Factures" at bounding box center [104, 107] width 182 height 26
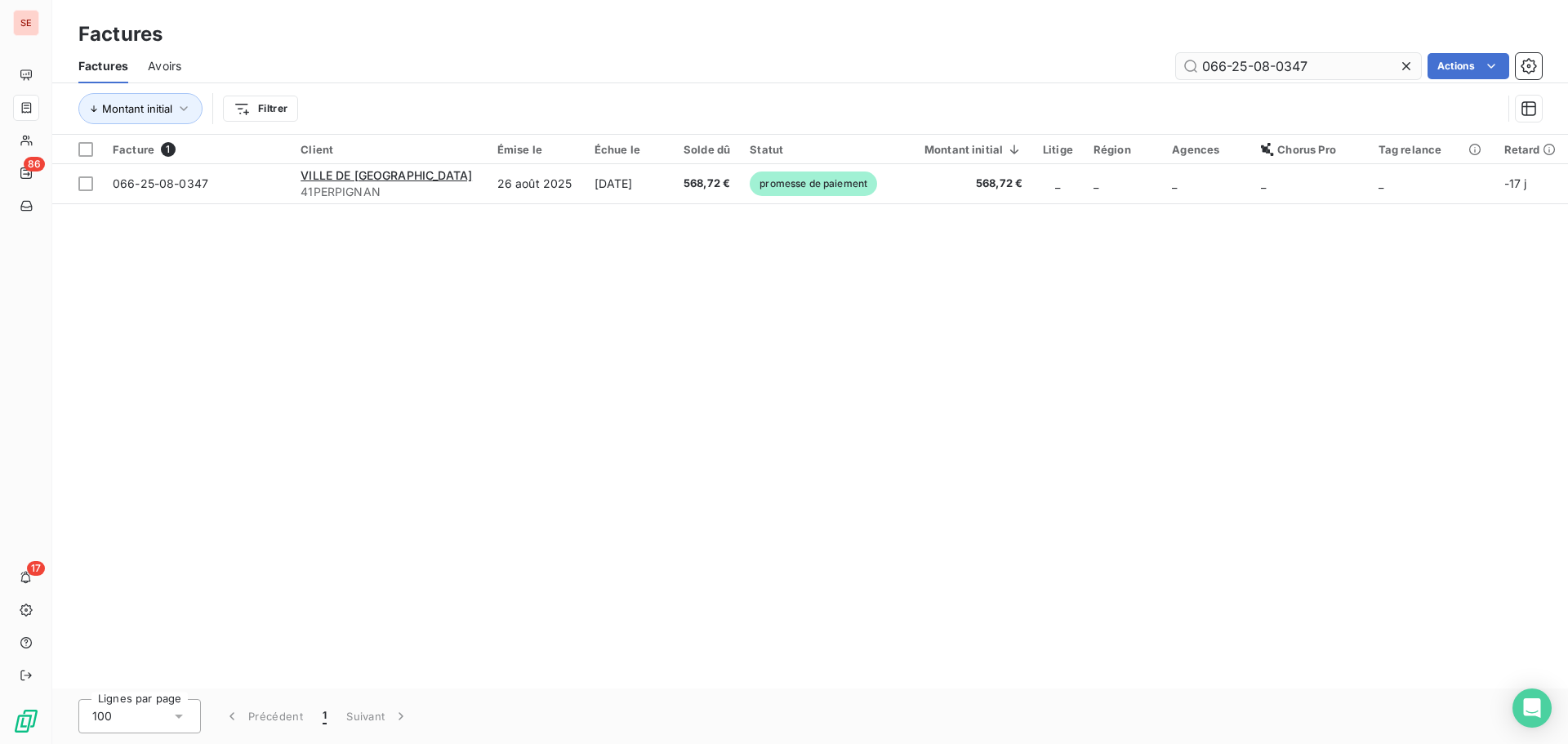
click at [1320, 62] on input "066-25-08-0347" at bounding box center [1297, 66] width 245 height 26
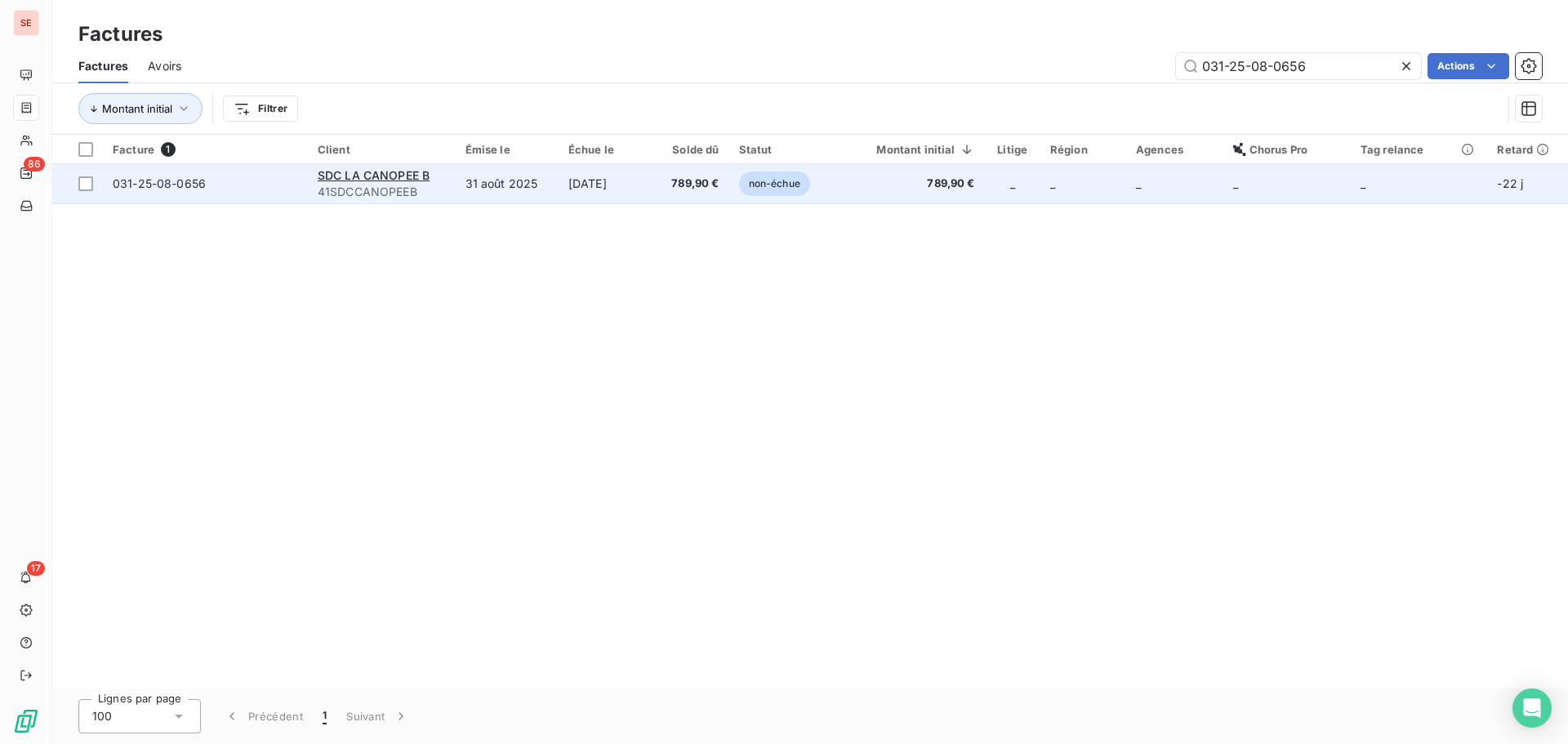
type input "031-25-08-0656"
click at [548, 191] on td "31 août 2025" at bounding box center [507, 184] width 103 height 39
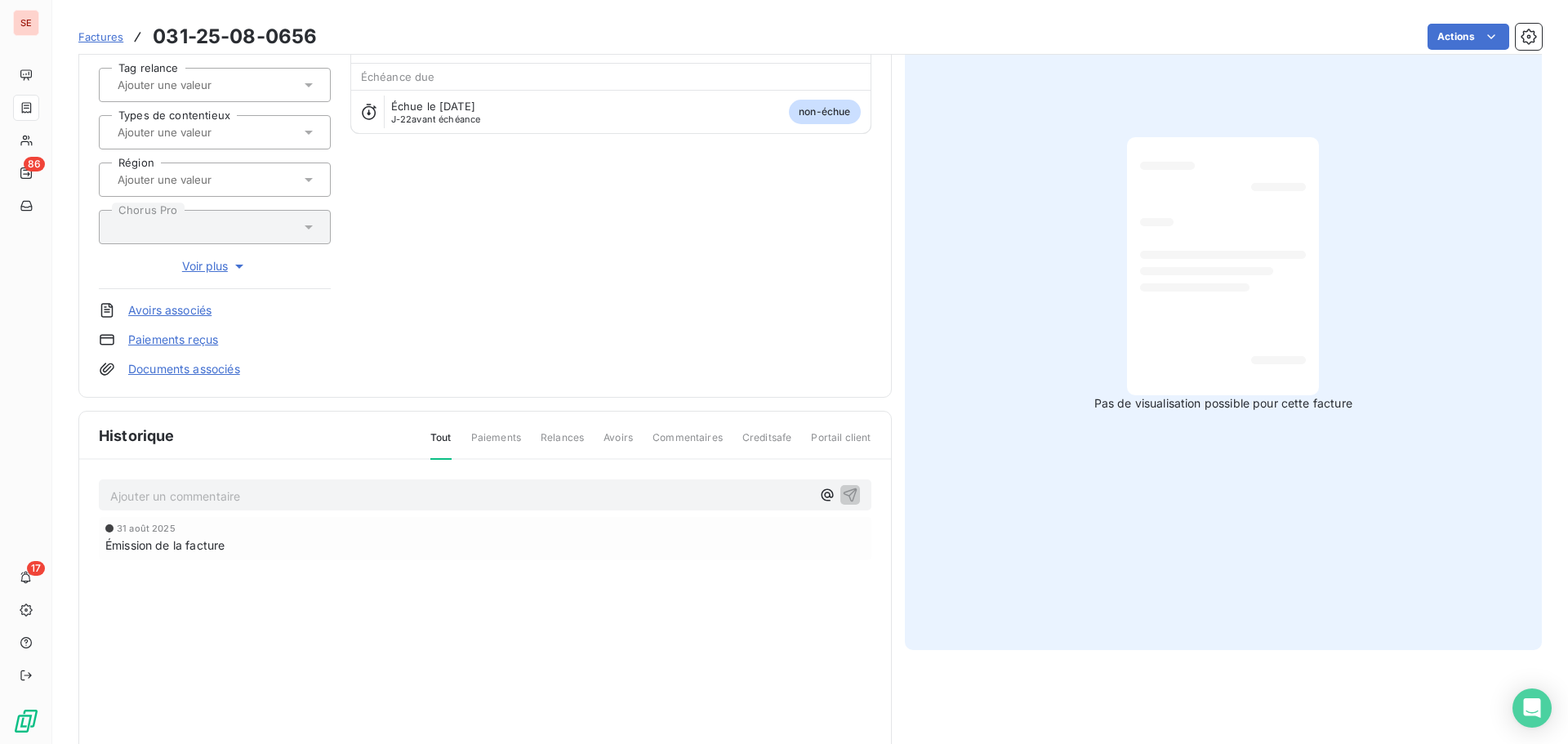
scroll to position [239, 0]
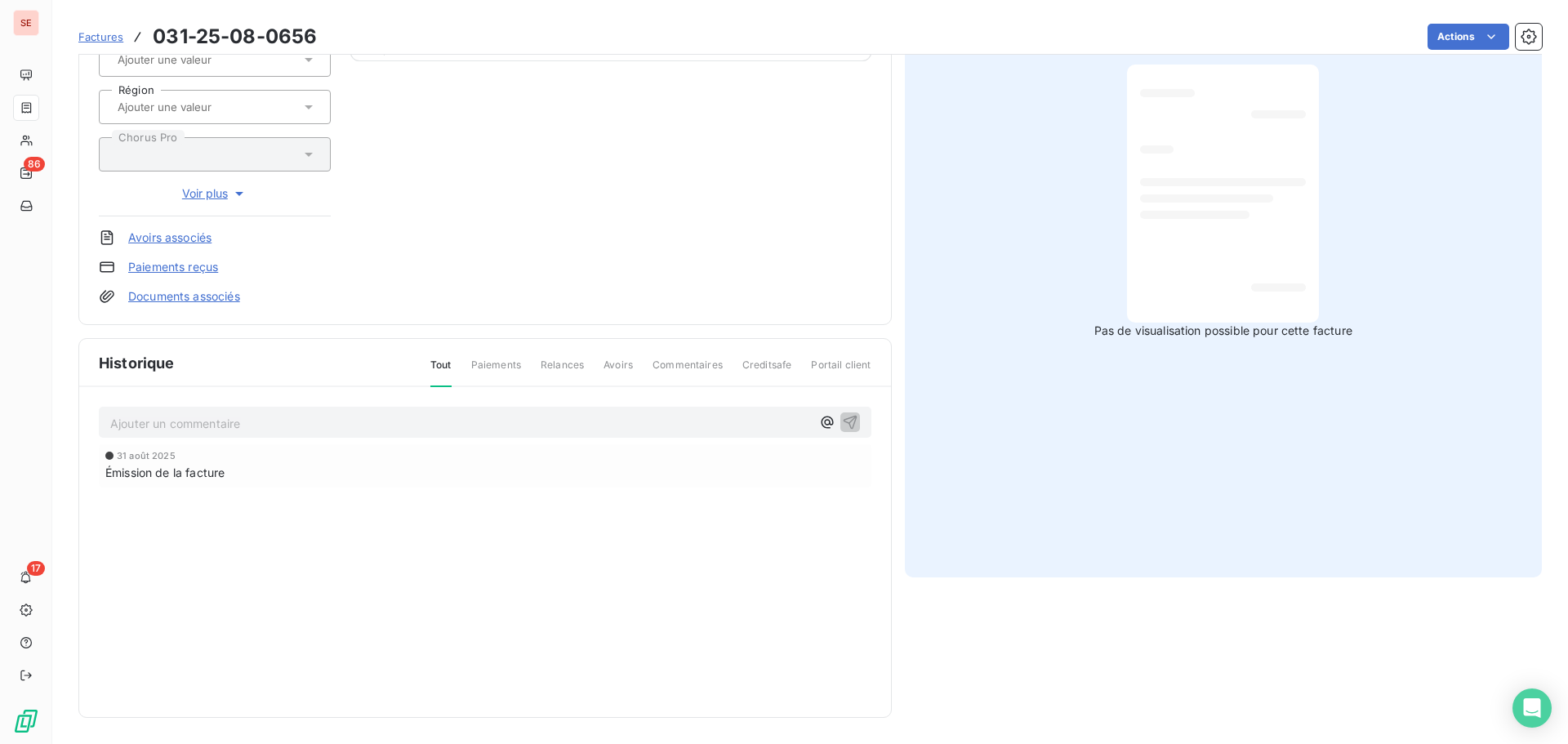
click at [408, 416] on p "Ajouter un commentaire ﻿" at bounding box center [460, 423] width 701 height 20
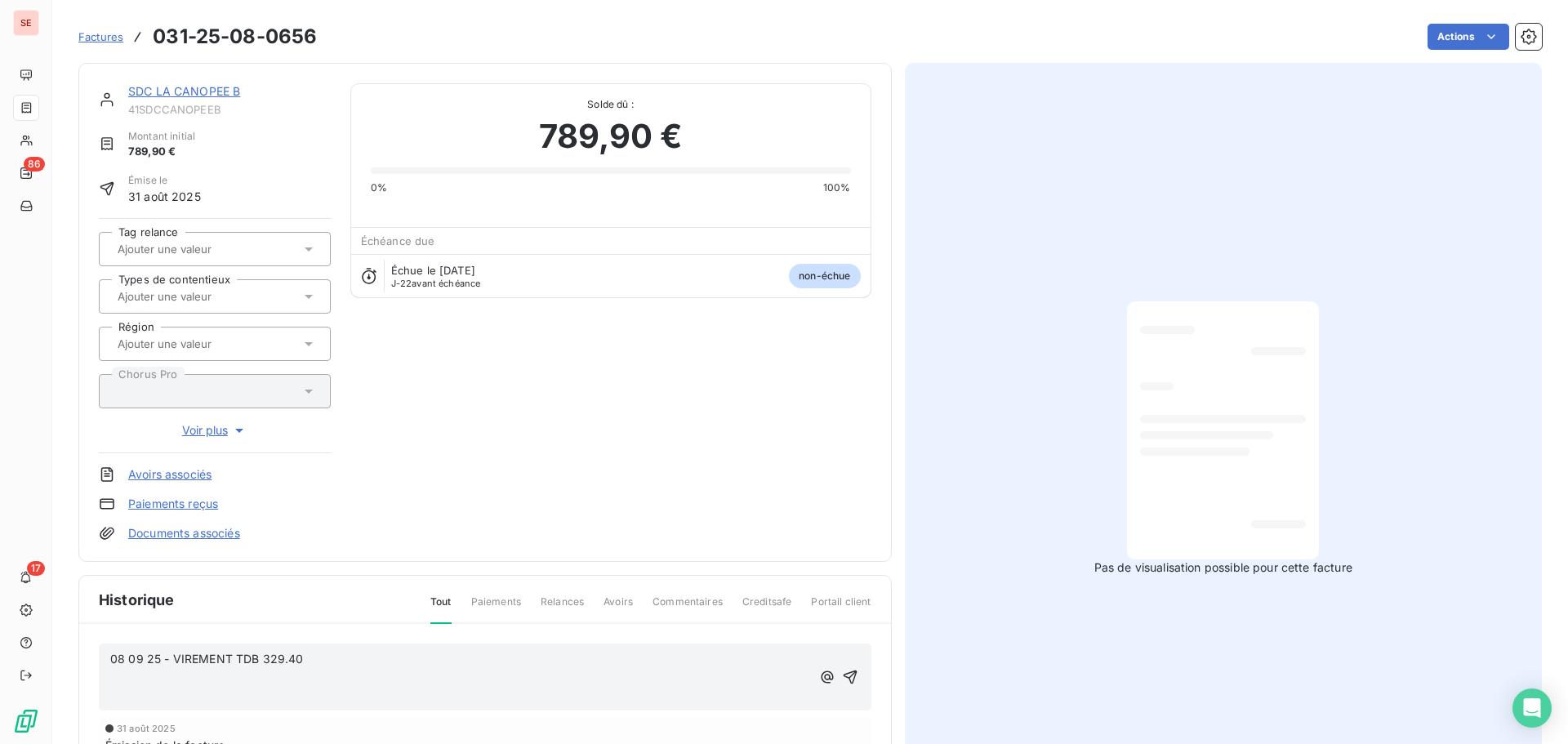
scroll to position [0, 0]
click at [337, 657] on p "08 09 25 - VIREMENT TDB 329.40" at bounding box center [460, 660] width 701 height 18
click at [842, 678] on icon "button" at bounding box center [849, 678] width 14 height 14
